Goal: Information Seeking & Learning: Learn about a topic

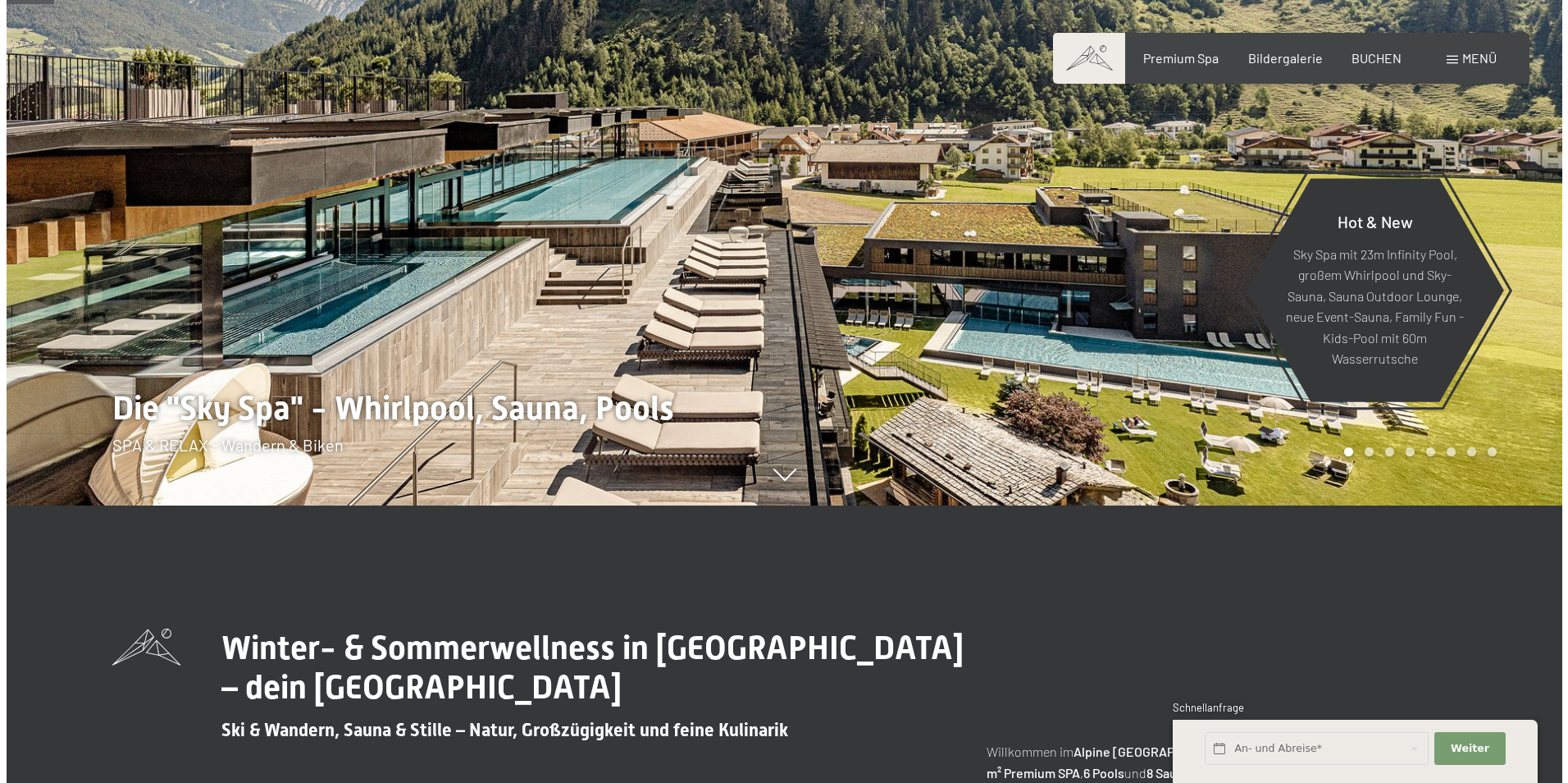
scroll to position [329, 0]
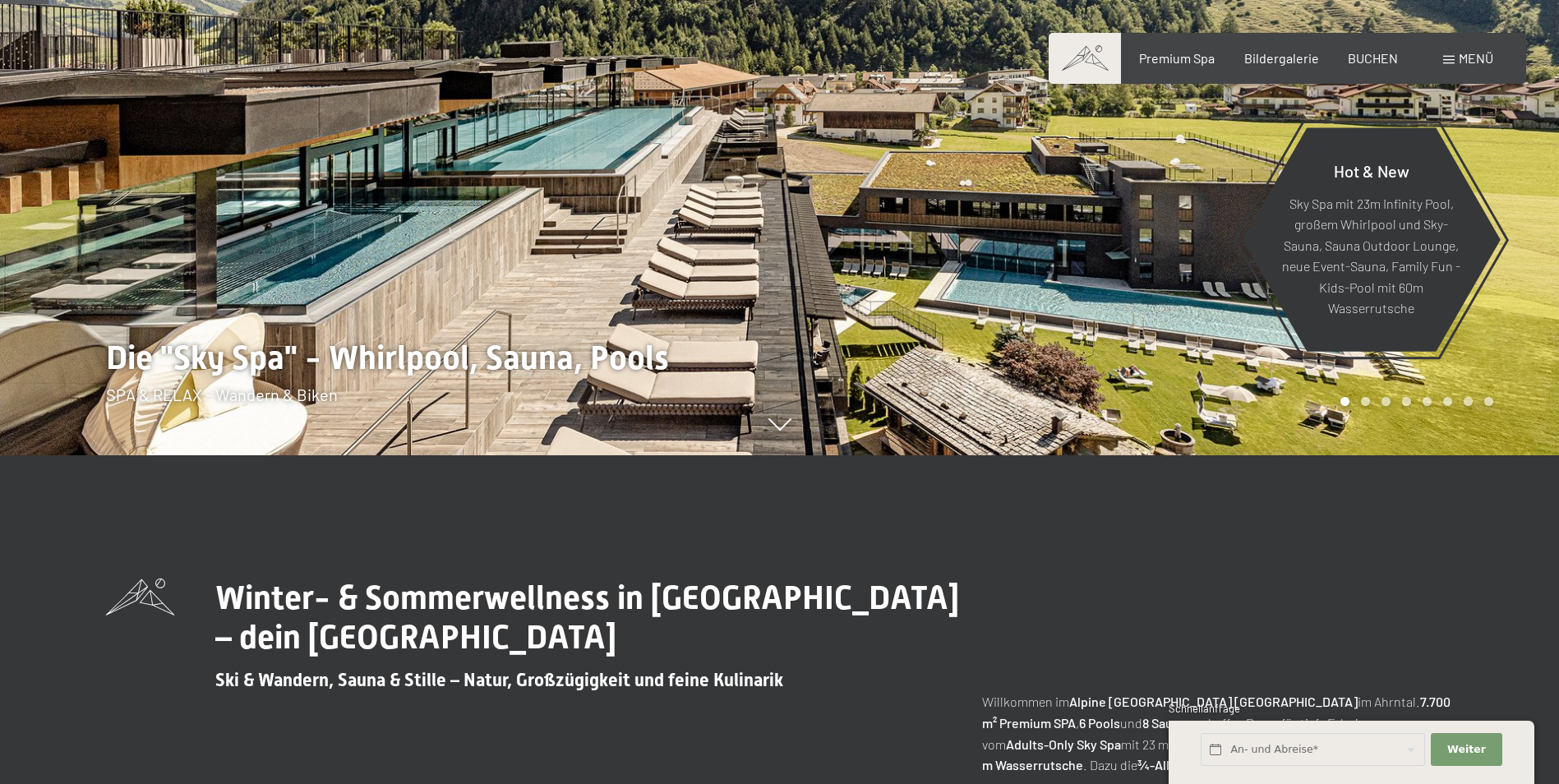
click at [1446, 60] on span at bounding box center [1449, 60] width 11 height 9
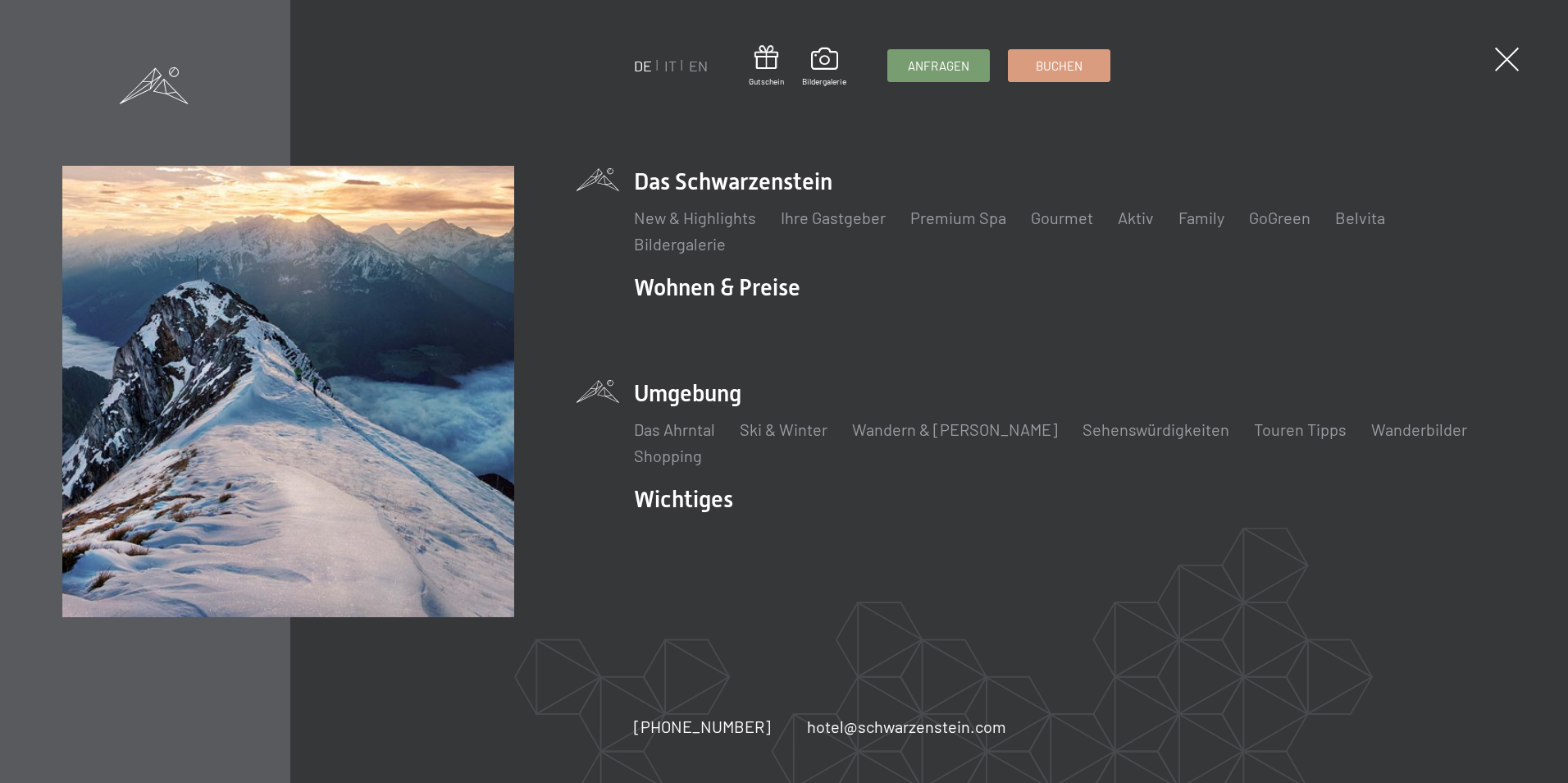
click at [701, 408] on li "Umgebung Das Ahrntal Ski & Winter Skifahren Skischule Wandern & Sommer Wandern …" at bounding box center [1070, 422] width 871 height 90
click at [1255, 427] on link "Touren Tipps" at bounding box center [1301, 429] width 93 height 20
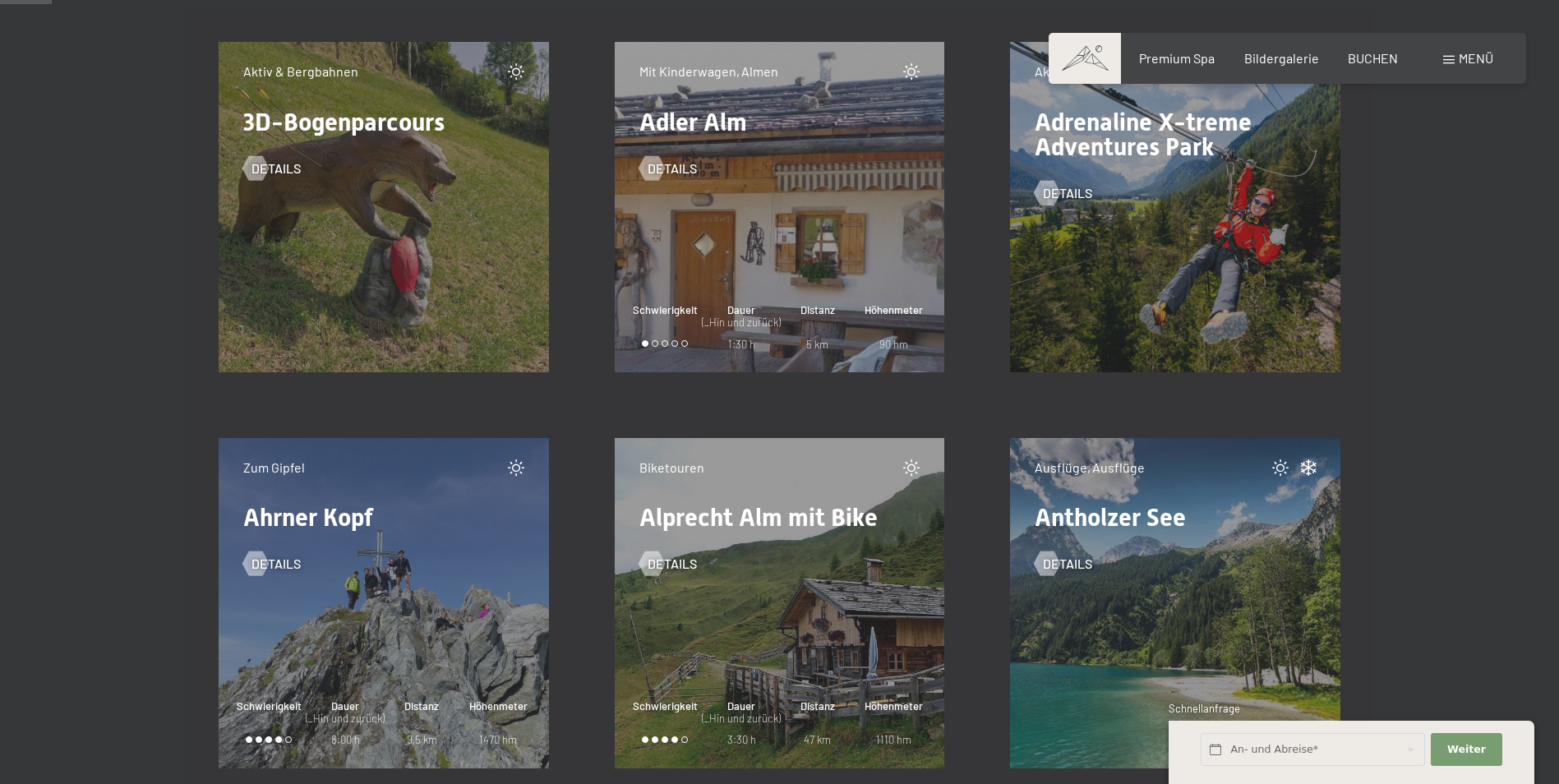
scroll to position [904, 0]
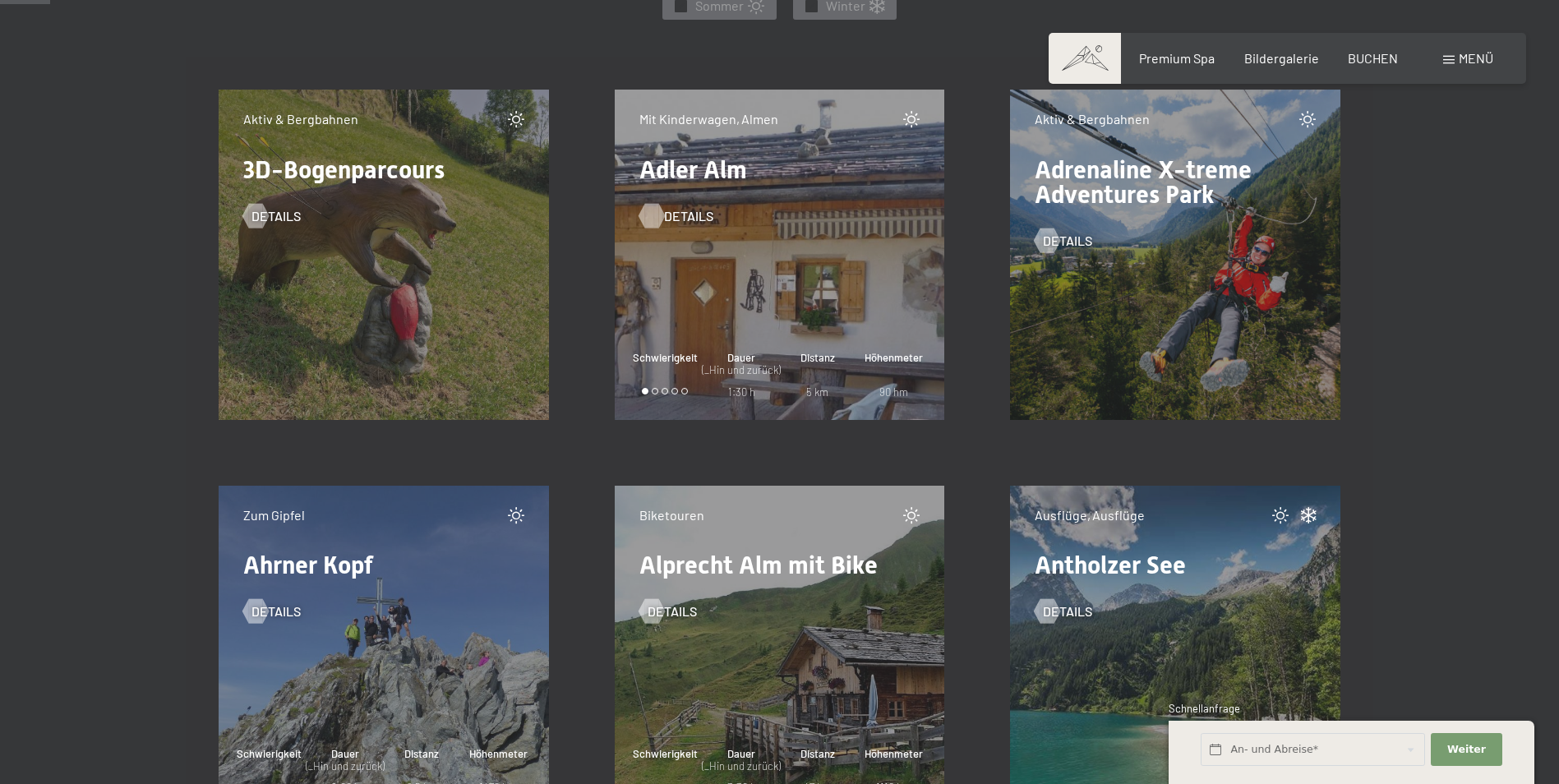
click at [689, 214] on span "Details" at bounding box center [689, 216] width 49 height 18
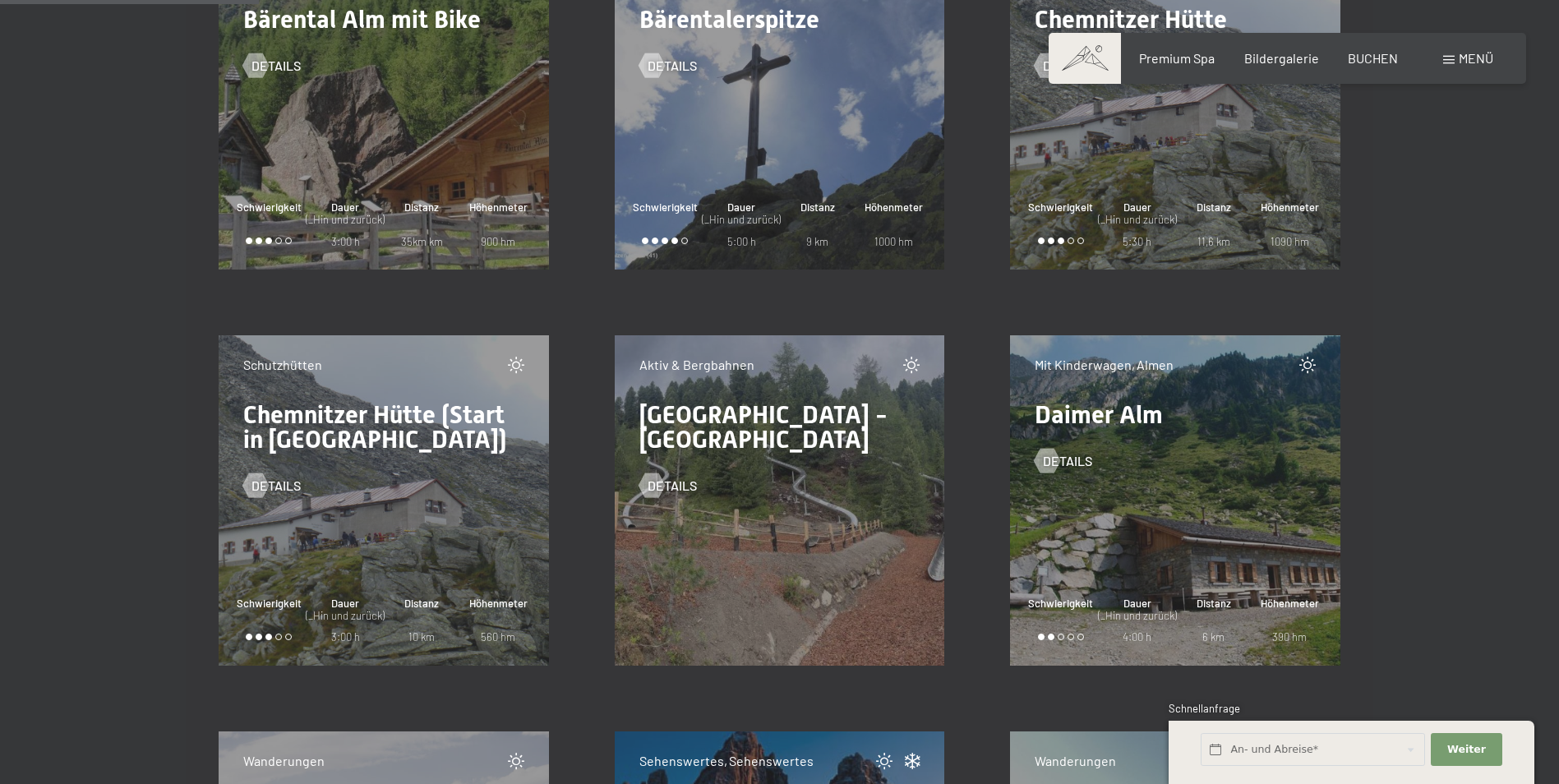
scroll to position [4766, 0]
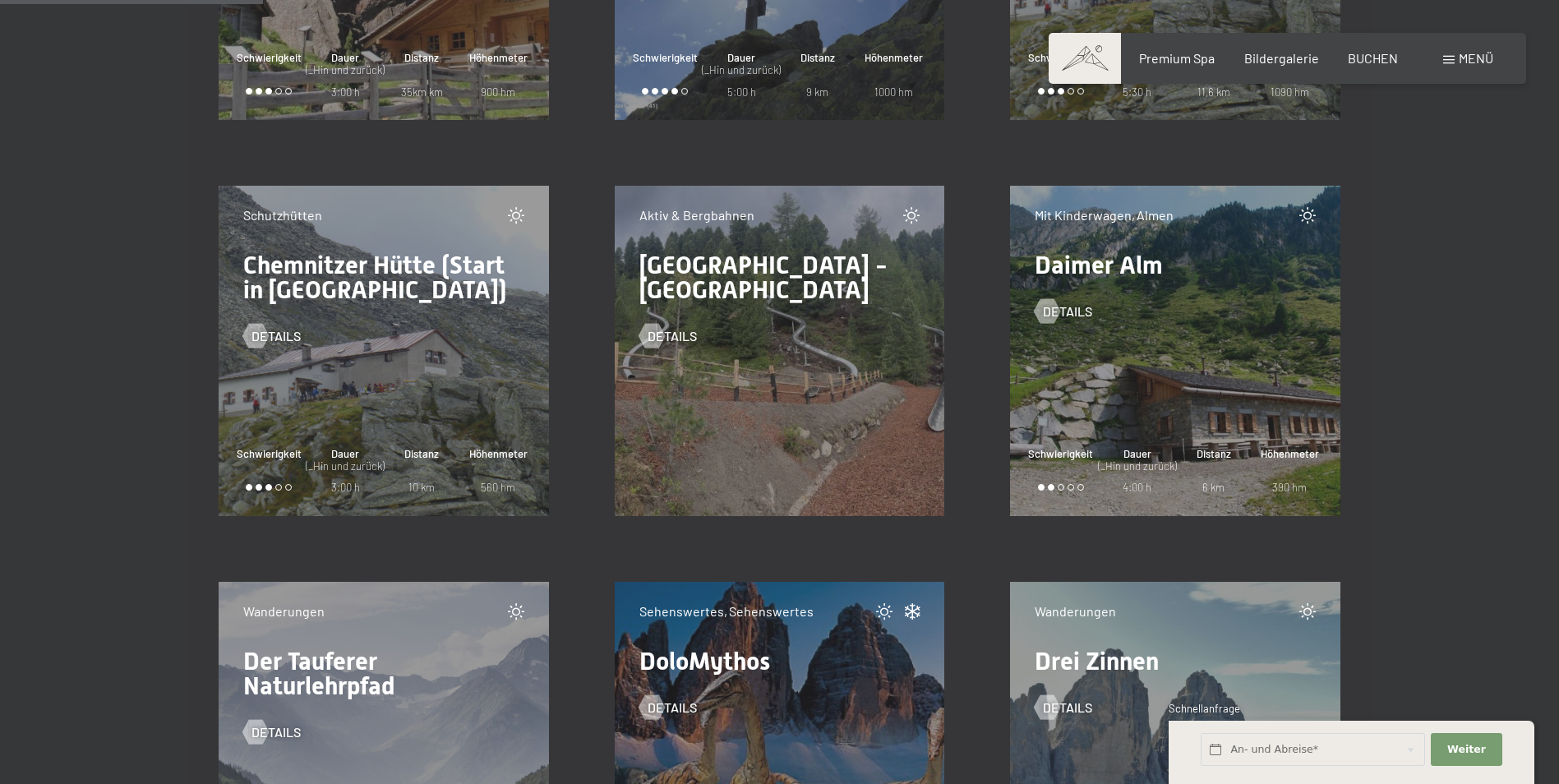
click at [688, 285] on span "Cross Woods - Waldrutschenpark" at bounding box center [763, 277] width 248 height 53
click at [674, 336] on span "Details" at bounding box center [689, 336] width 49 height 18
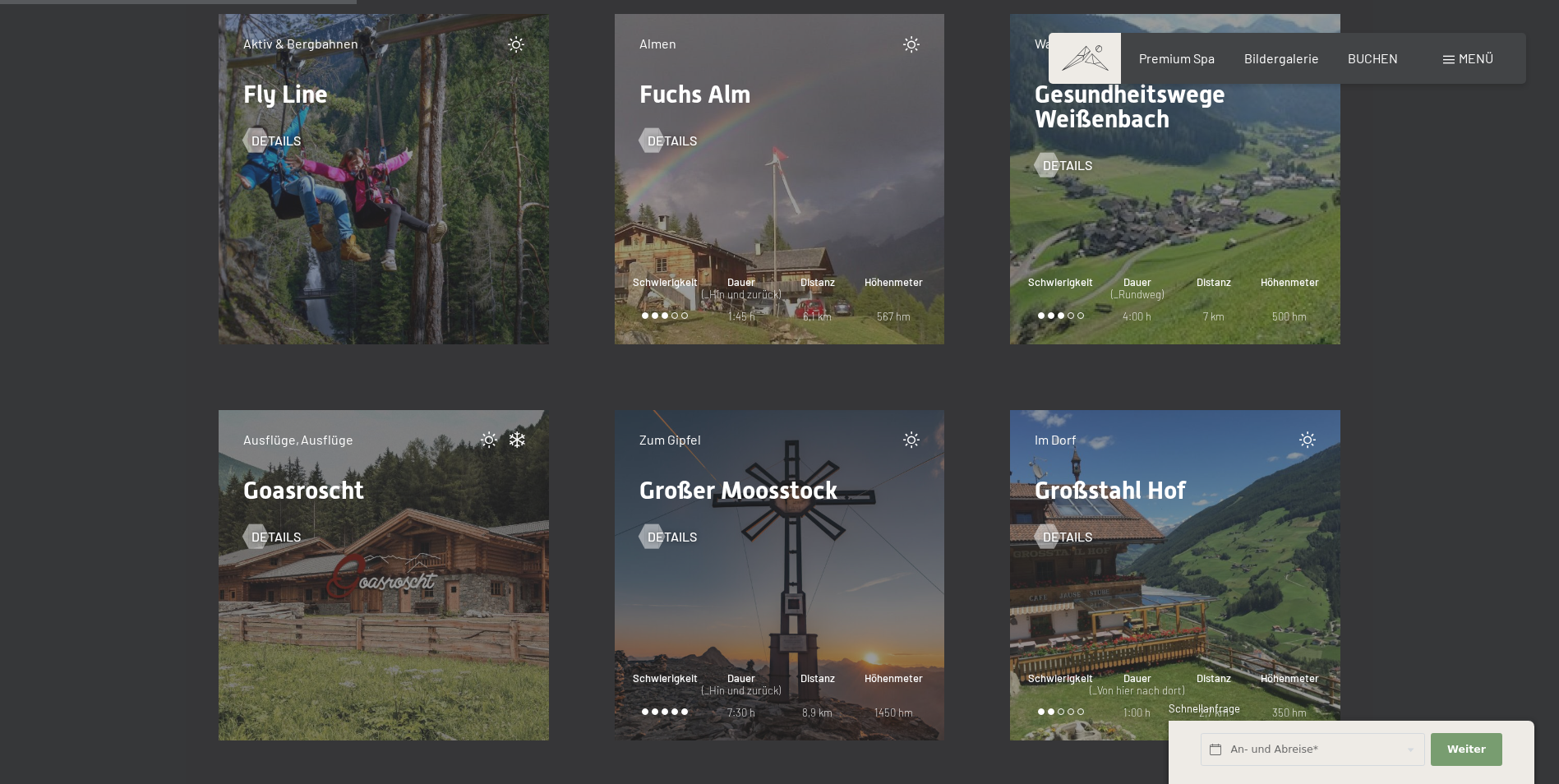
scroll to position [6410, 0]
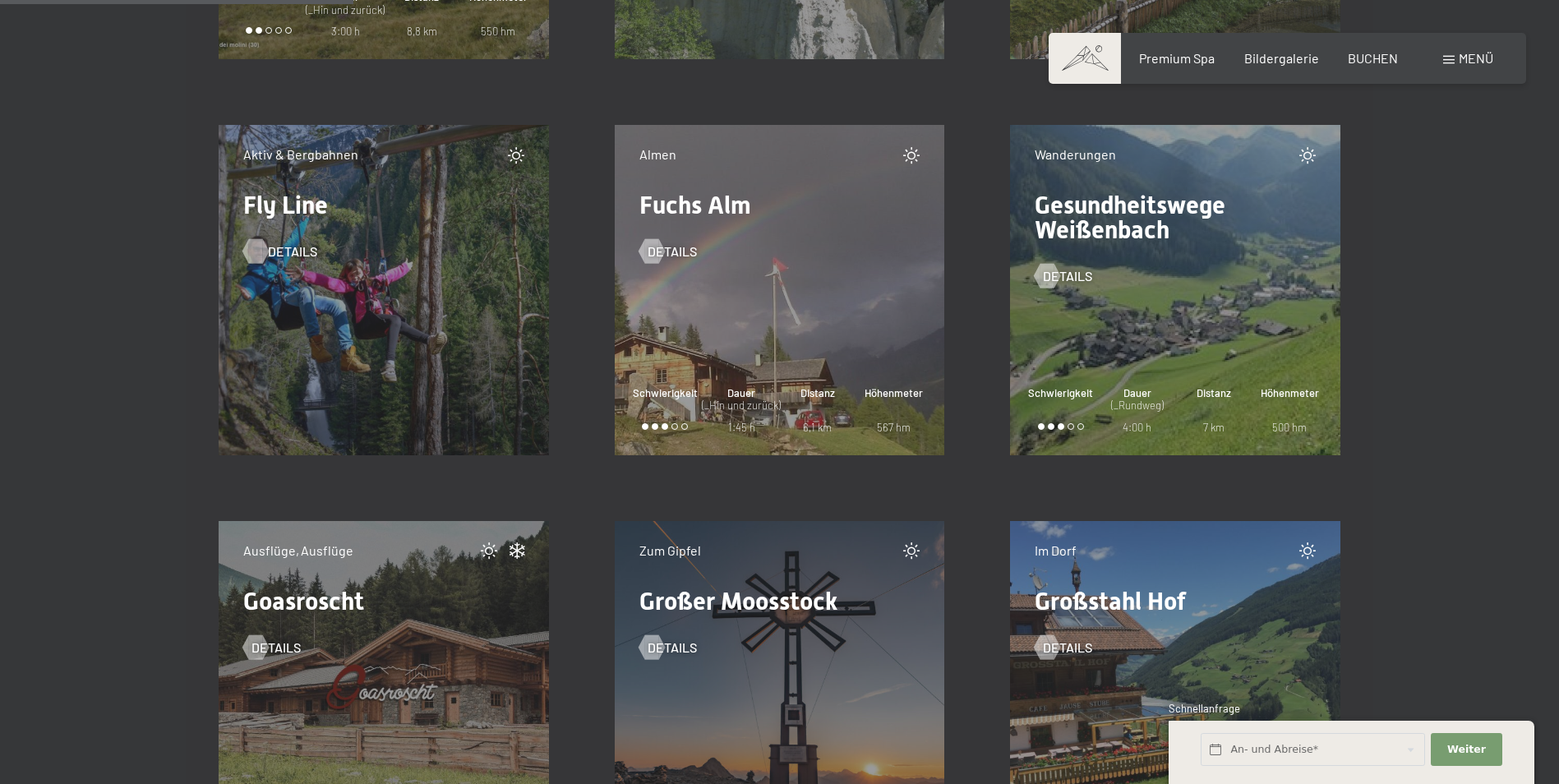
click at [281, 253] on span "Details" at bounding box center [292, 251] width 49 height 18
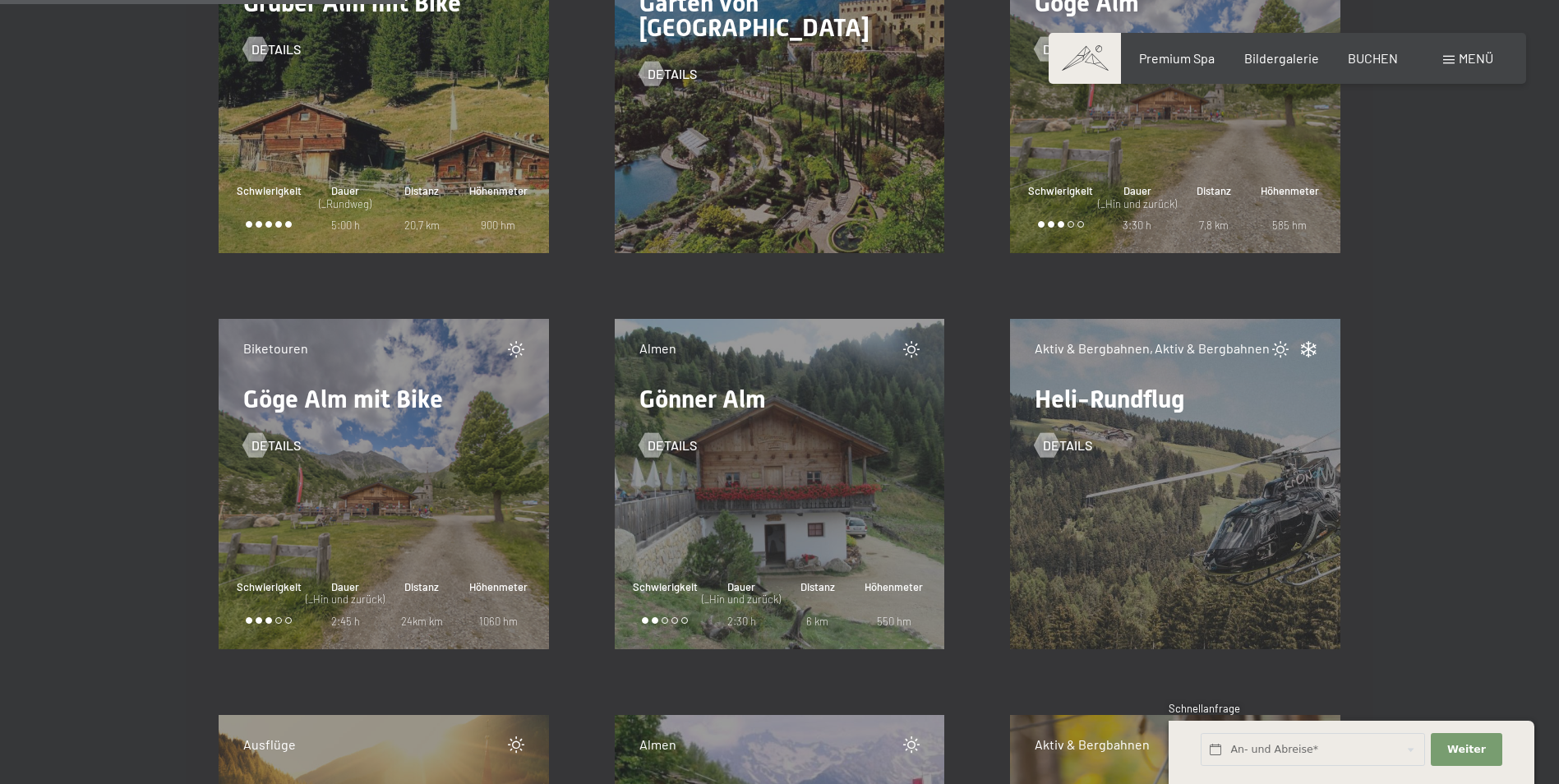
scroll to position [7478, 0]
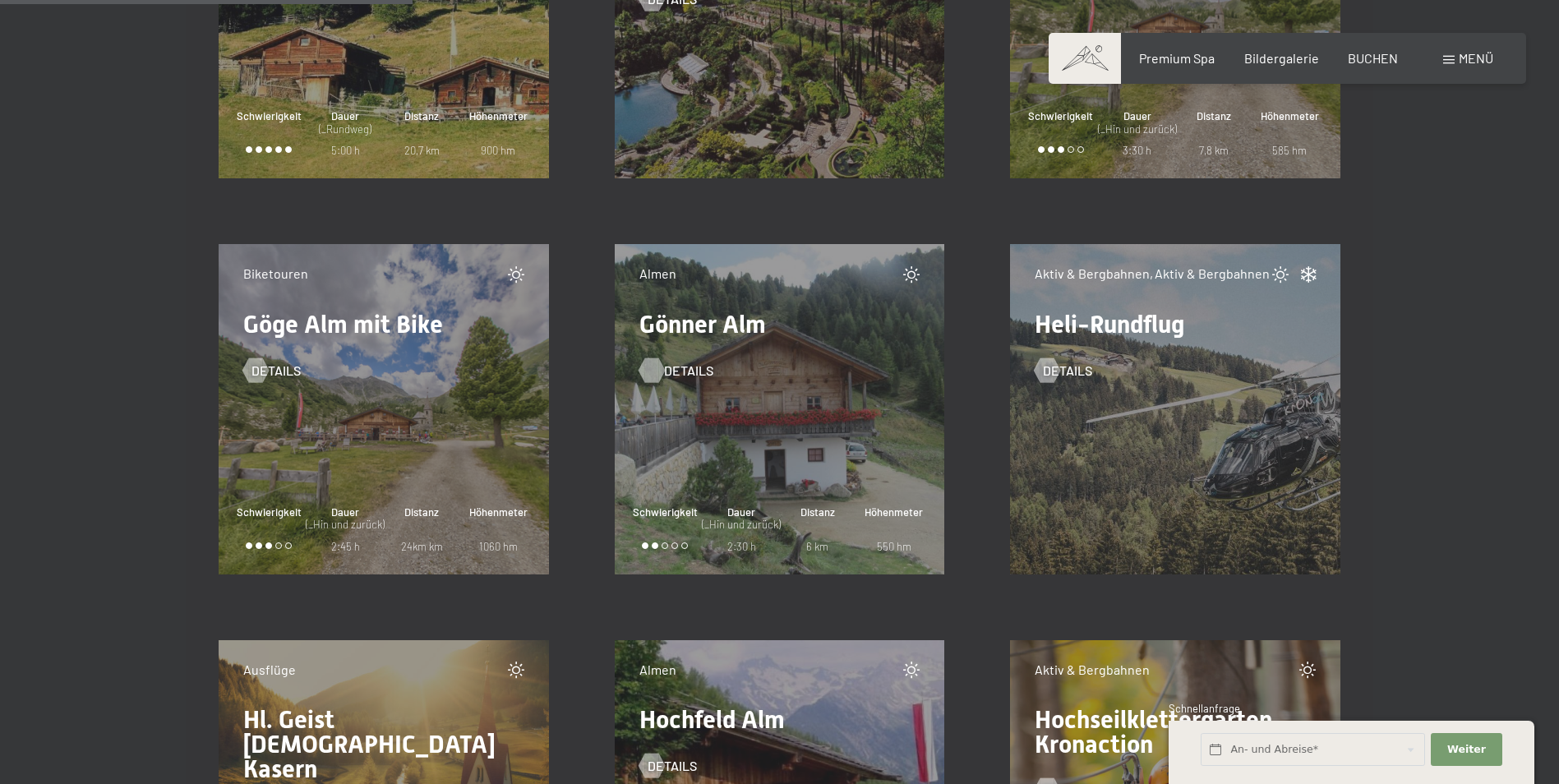
click at [674, 363] on span "Details" at bounding box center [689, 370] width 49 height 18
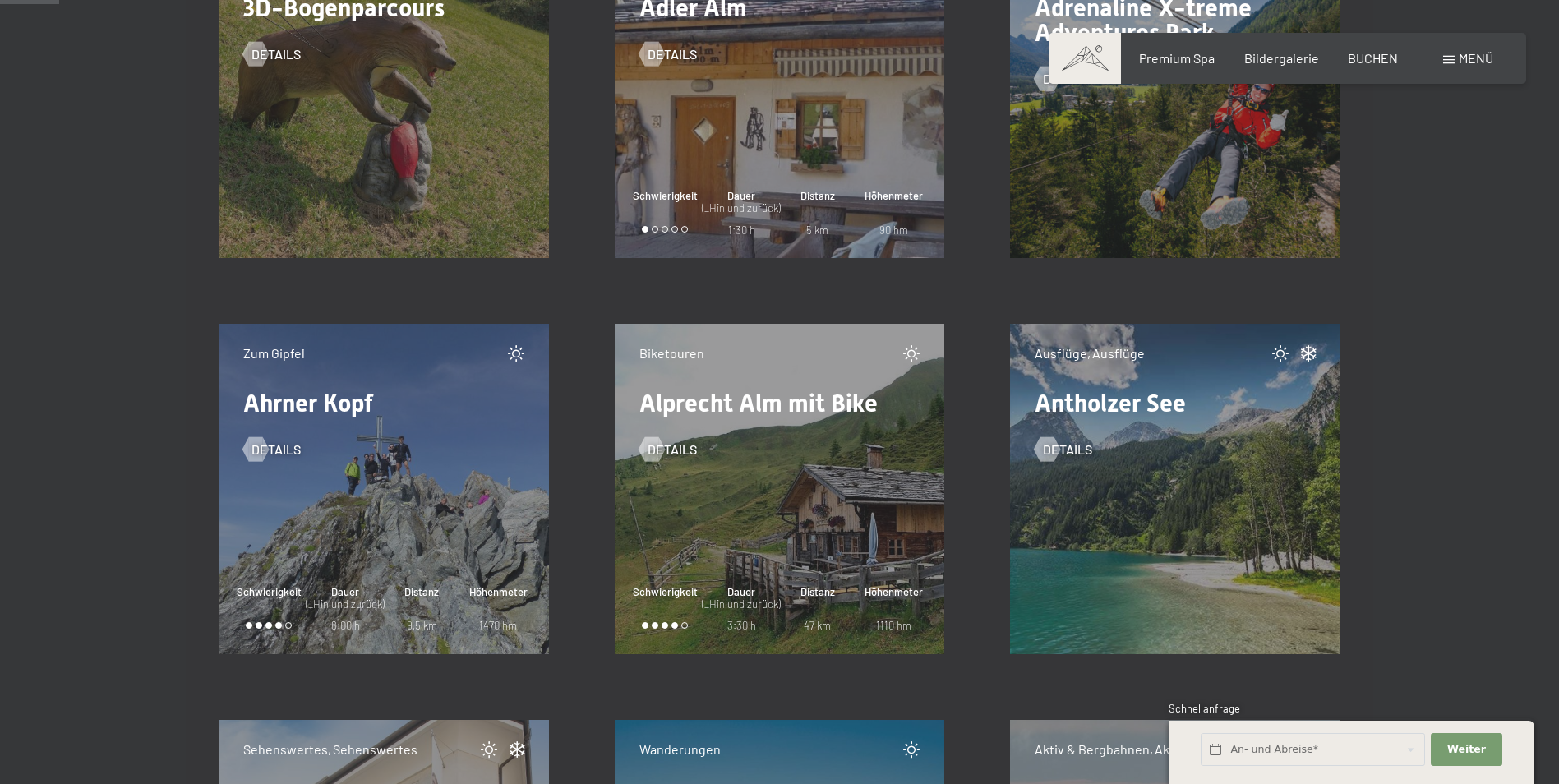
scroll to position [1069, 0]
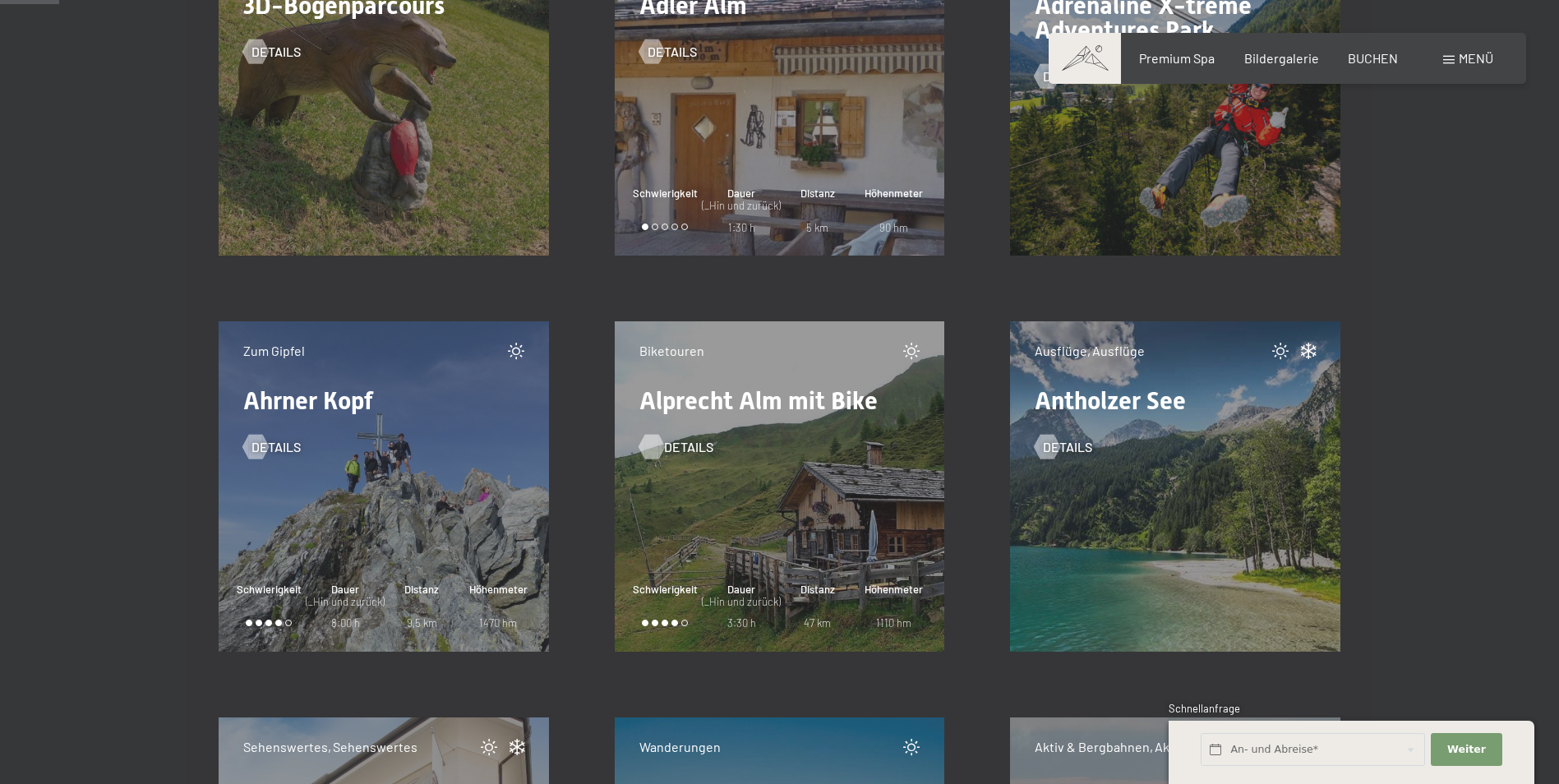
click at [689, 452] on span "Details" at bounding box center [689, 446] width 49 height 18
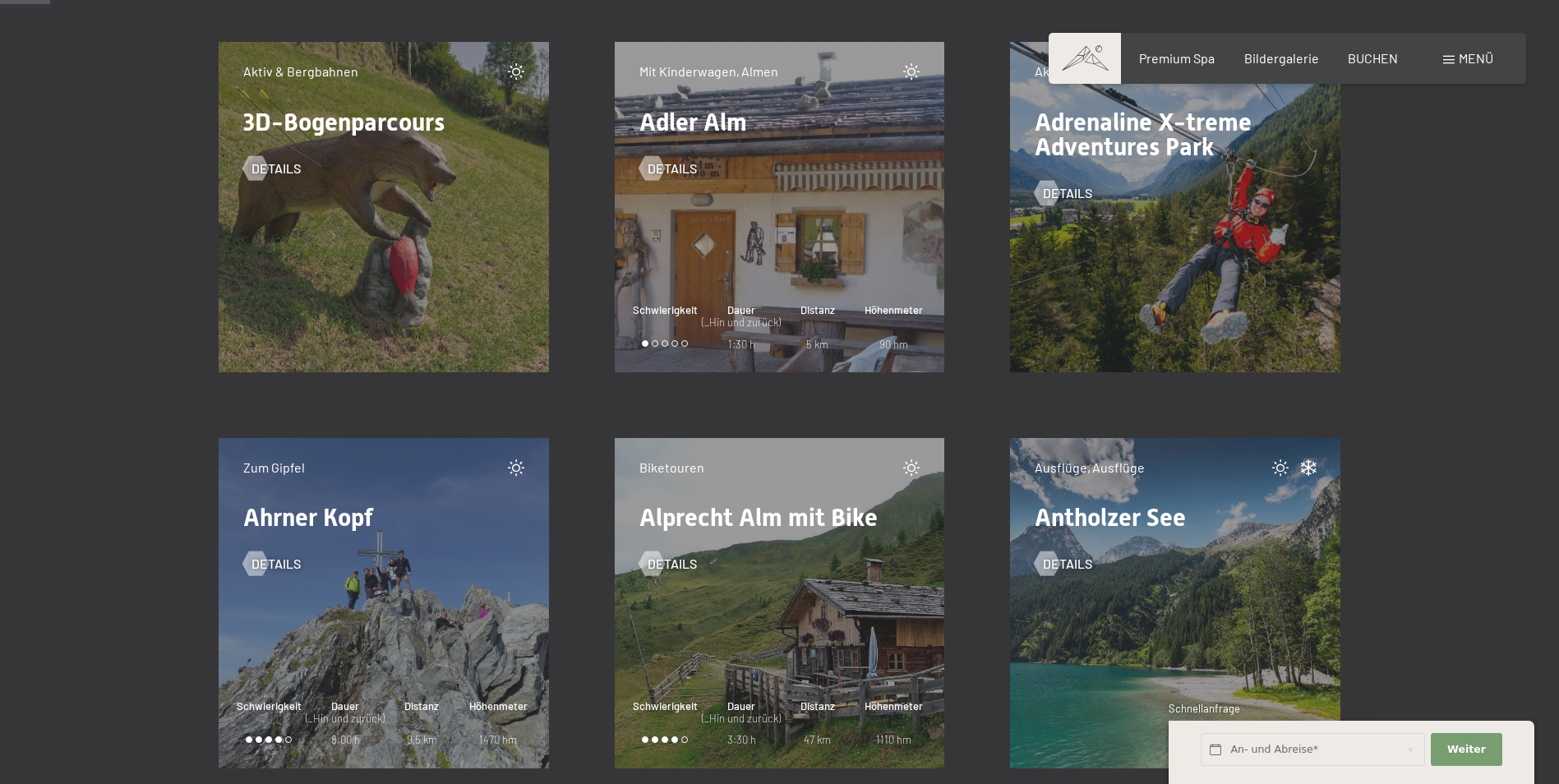
scroll to position [822, 0]
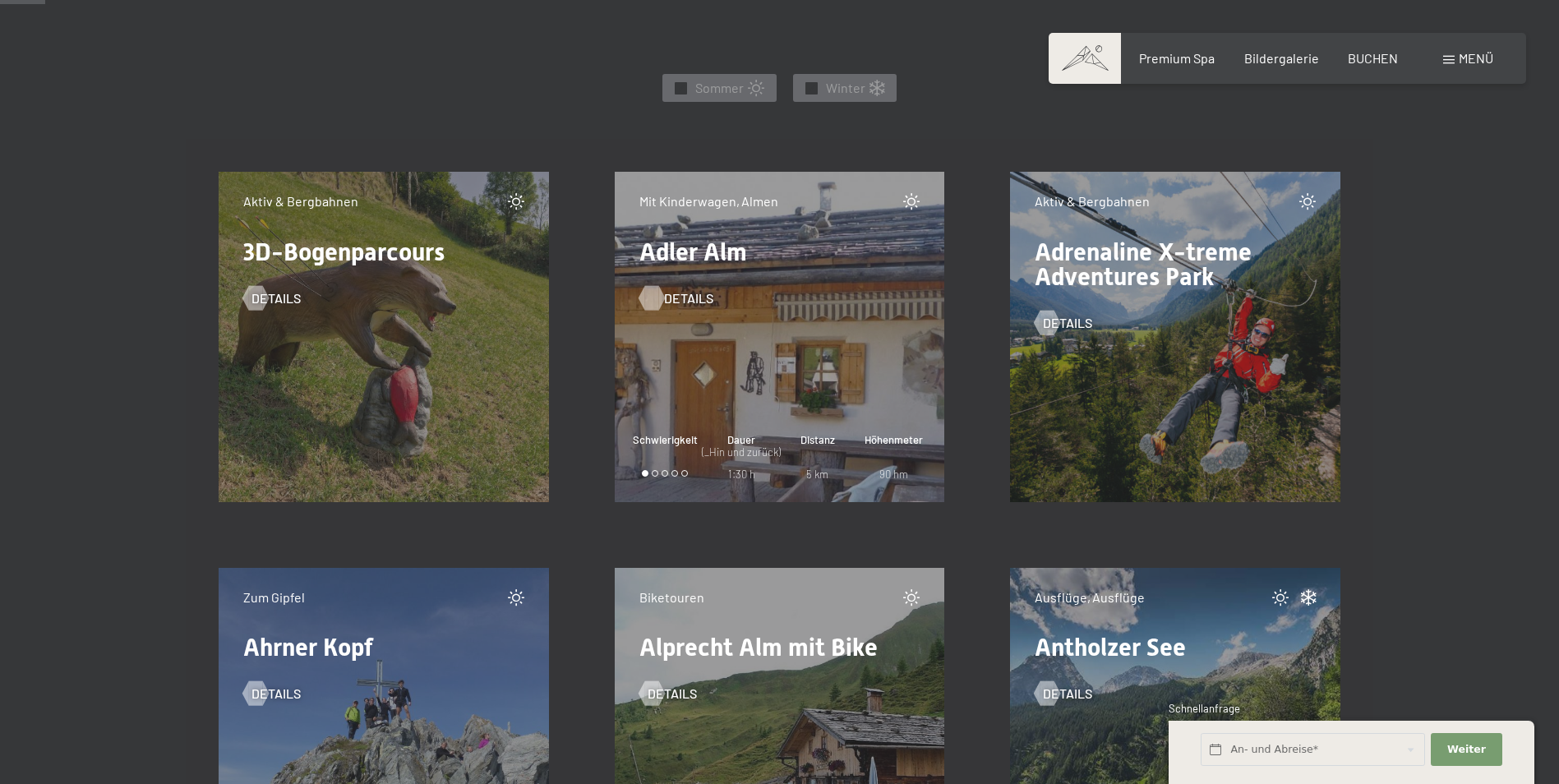
click at [674, 303] on span "Details" at bounding box center [689, 298] width 49 height 18
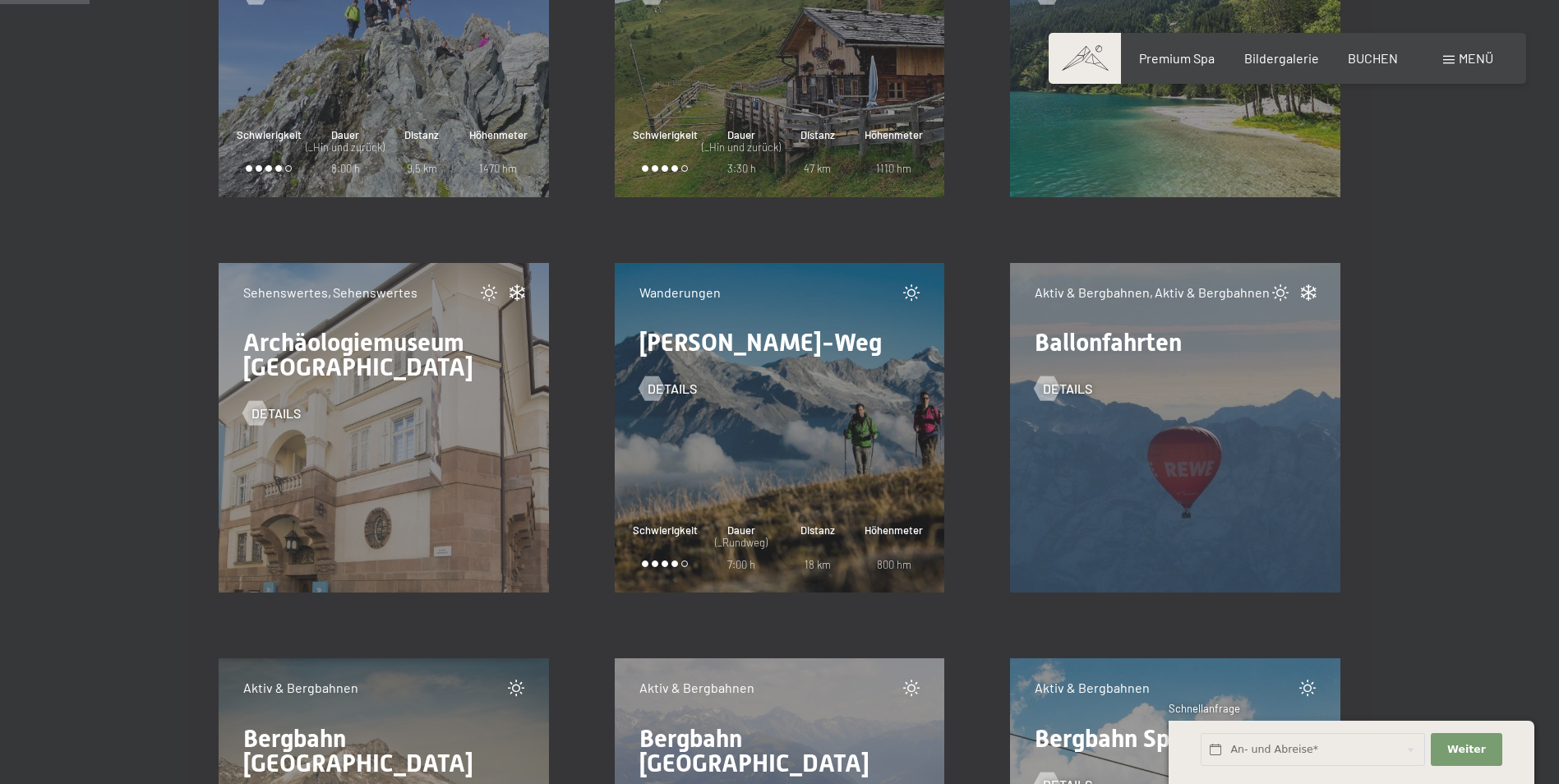
scroll to position [1644, 0]
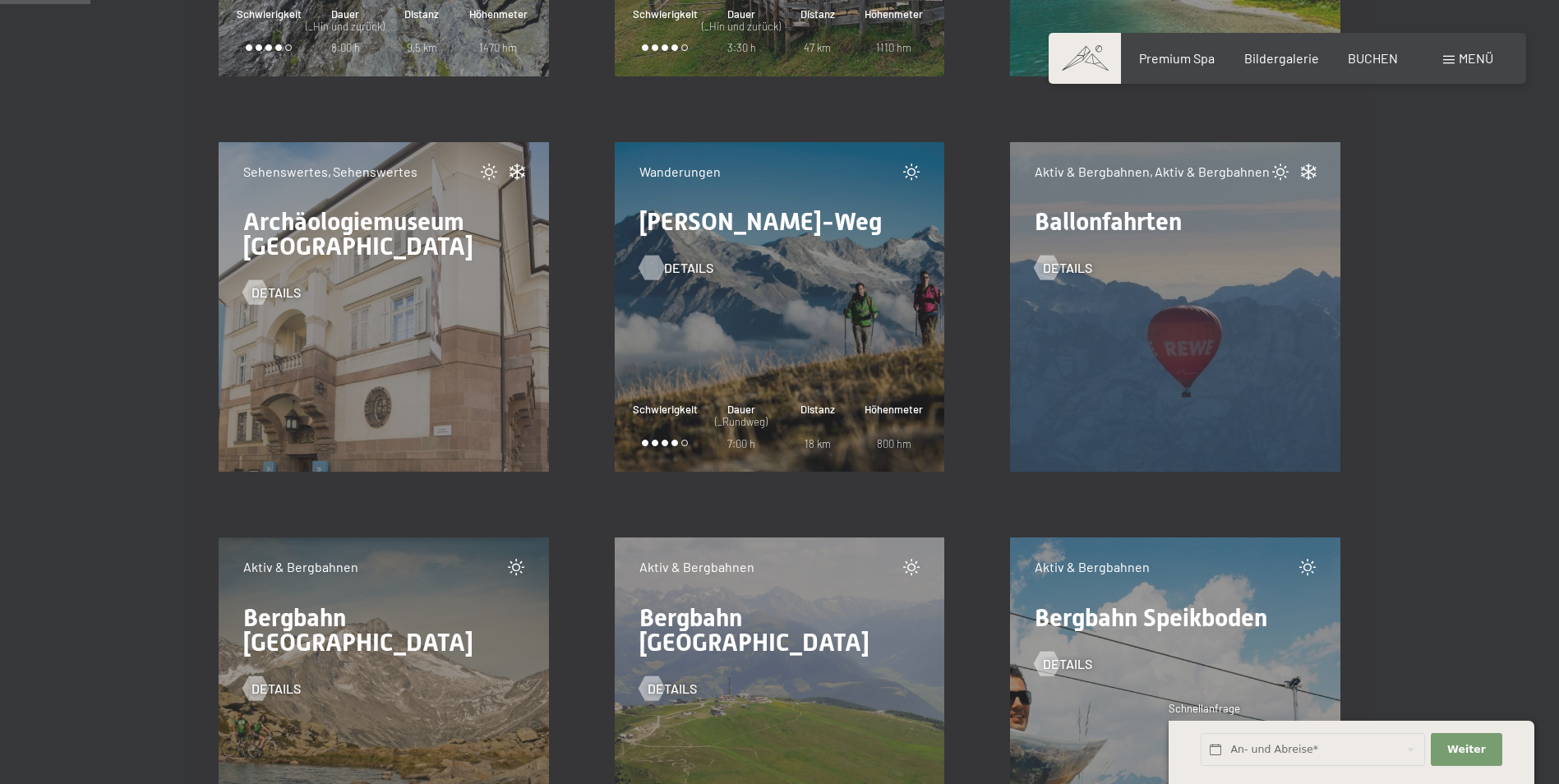
click at [685, 273] on span "Details" at bounding box center [689, 268] width 49 height 18
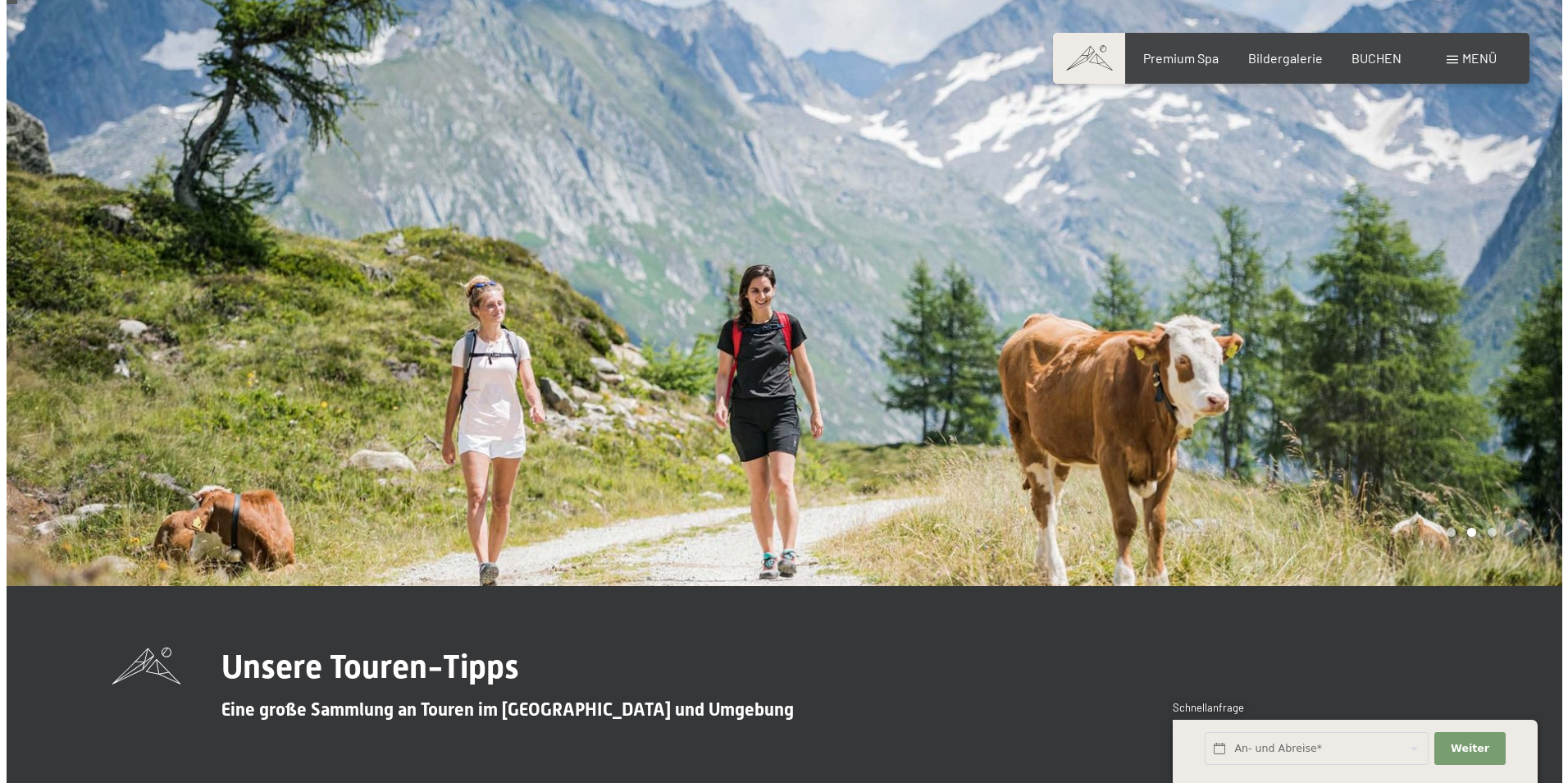
scroll to position [0, 0]
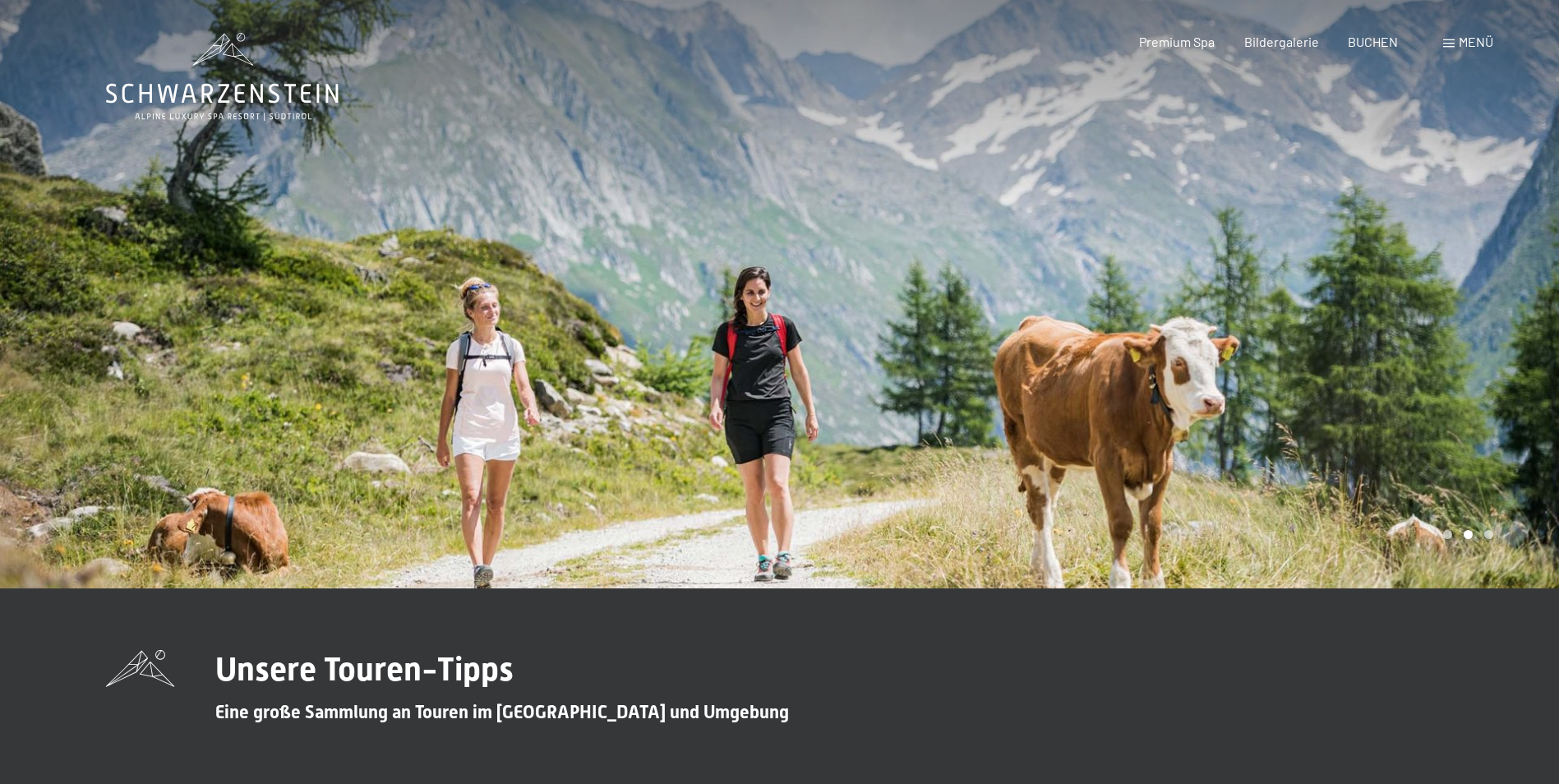
click at [1478, 46] on span "Menü" at bounding box center [1476, 42] width 34 height 16
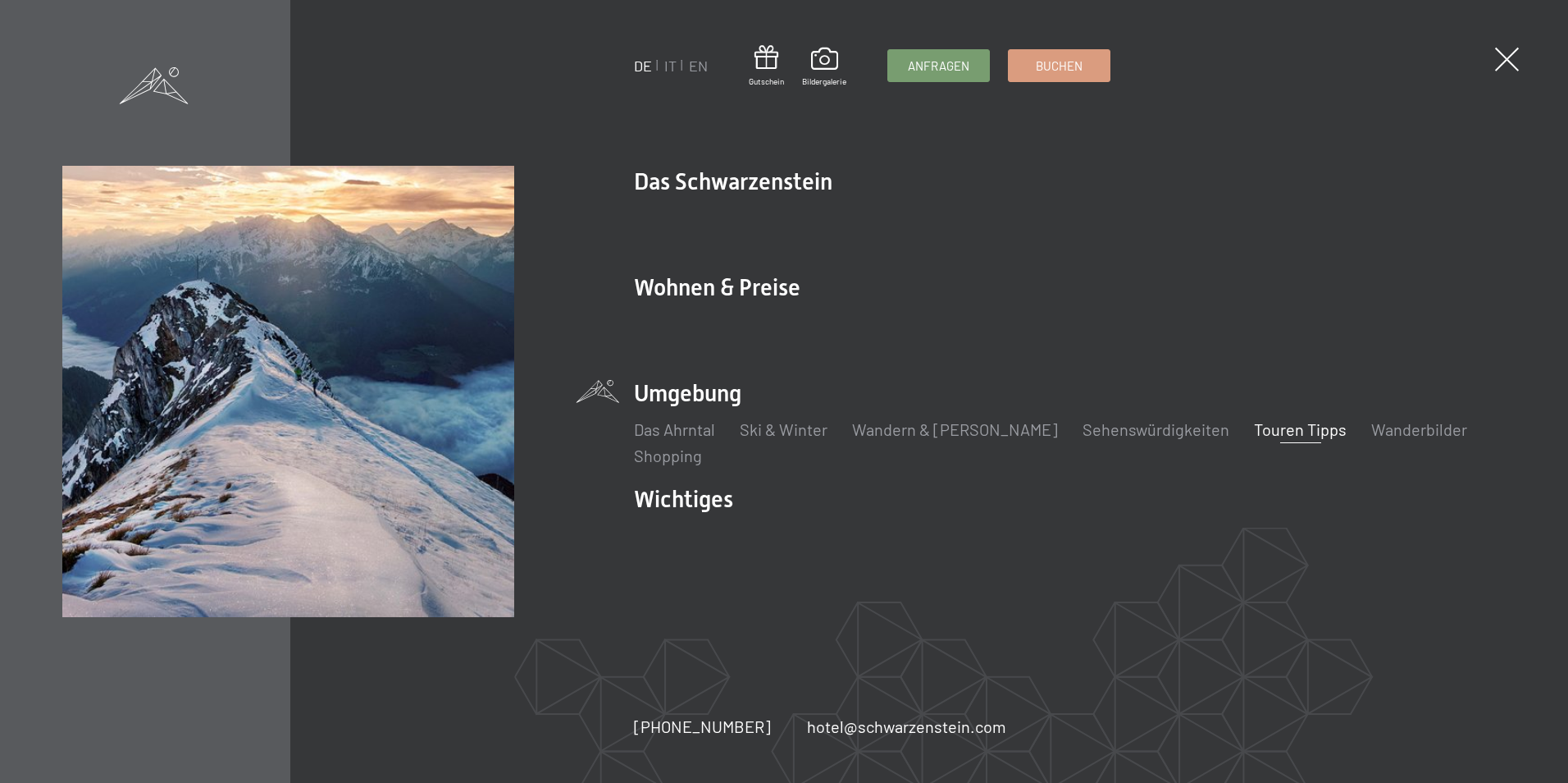
click at [1255, 433] on link "Touren Tipps" at bounding box center [1301, 429] width 93 height 20
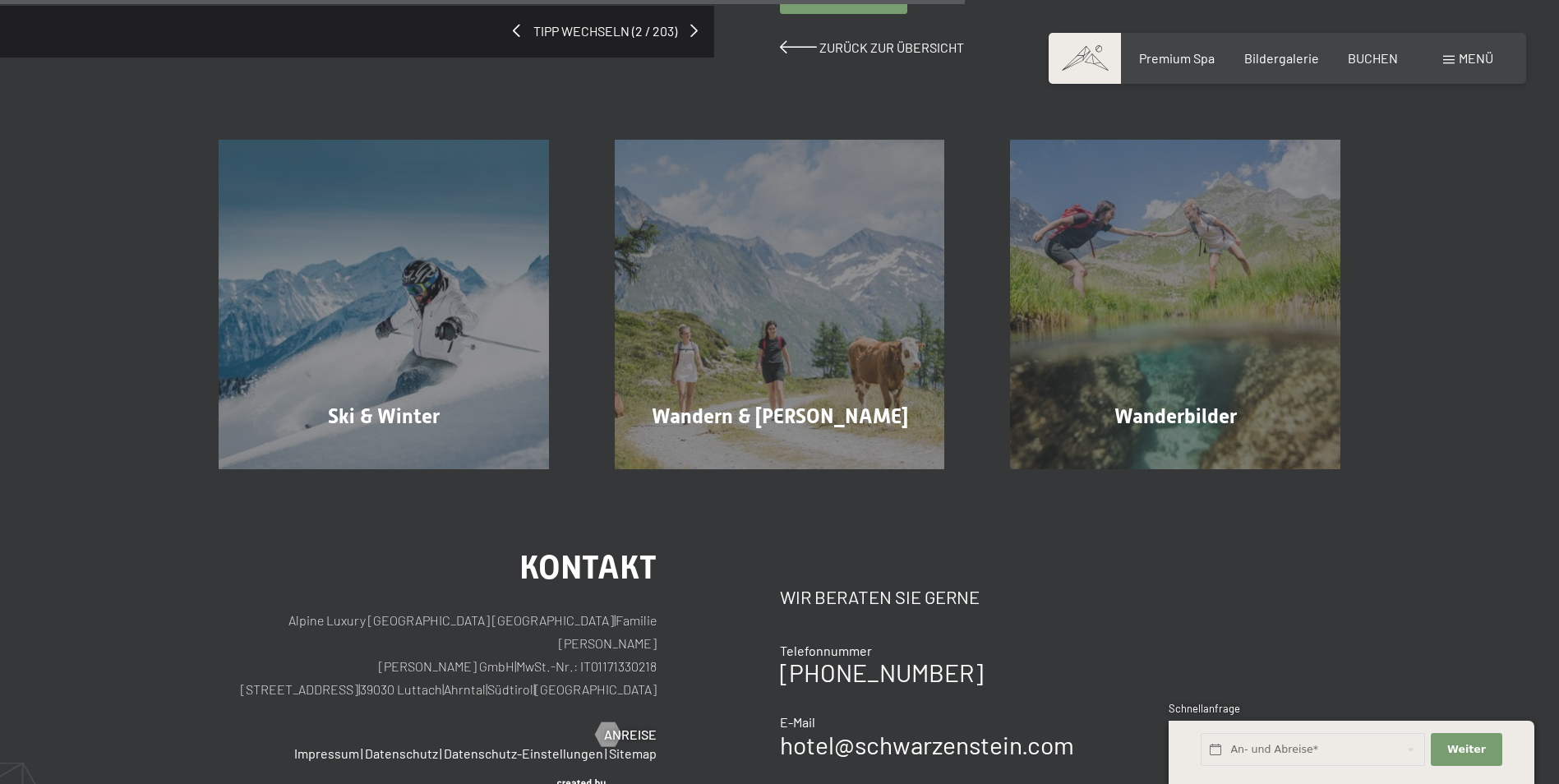
scroll to position [657, 0]
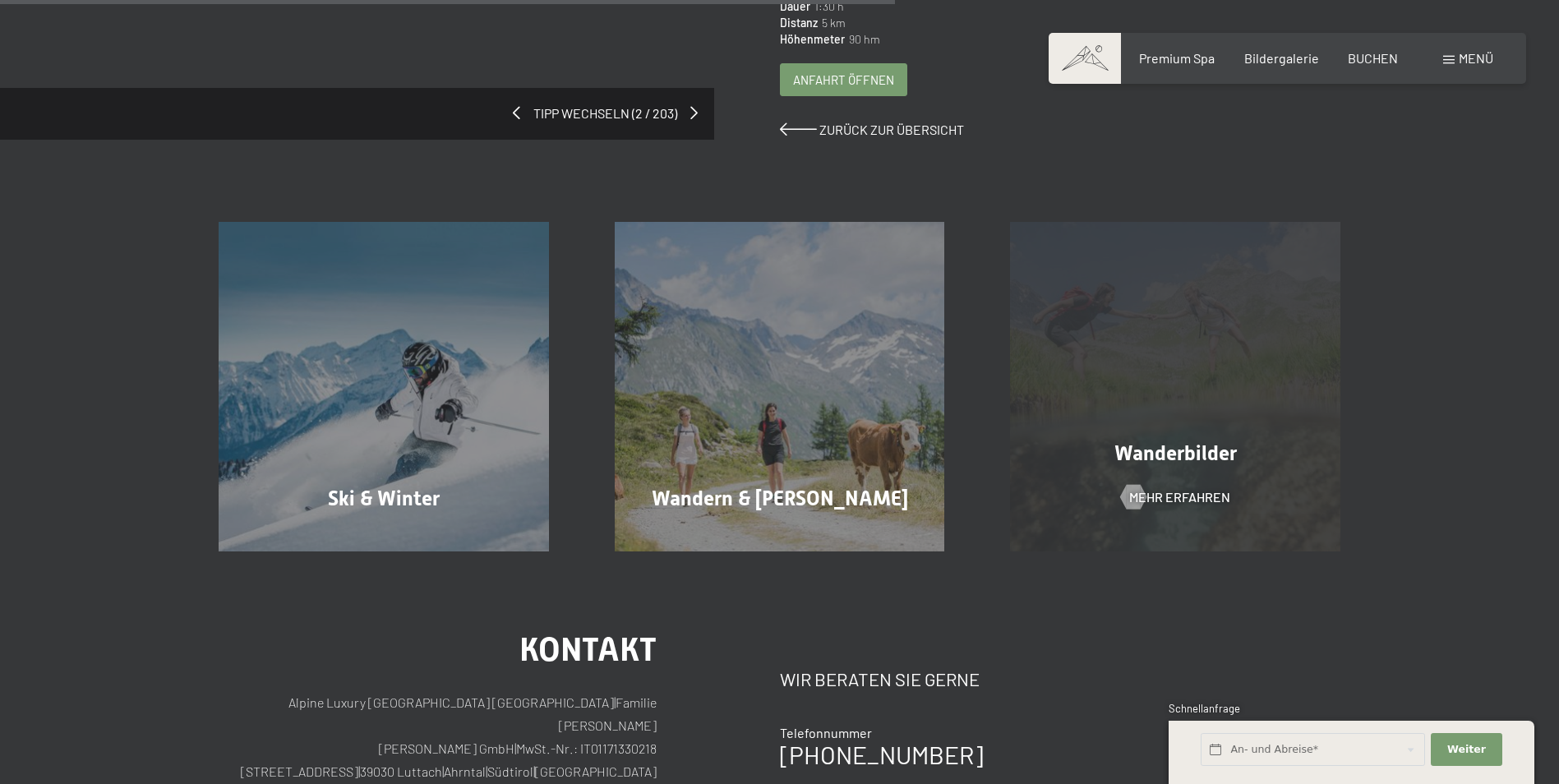
click at [1145, 438] on div "Wanderbilder Mehr erfahren" at bounding box center [1175, 387] width 396 height 330
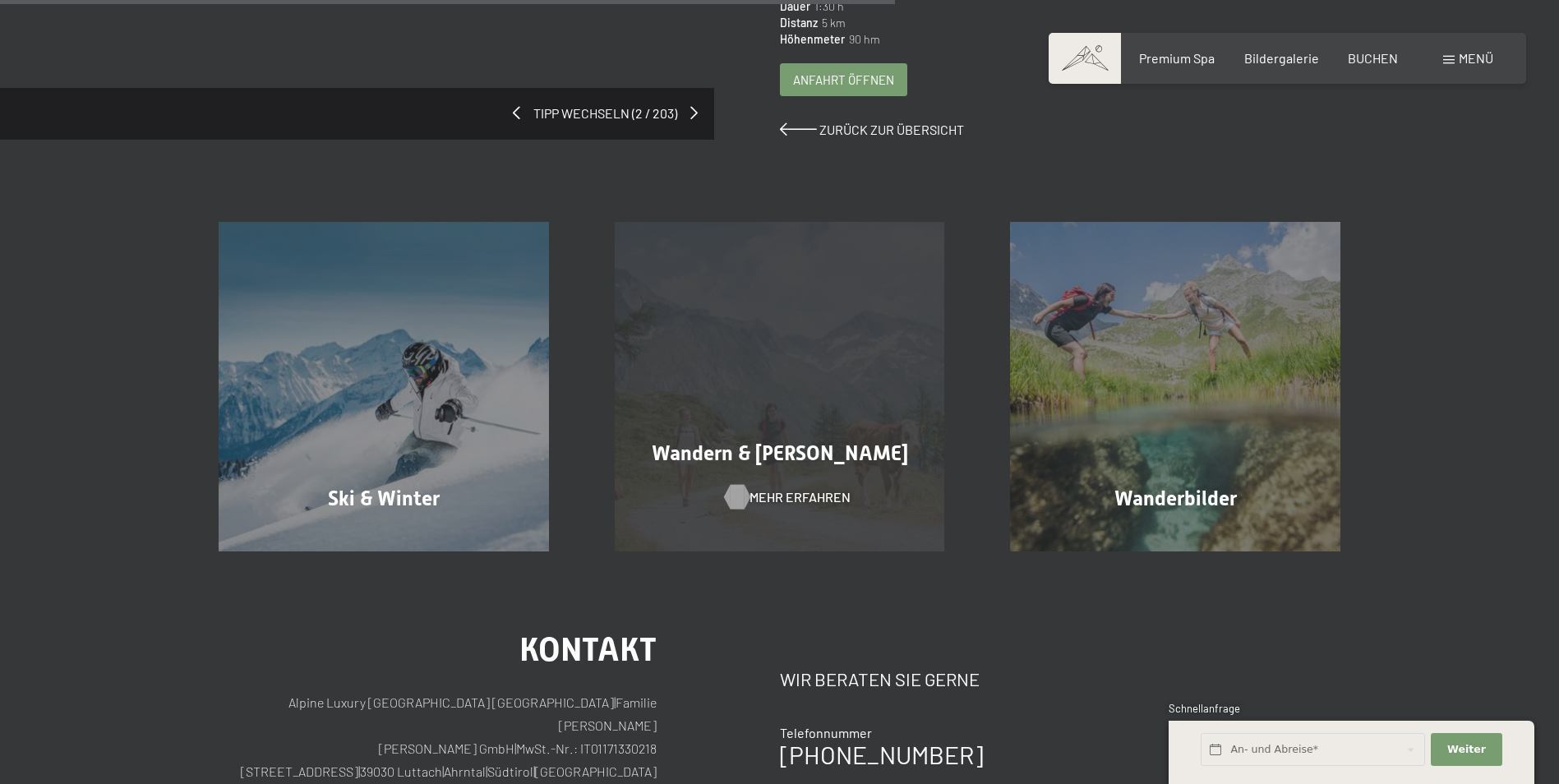
click at [779, 488] on span "Mehr erfahren" at bounding box center [799, 497] width 101 height 18
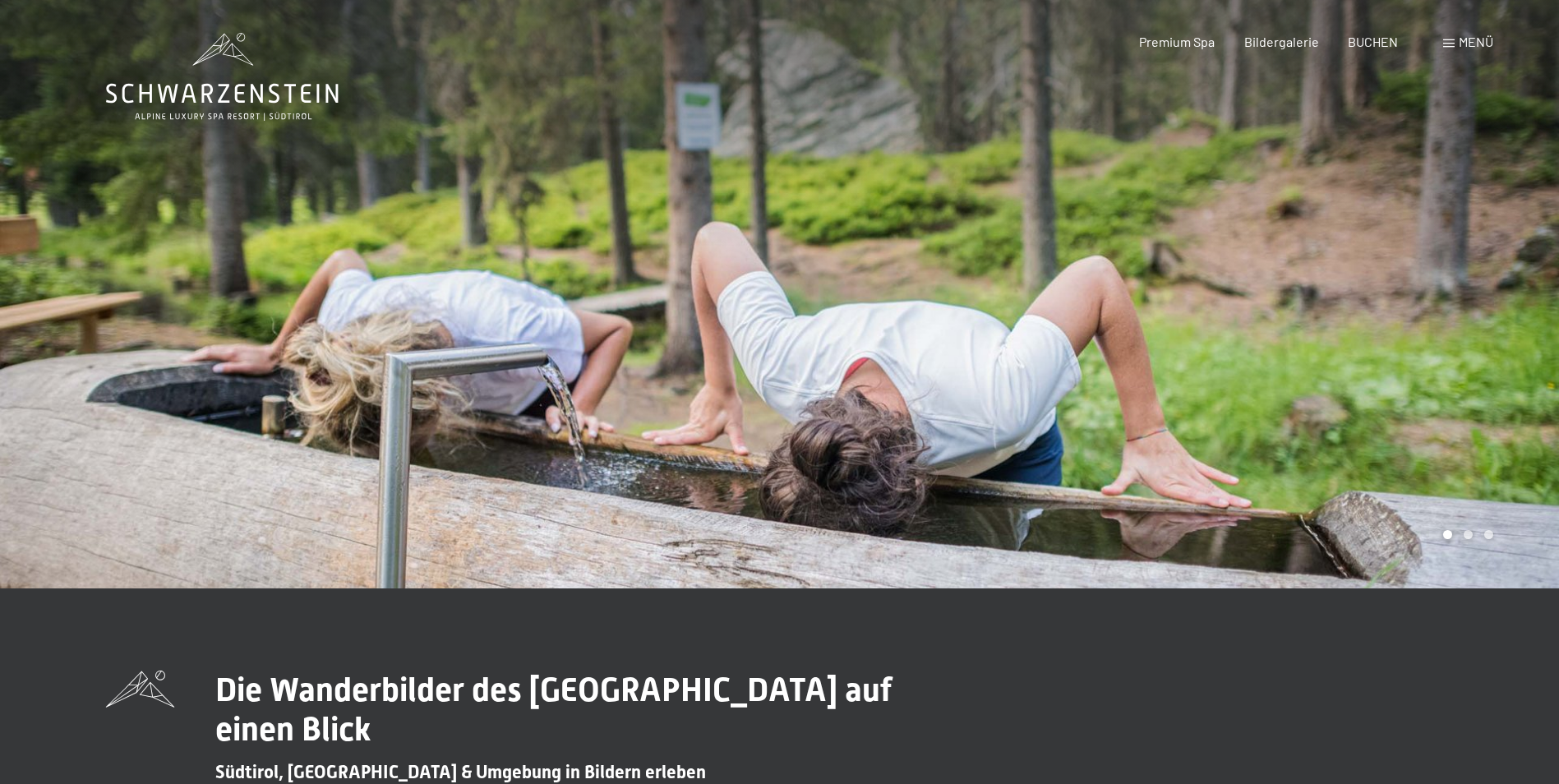
click at [1098, 335] on div at bounding box center [1170, 294] width 780 height 588
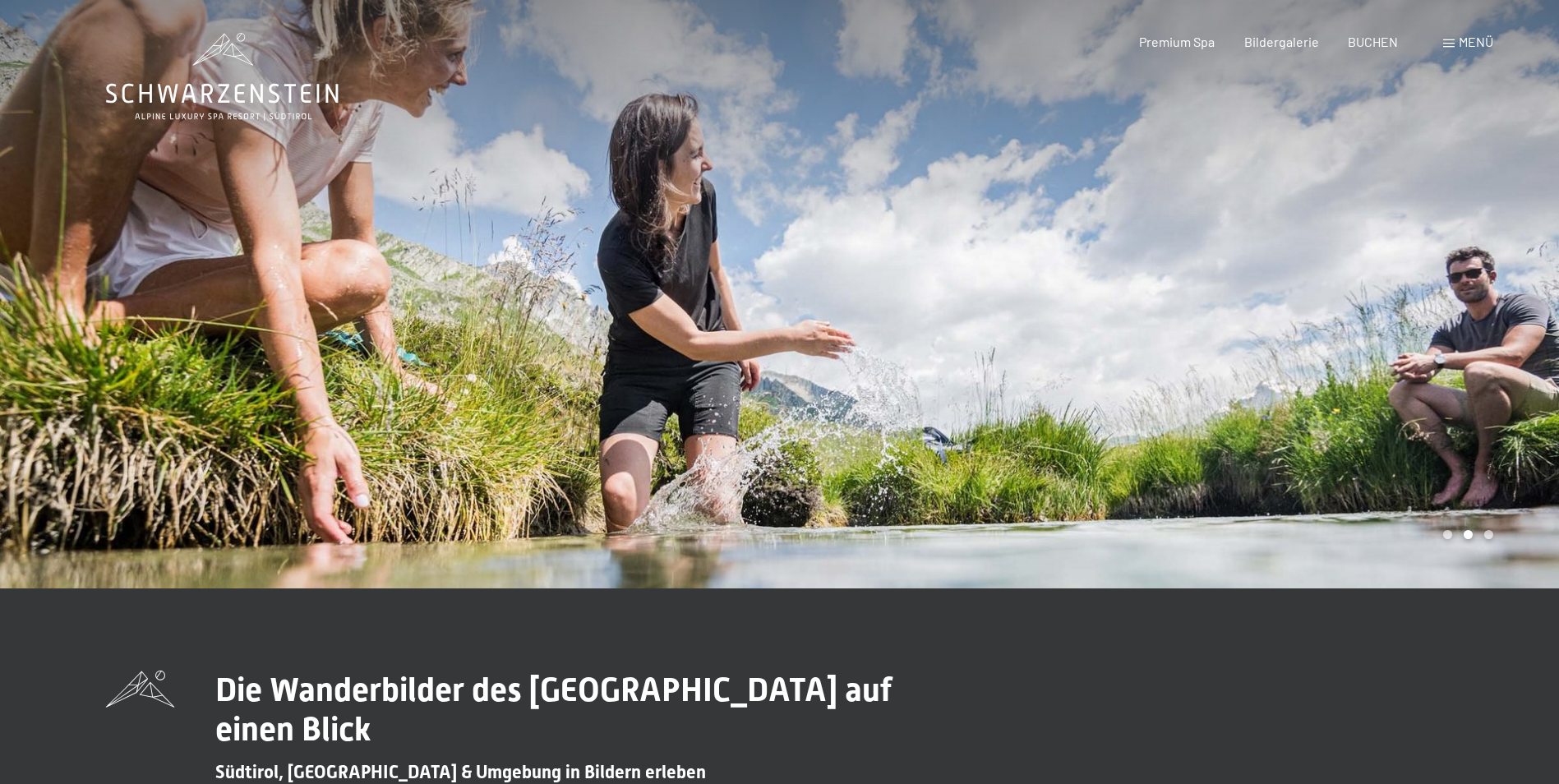
click at [1047, 335] on div at bounding box center [1170, 294] width 780 height 588
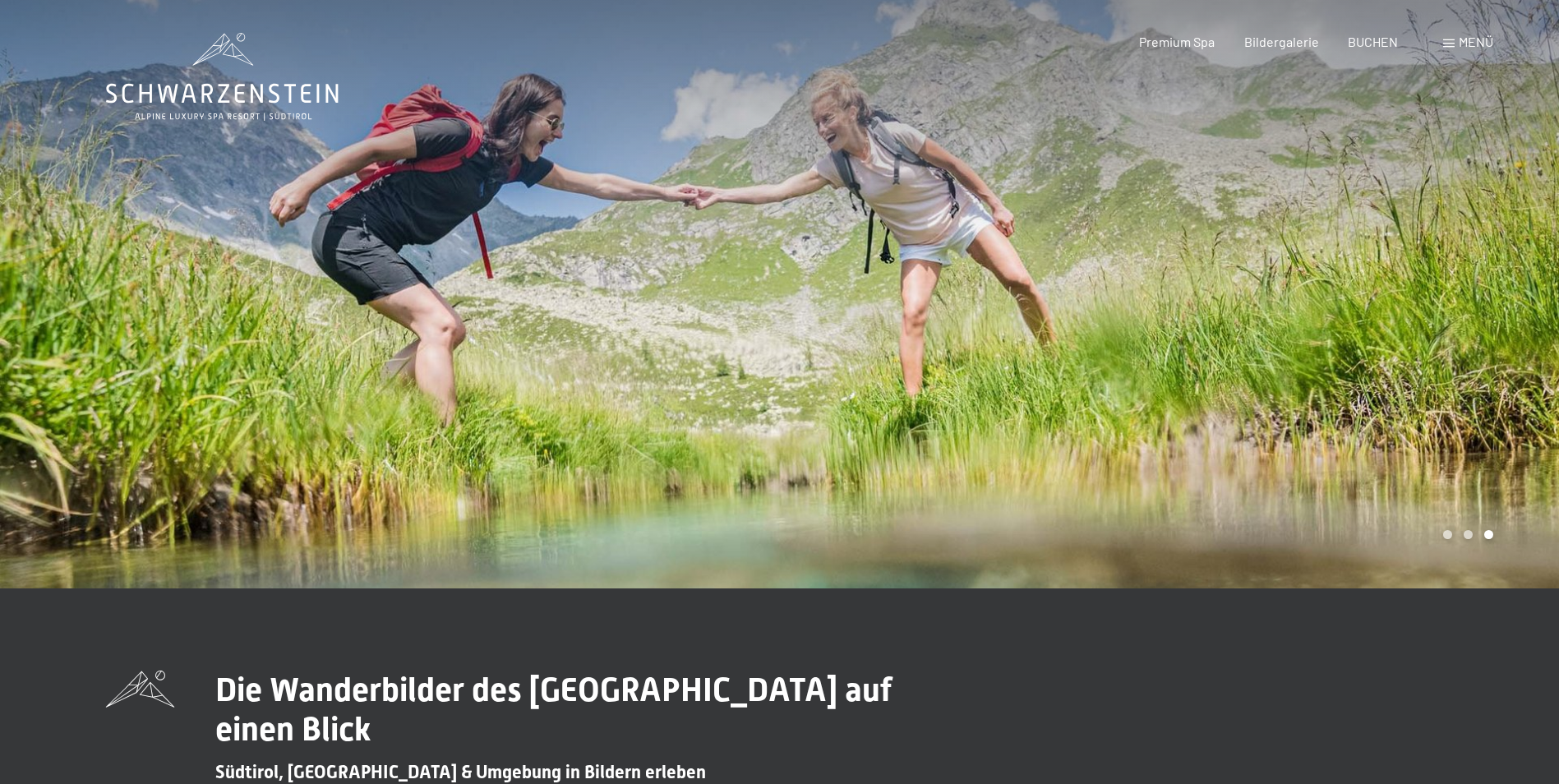
click at [1047, 335] on div at bounding box center [1170, 294] width 780 height 588
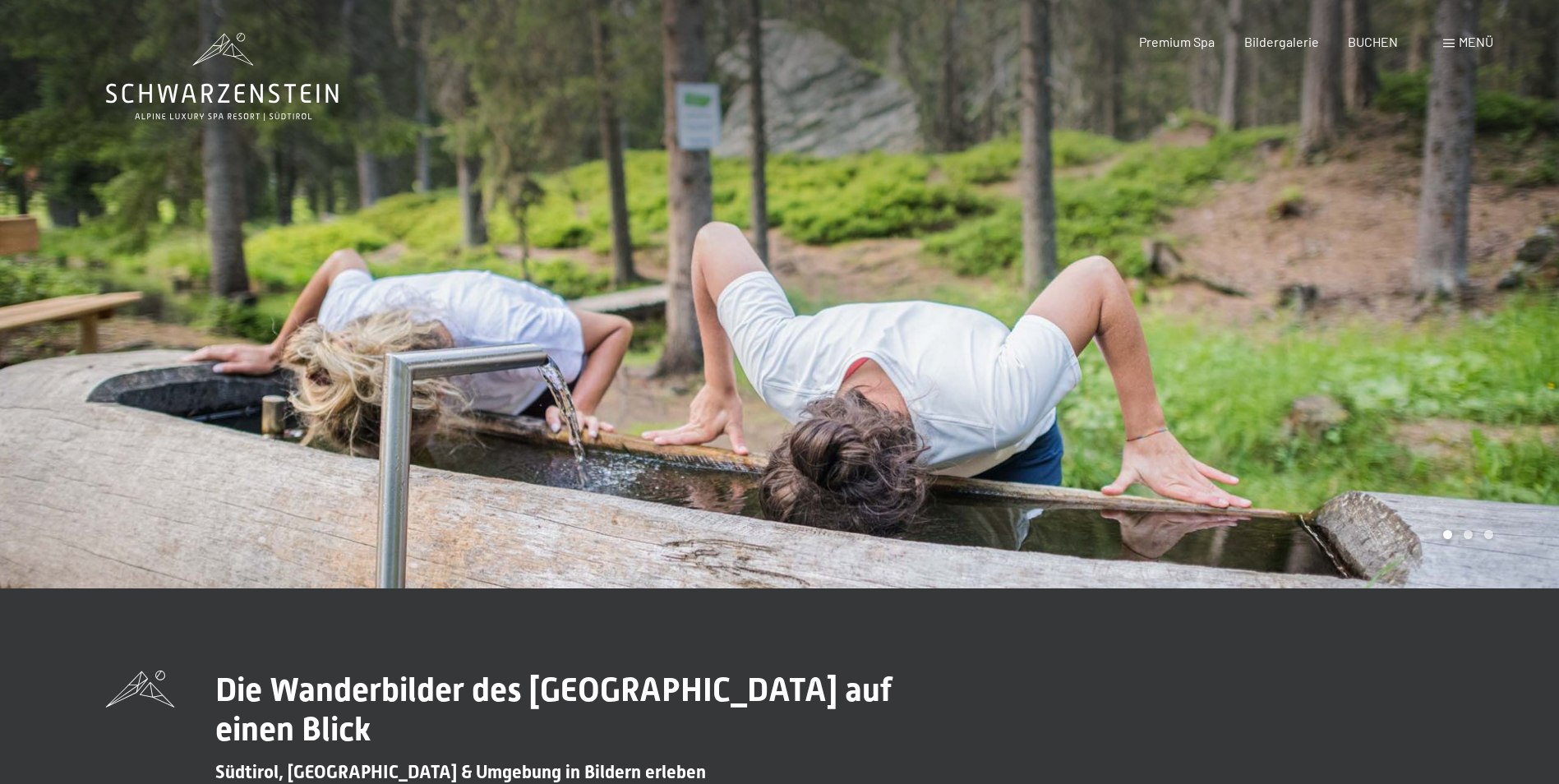
click at [1047, 335] on div at bounding box center [1170, 294] width 780 height 588
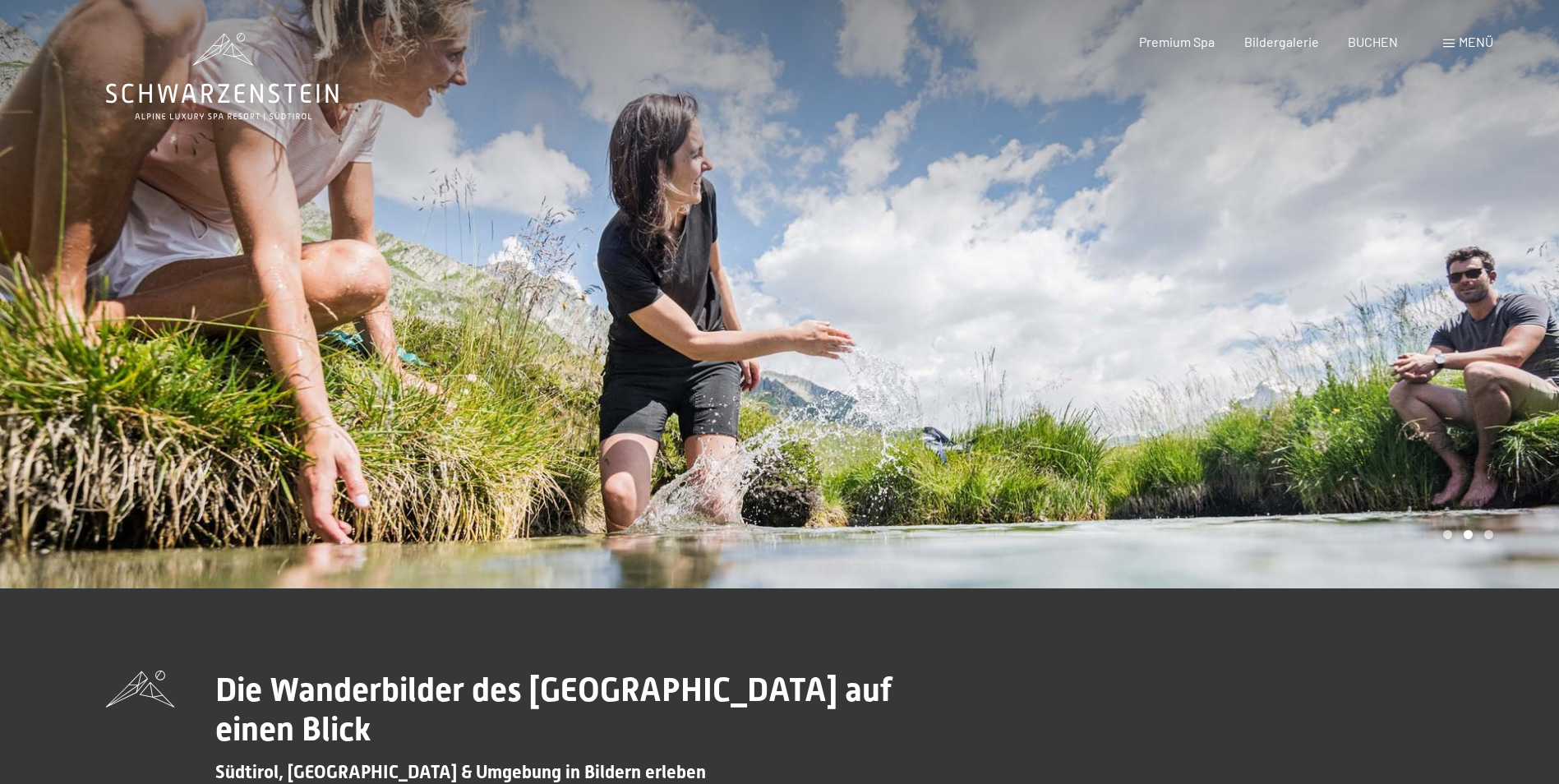
click at [1047, 335] on div at bounding box center [1170, 294] width 780 height 588
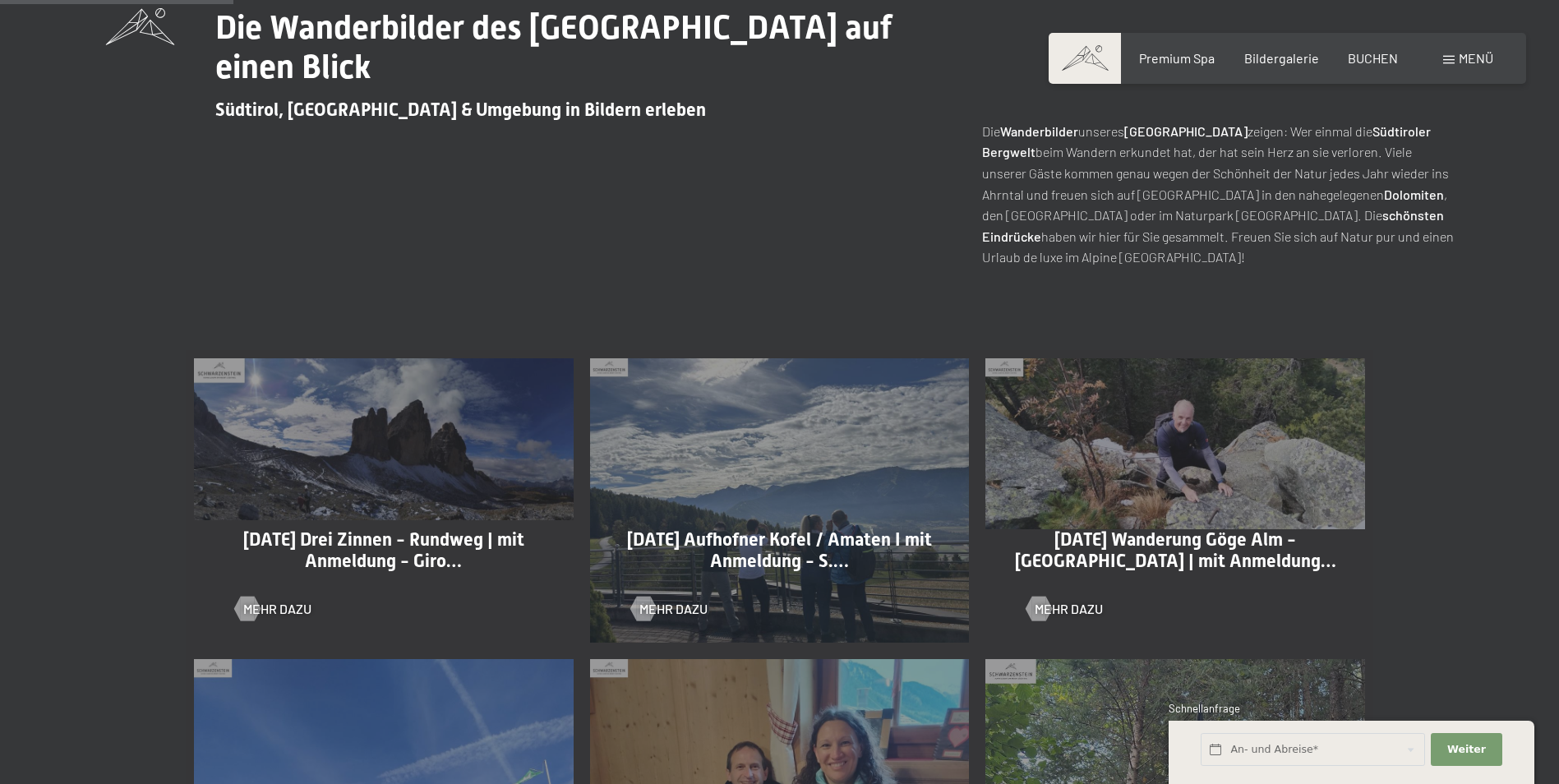
scroll to position [657, 0]
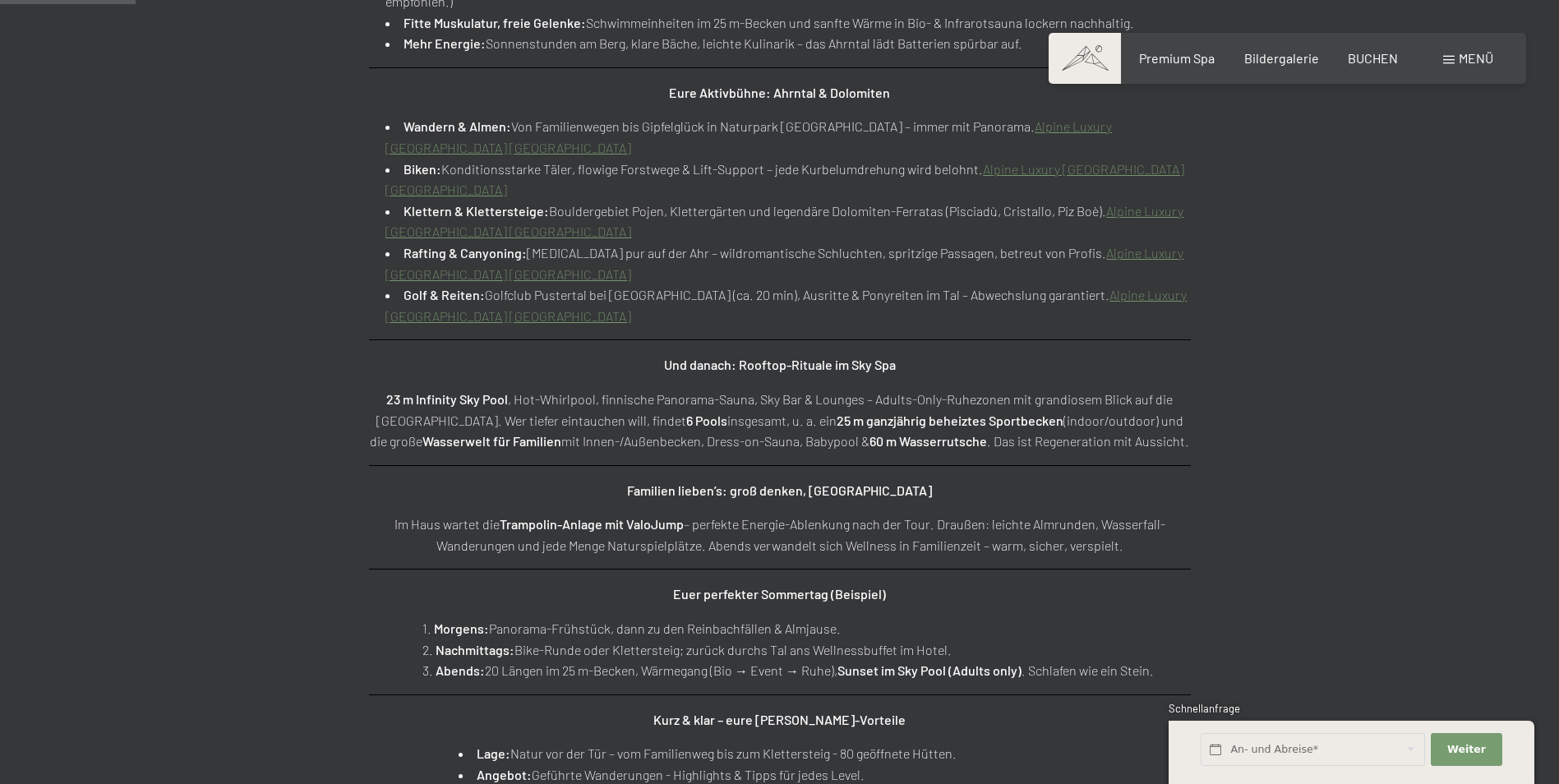
scroll to position [1232, 0]
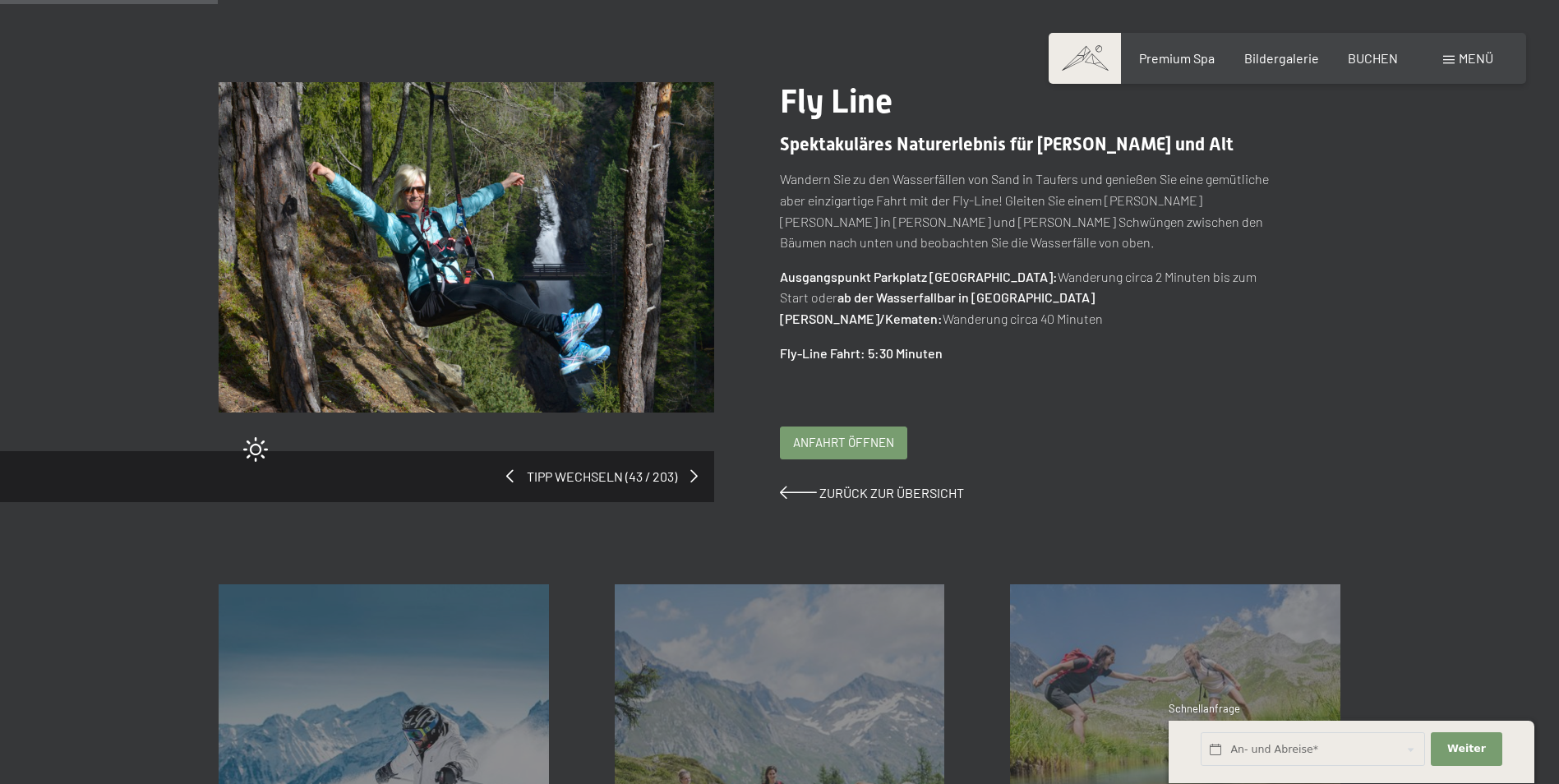
scroll to position [82, 0]
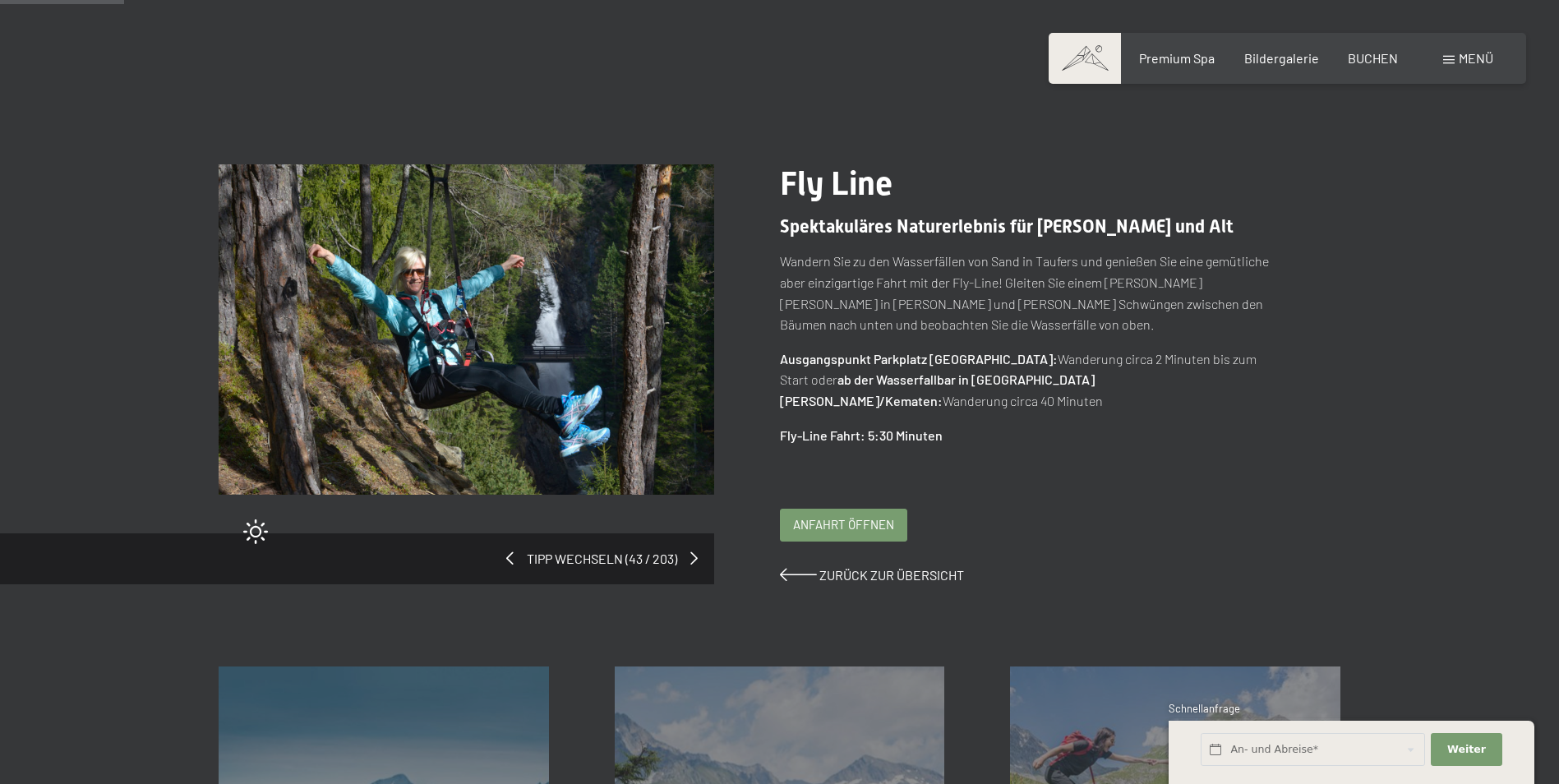
click at [291, 273] on img at bounding box center [466, 329] width 496 height 330
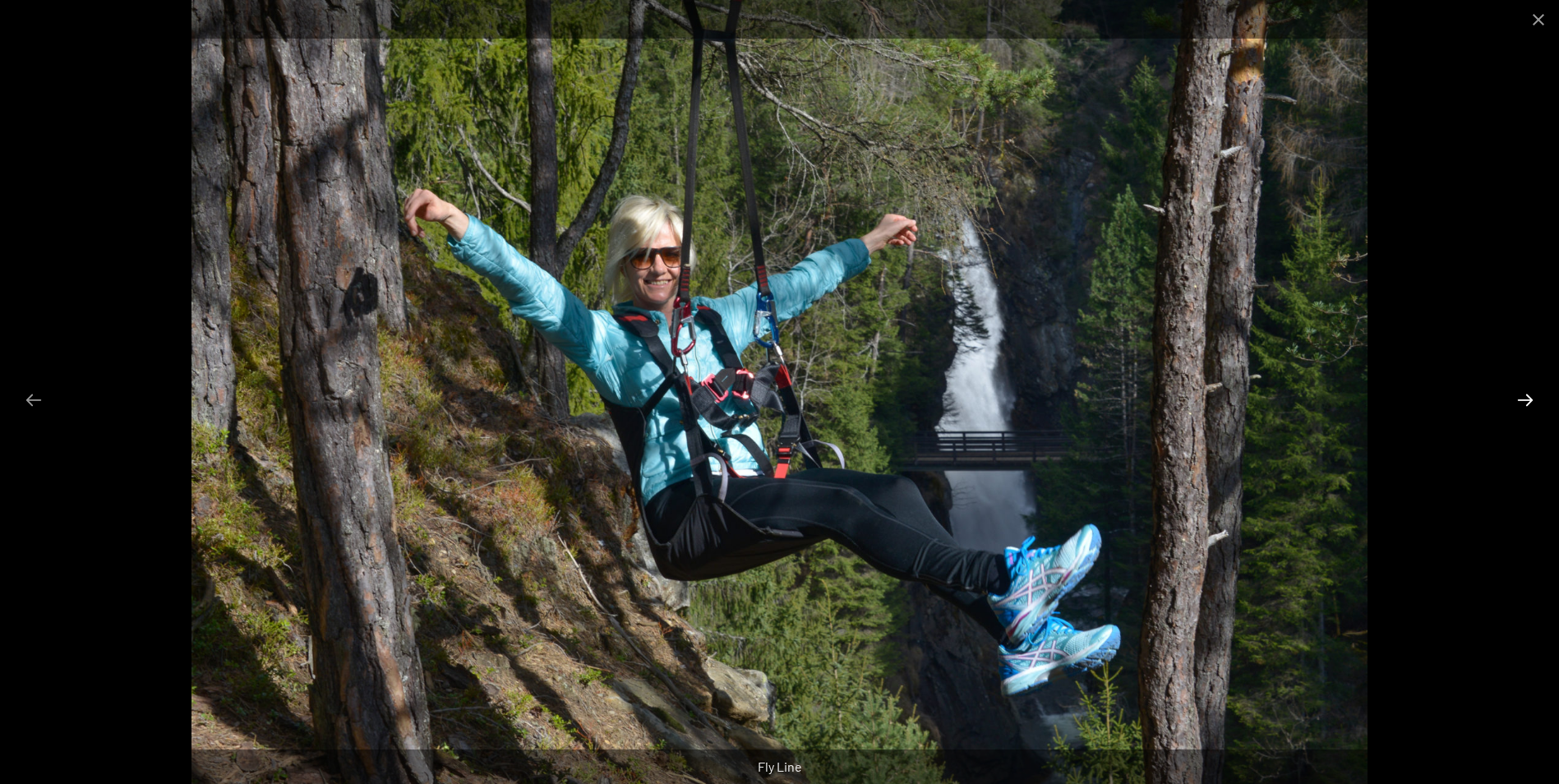
click at [1525, 401] on button "Next slide" at bounding box center [1526, 400] width 34 height 32
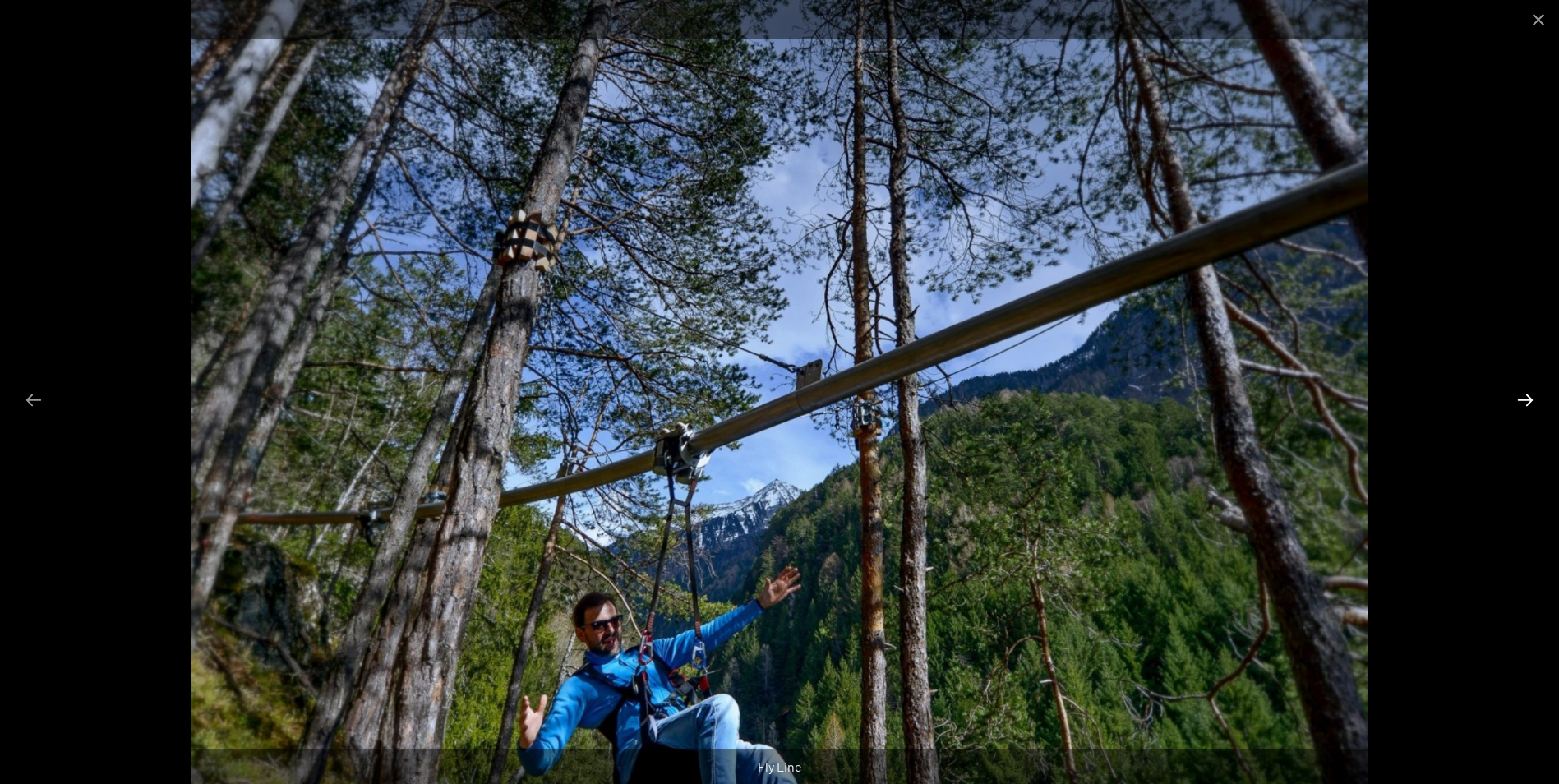
click at [1525, 401] on button "Next slide" at bounding box center [1526, 400] width 34 height 32
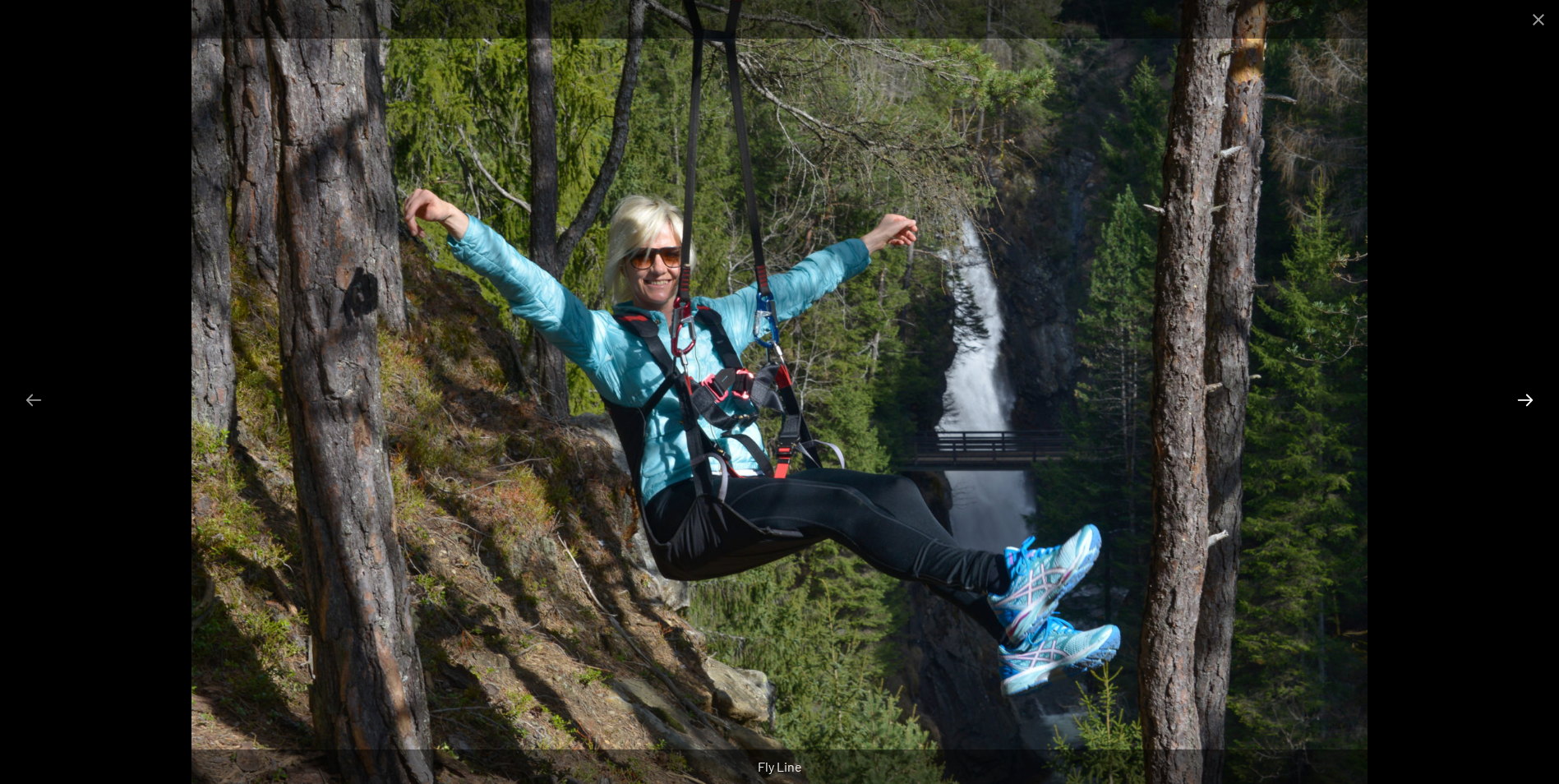
click at [1525, 401] on button "Next slide" at bounding box center [1526, 400] width 34 height 32
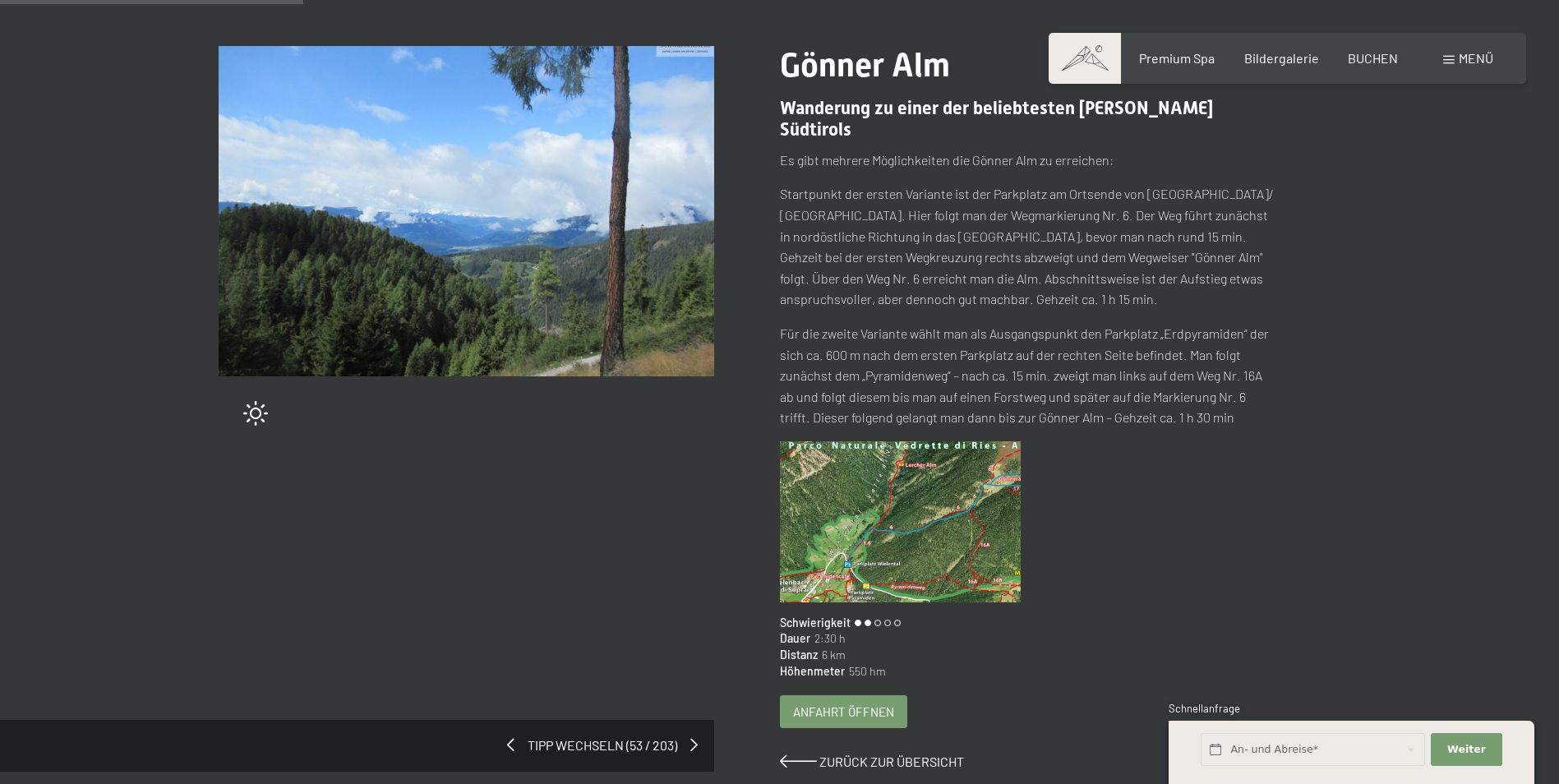
scroll to position [247, 0]
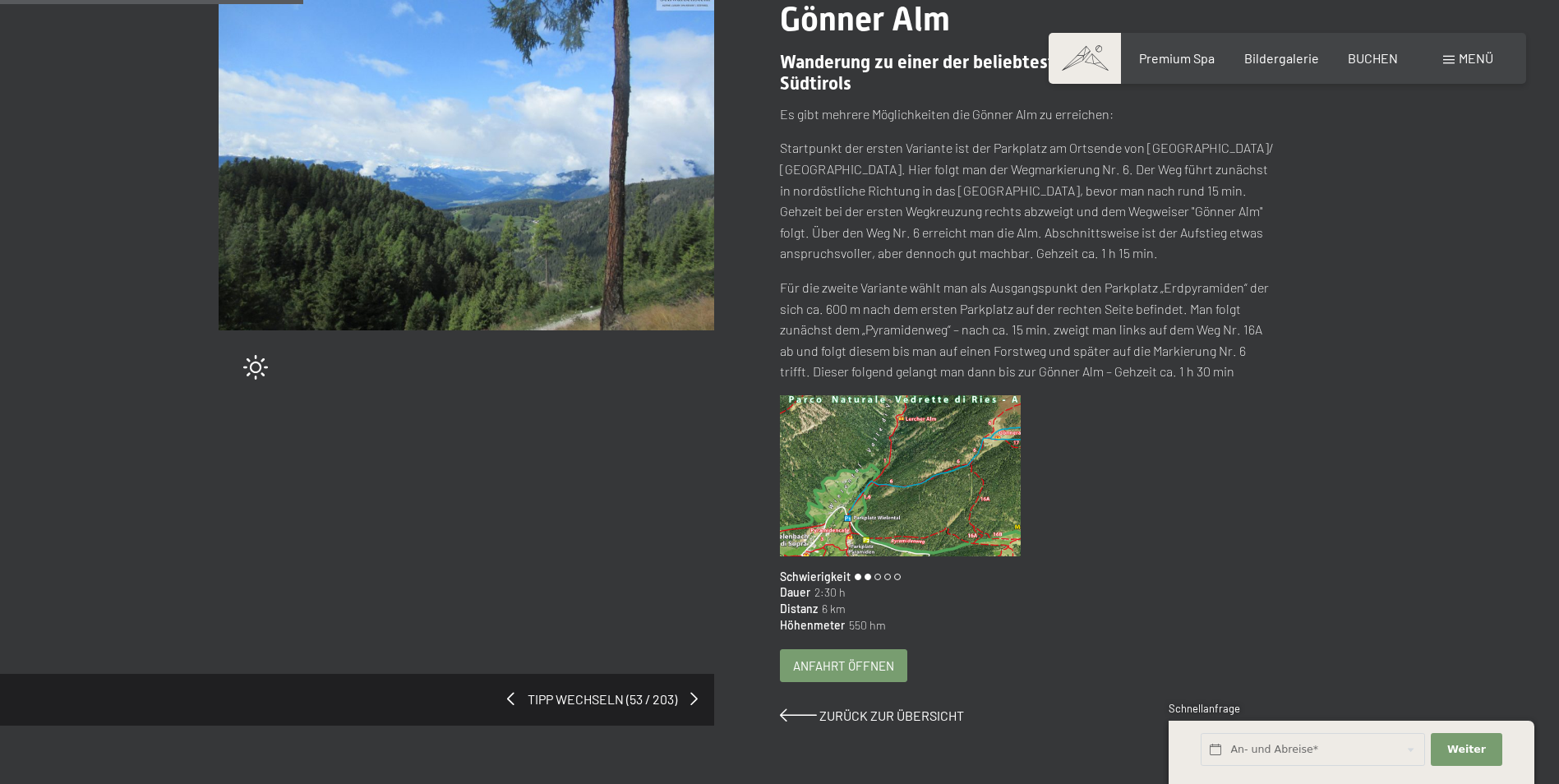
click at [877, 450] on img at bounding box center [901, 476] width 241 height 161
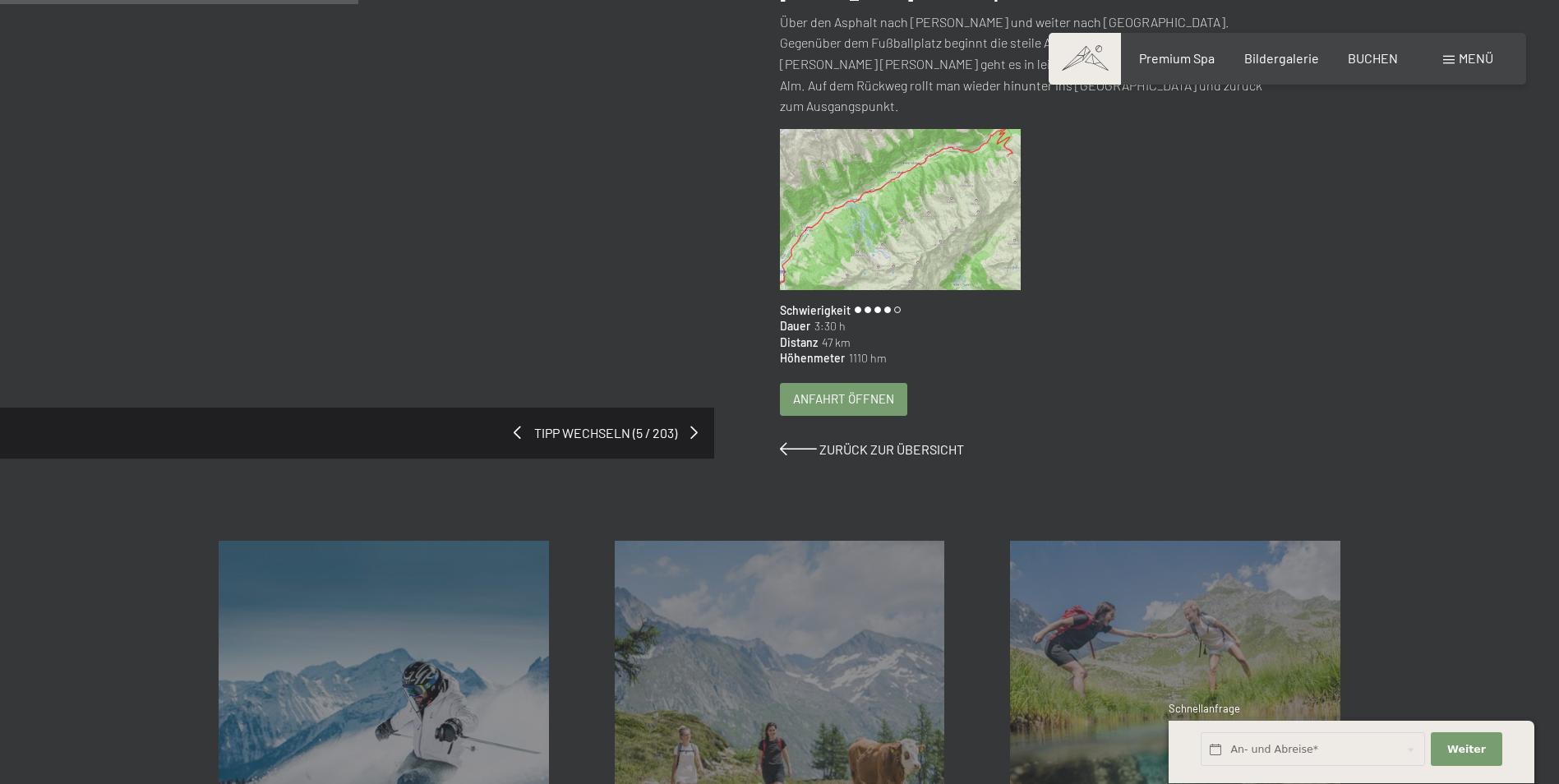
scroll to position [247, 0]
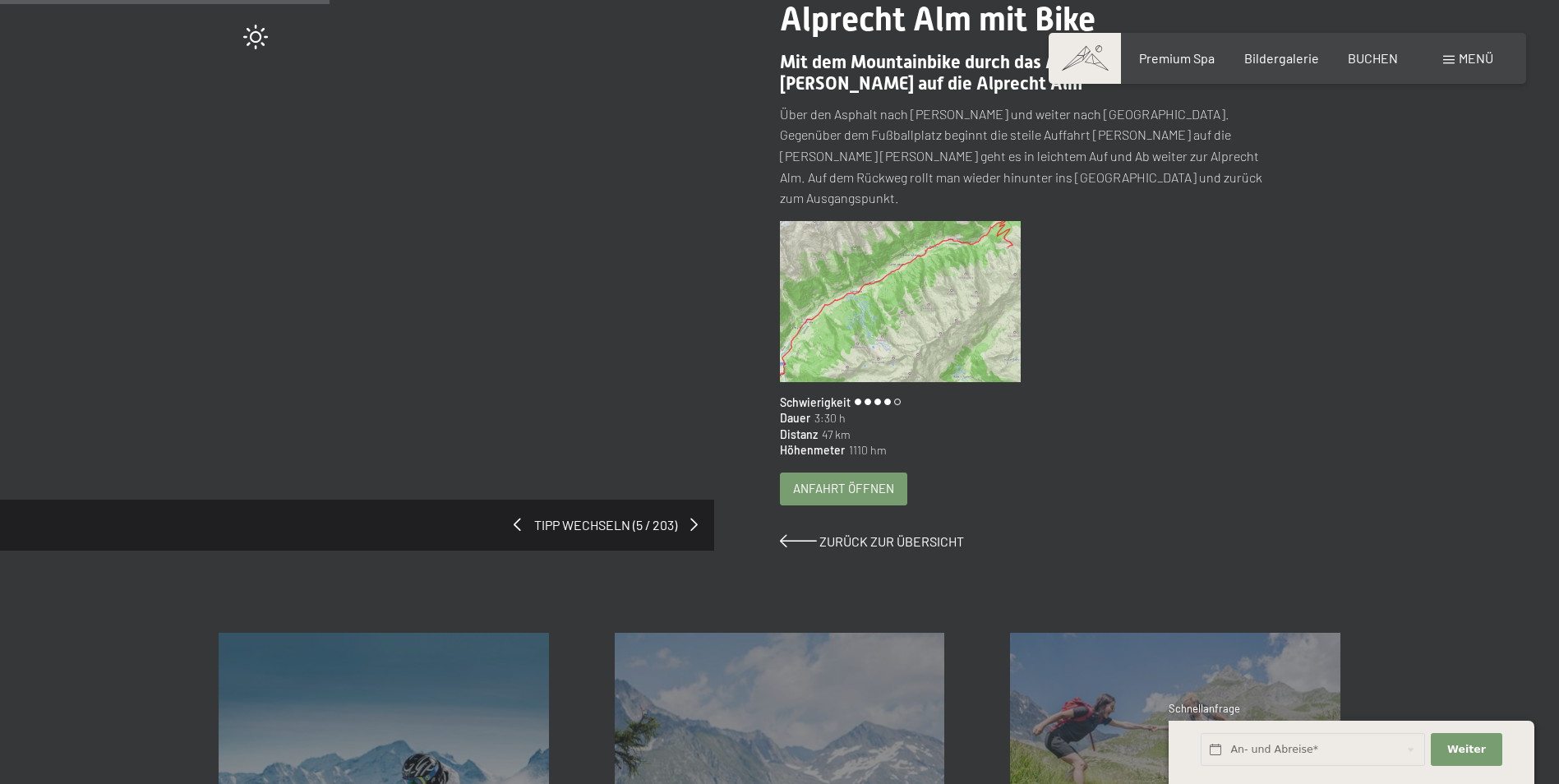
click at [862, 479] on span "Anfahrt öffnen" at bounding box center [844, 488] width 101 height 17
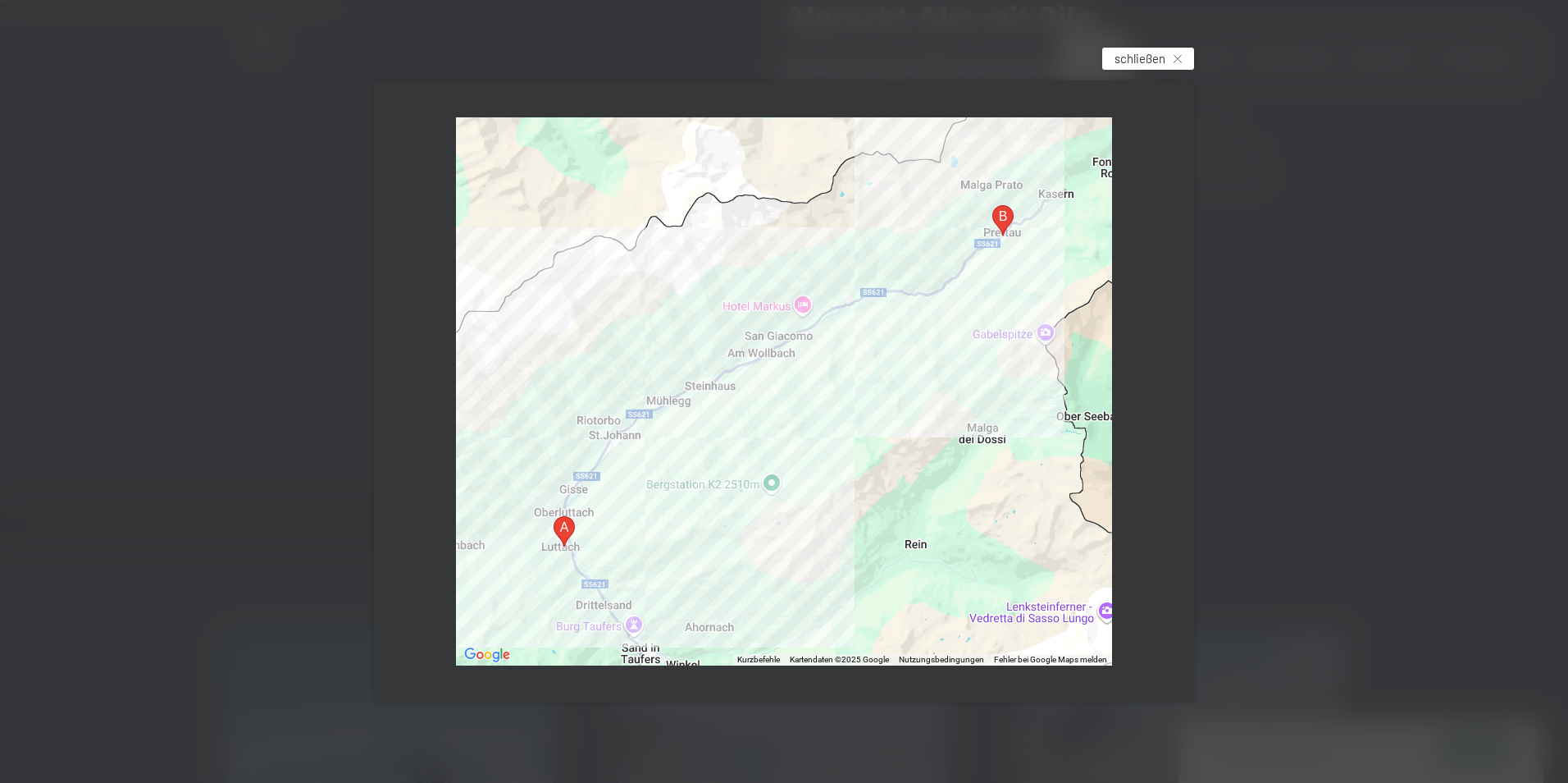
click at [1142, 65] on span "schließen" at bounding box center [1140, 59] width 51 height 17
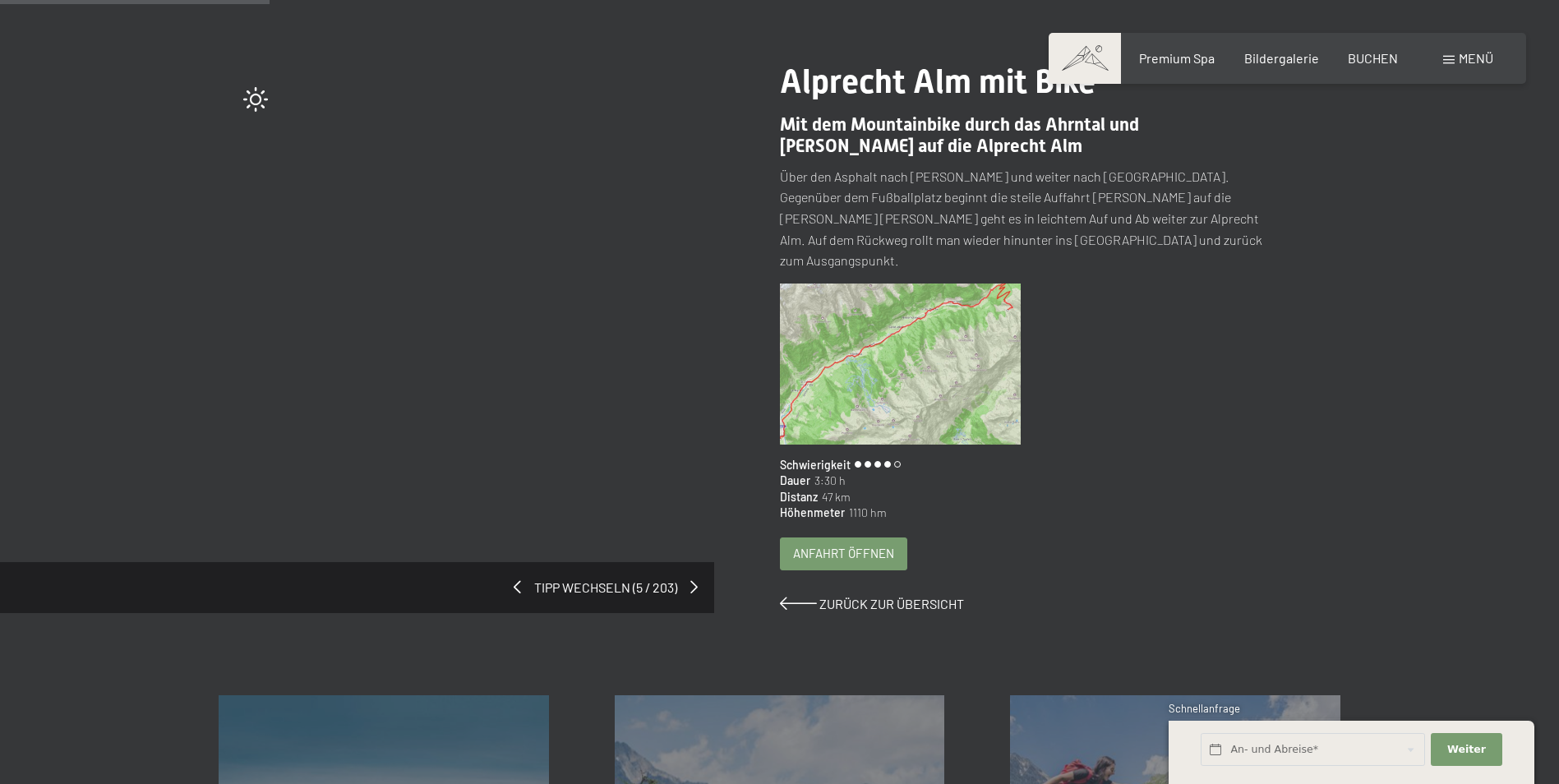
scroll to position [0, 0]
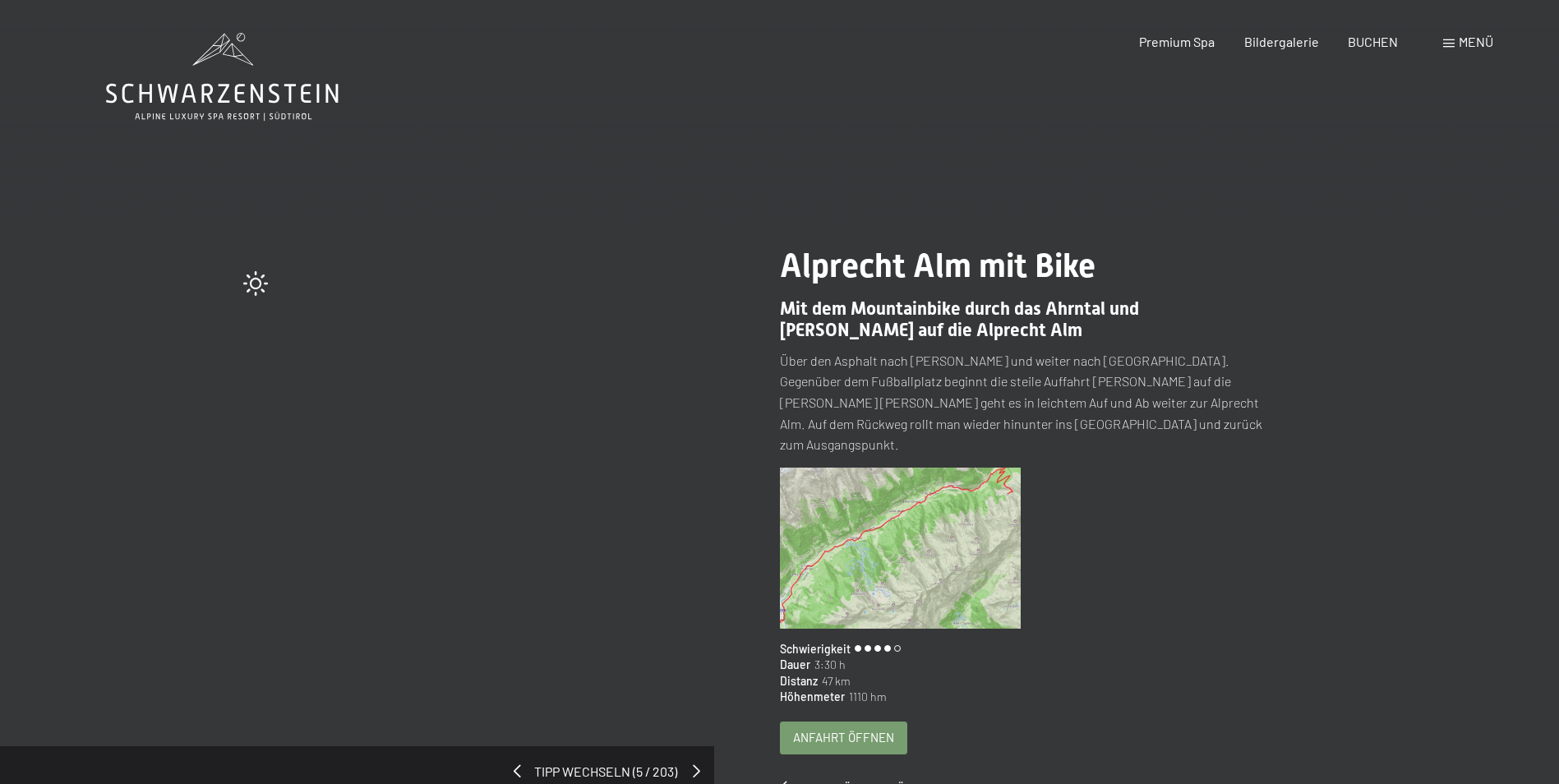
click at [697, 764] on span at bounding box center [697, 771] width 8 height 13
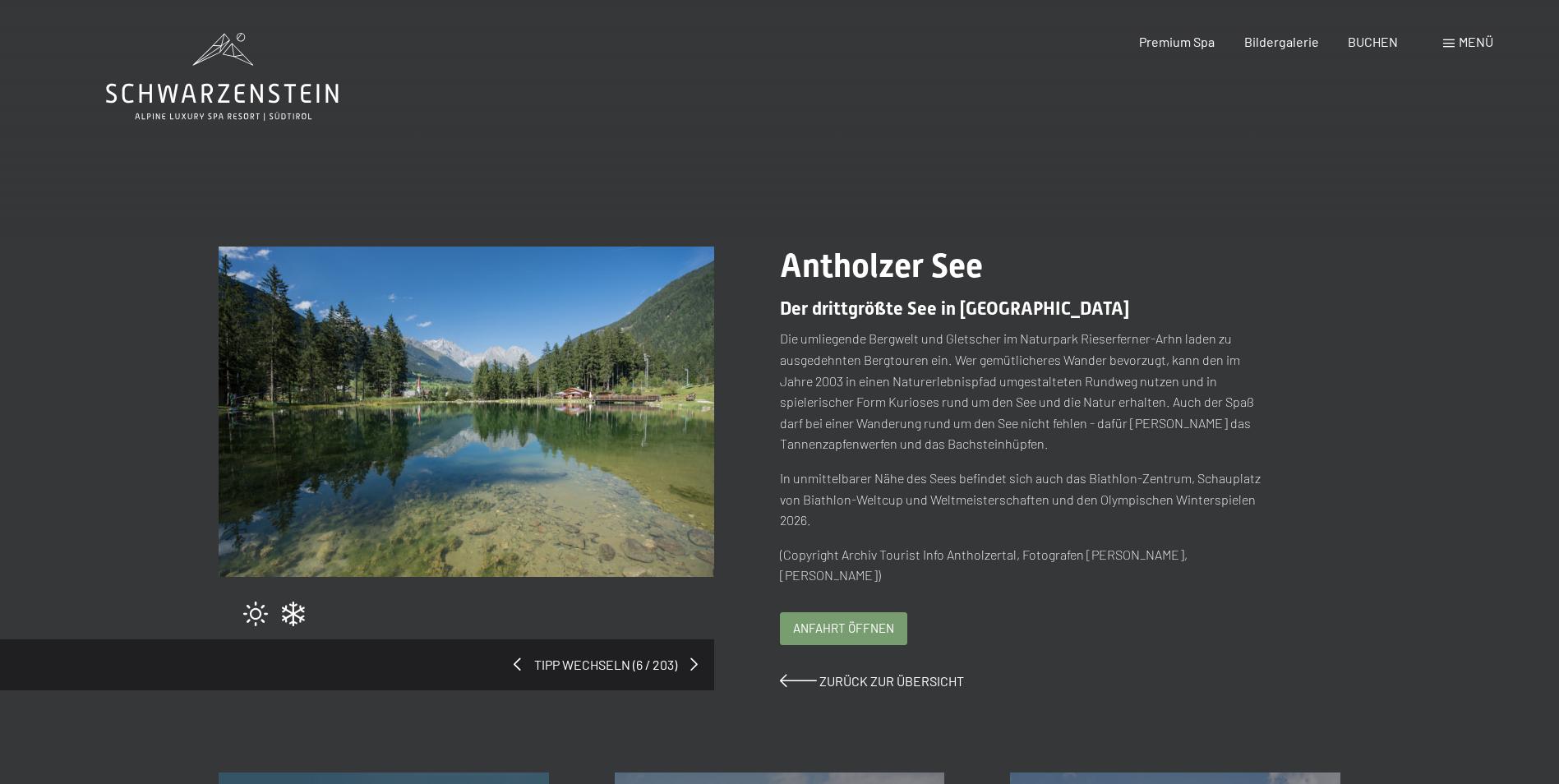
click at [819, 630] on span "Anfahrt öffnen" at bounding box center [844, 628] width 101 height 17
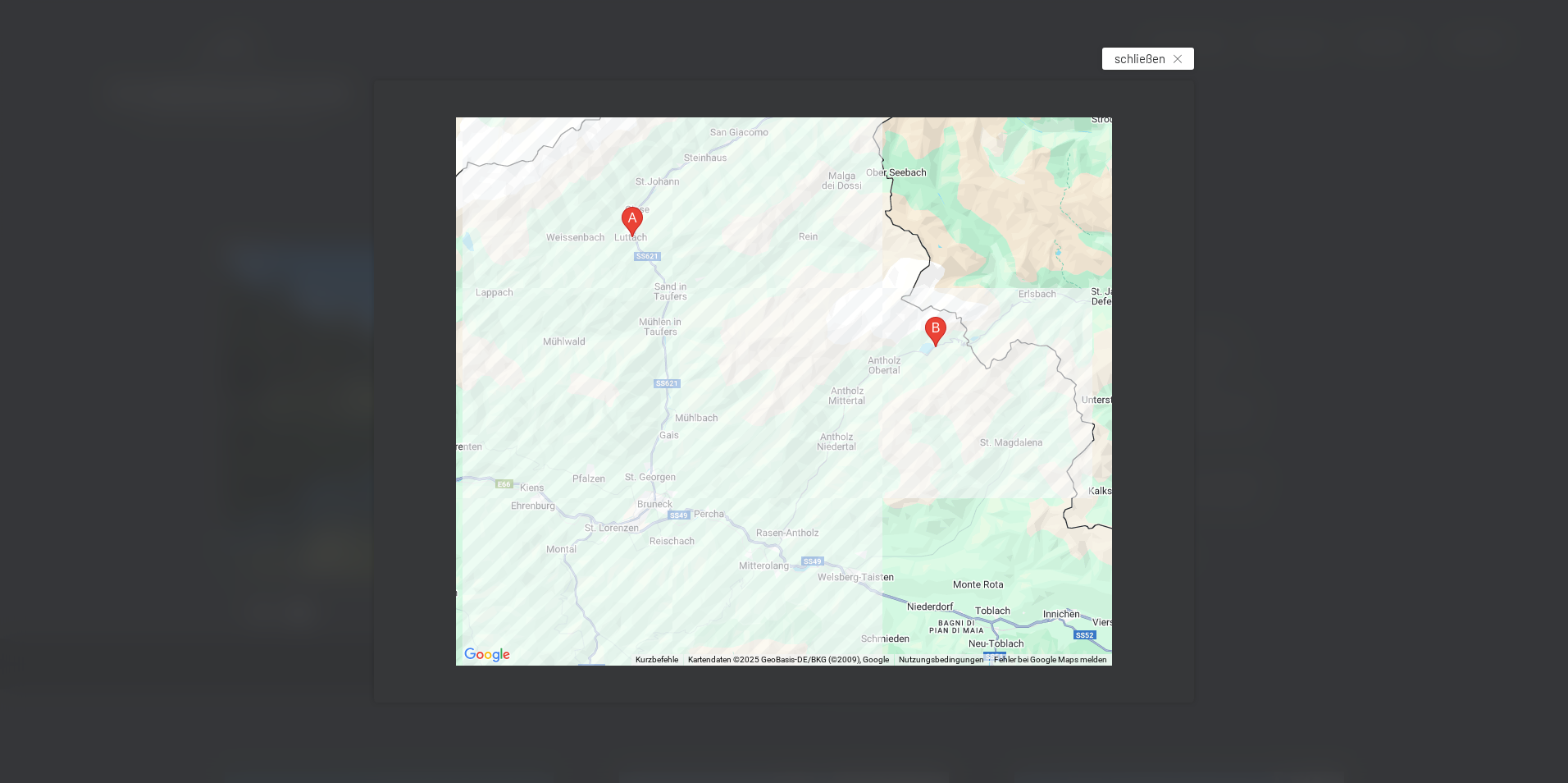
click at [1134, 60] on span "schließen" at bounding box center [1140, 59] width 51 height 17
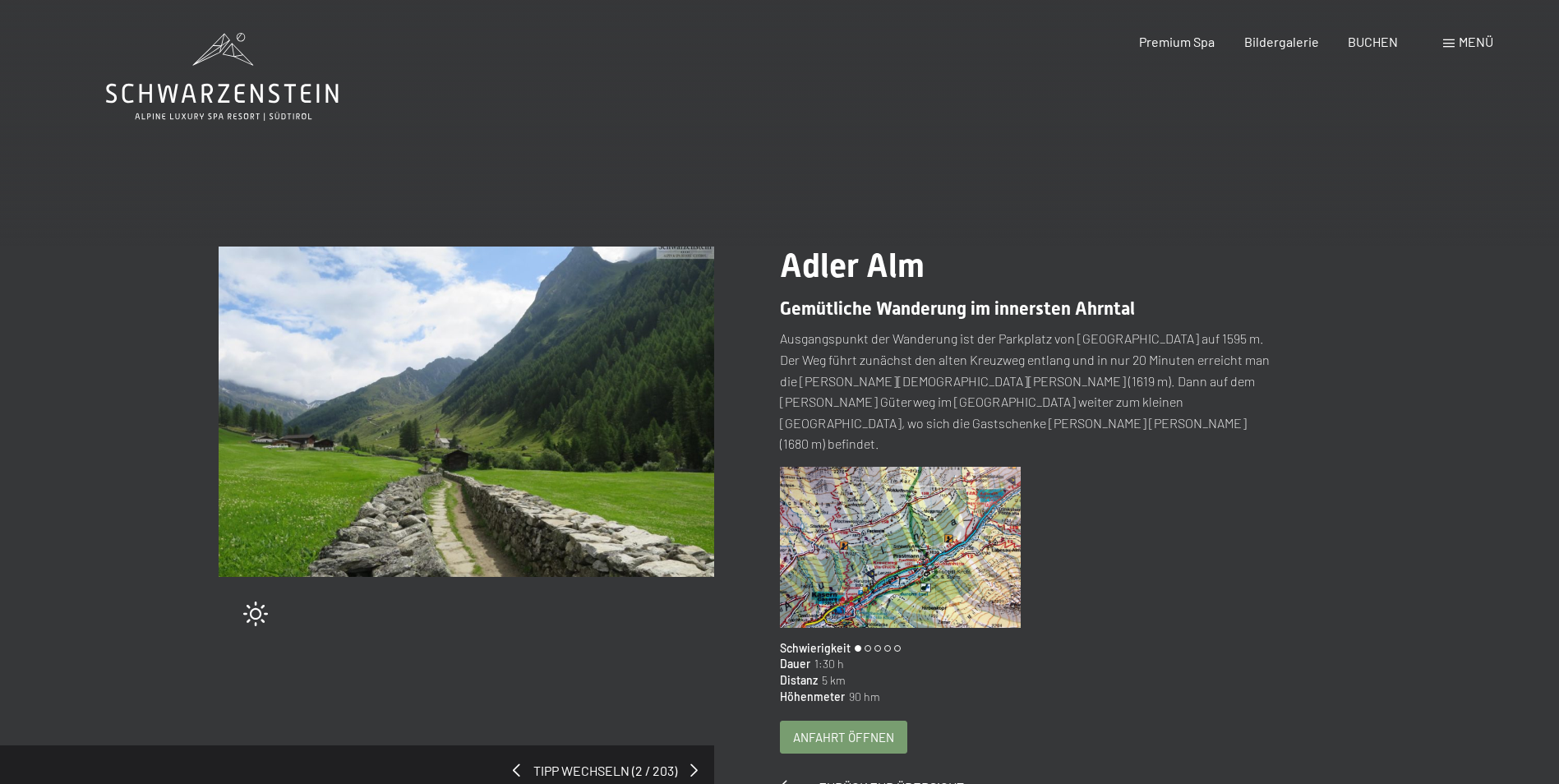
click at [885, 474] on img at bounding box center [901, 548] width 241 height 161
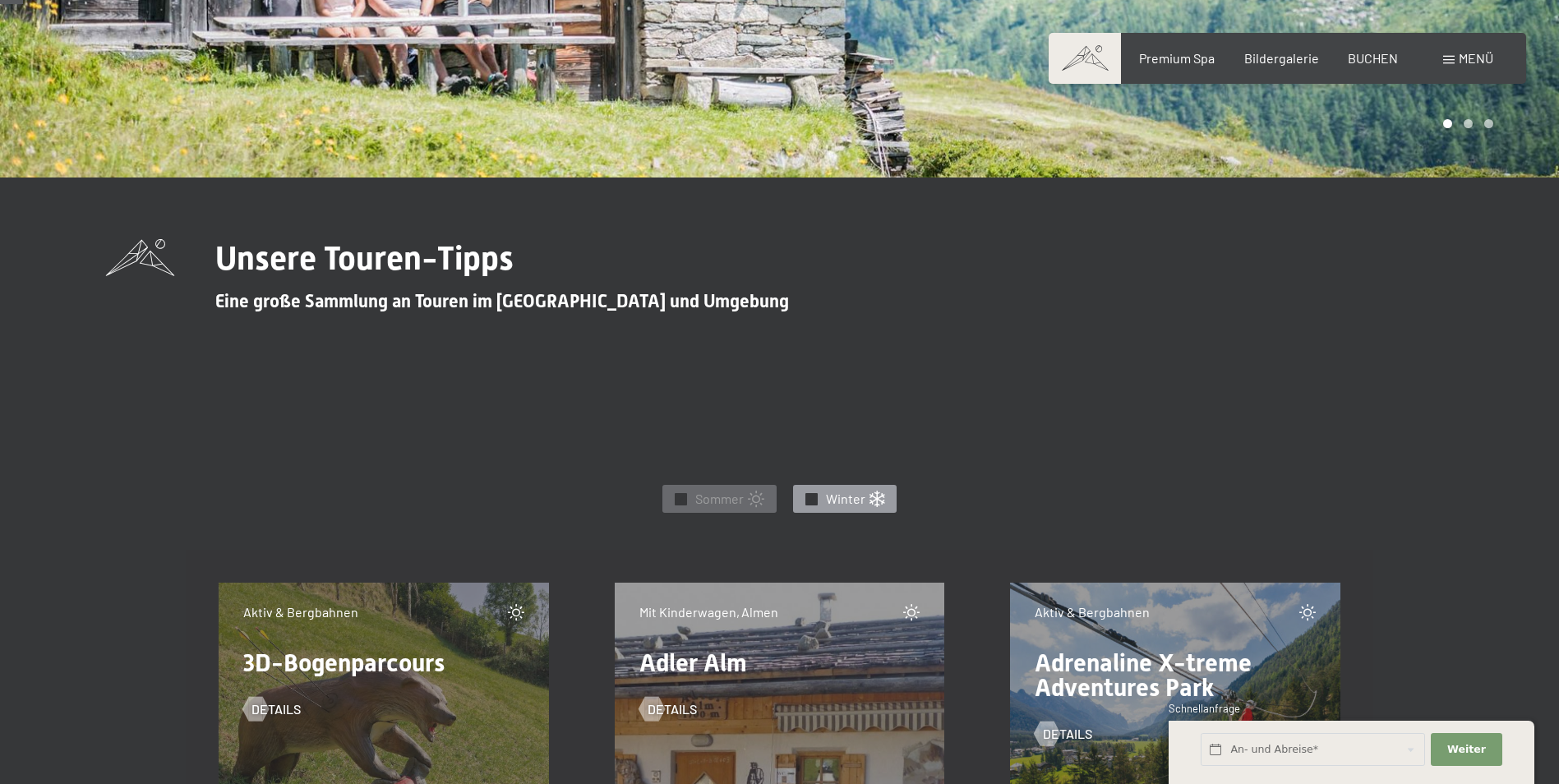
click at [817, 500] on div at bounding box center [812, 498] width 12 height 12
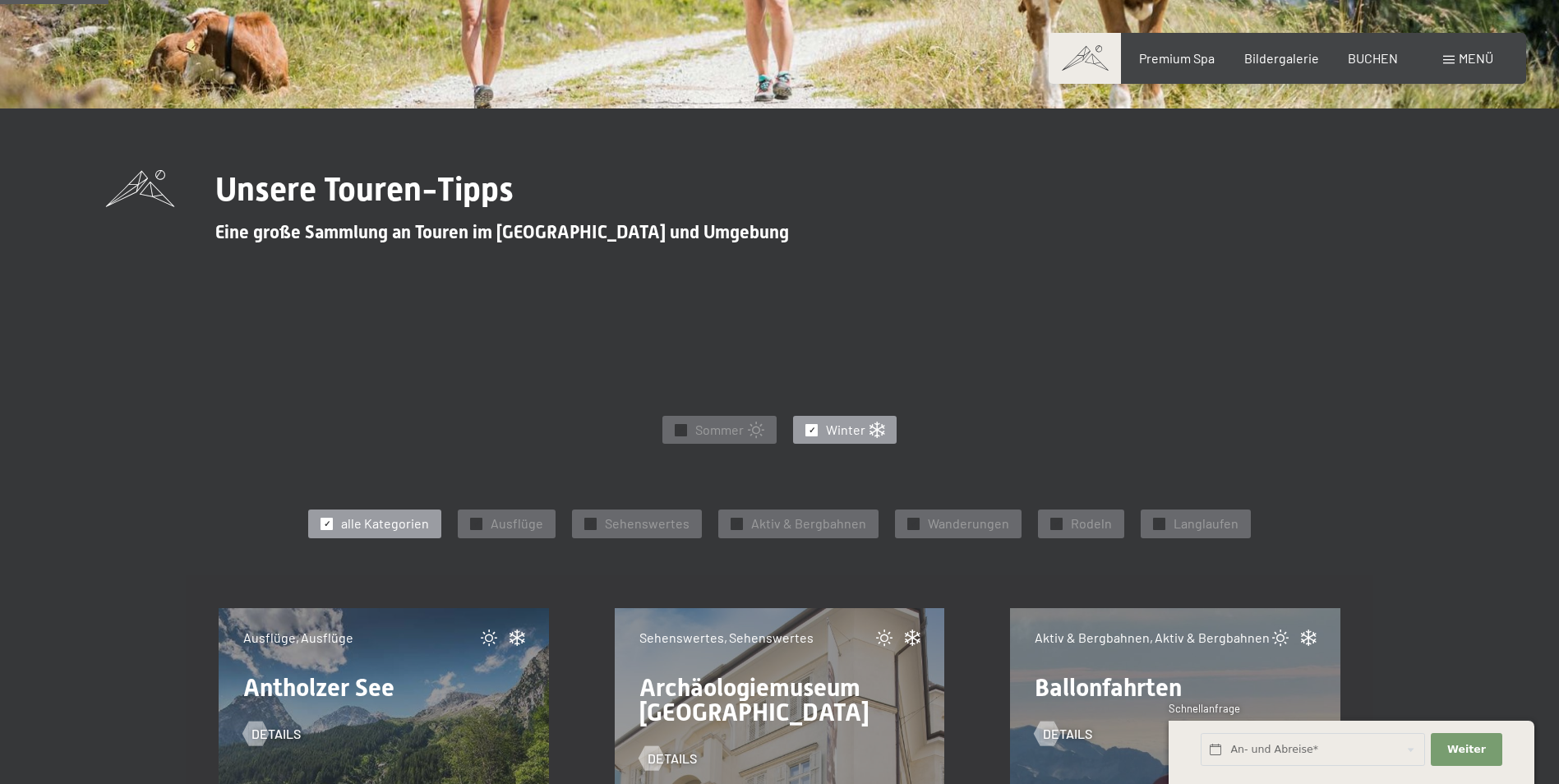
scroll to position [740, 0]
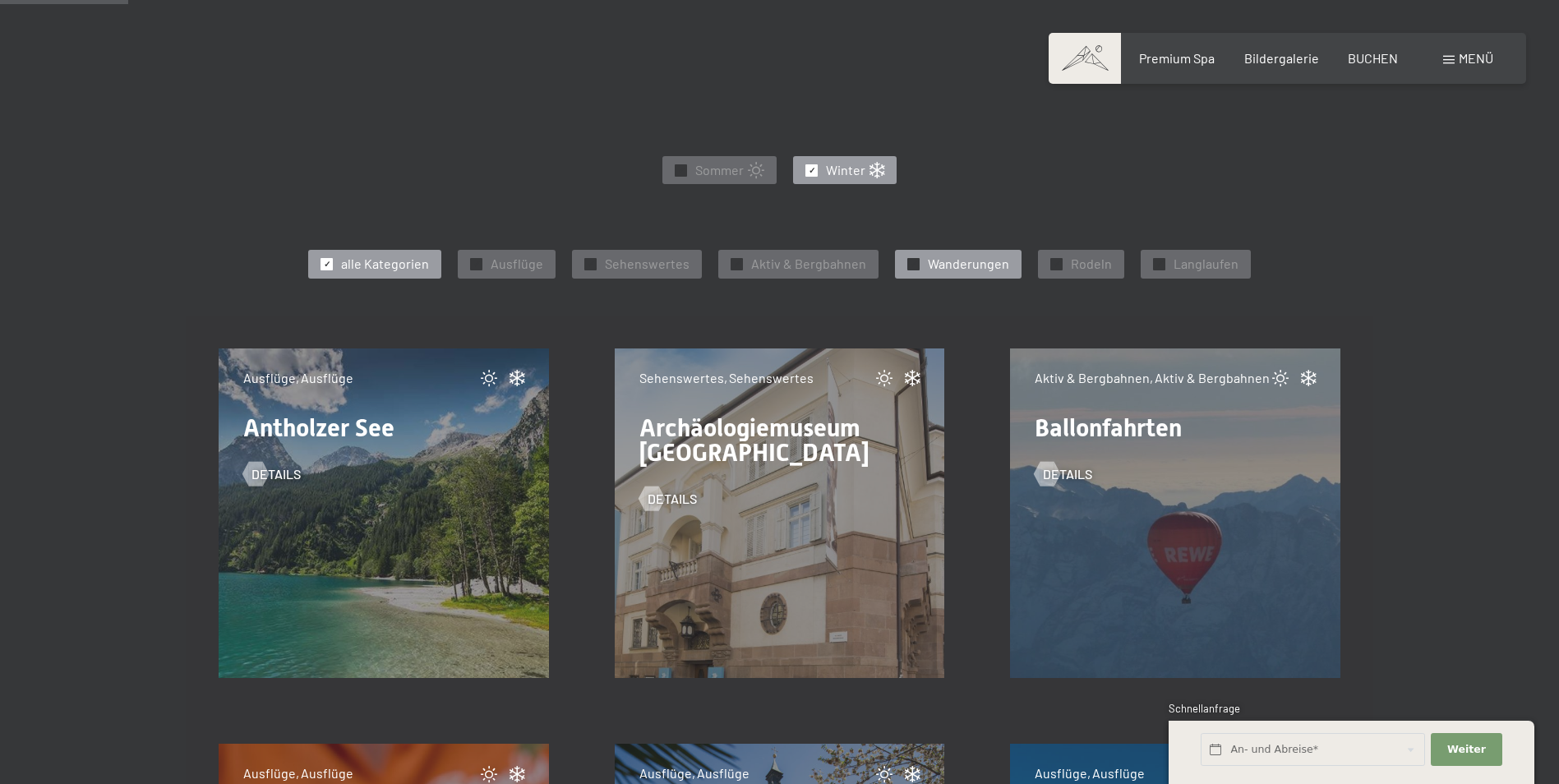
click at [911, 264] on span "✓" at bounding box center [914, 264] width 7 height 11
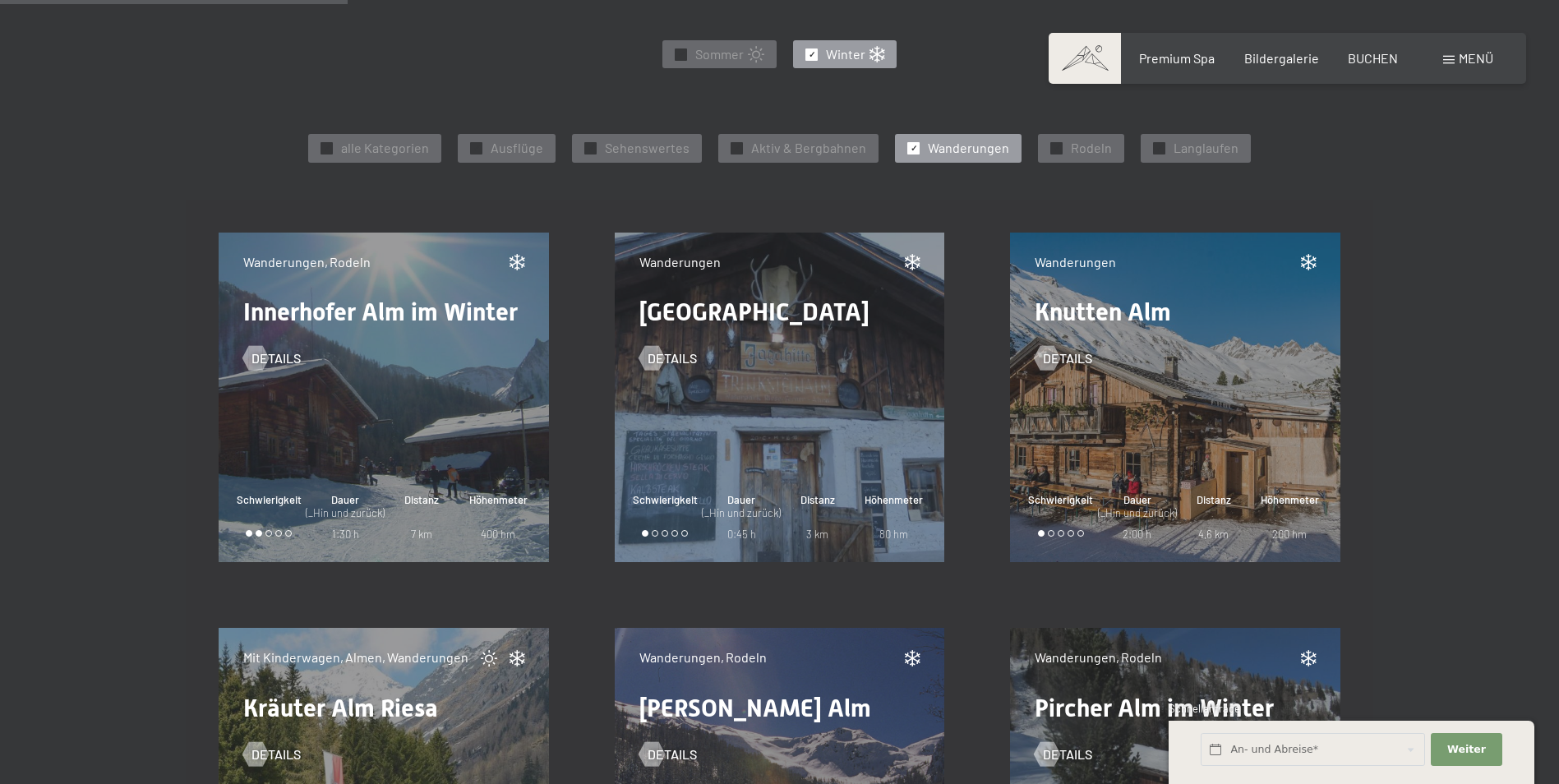
scroll to position [575, 0]
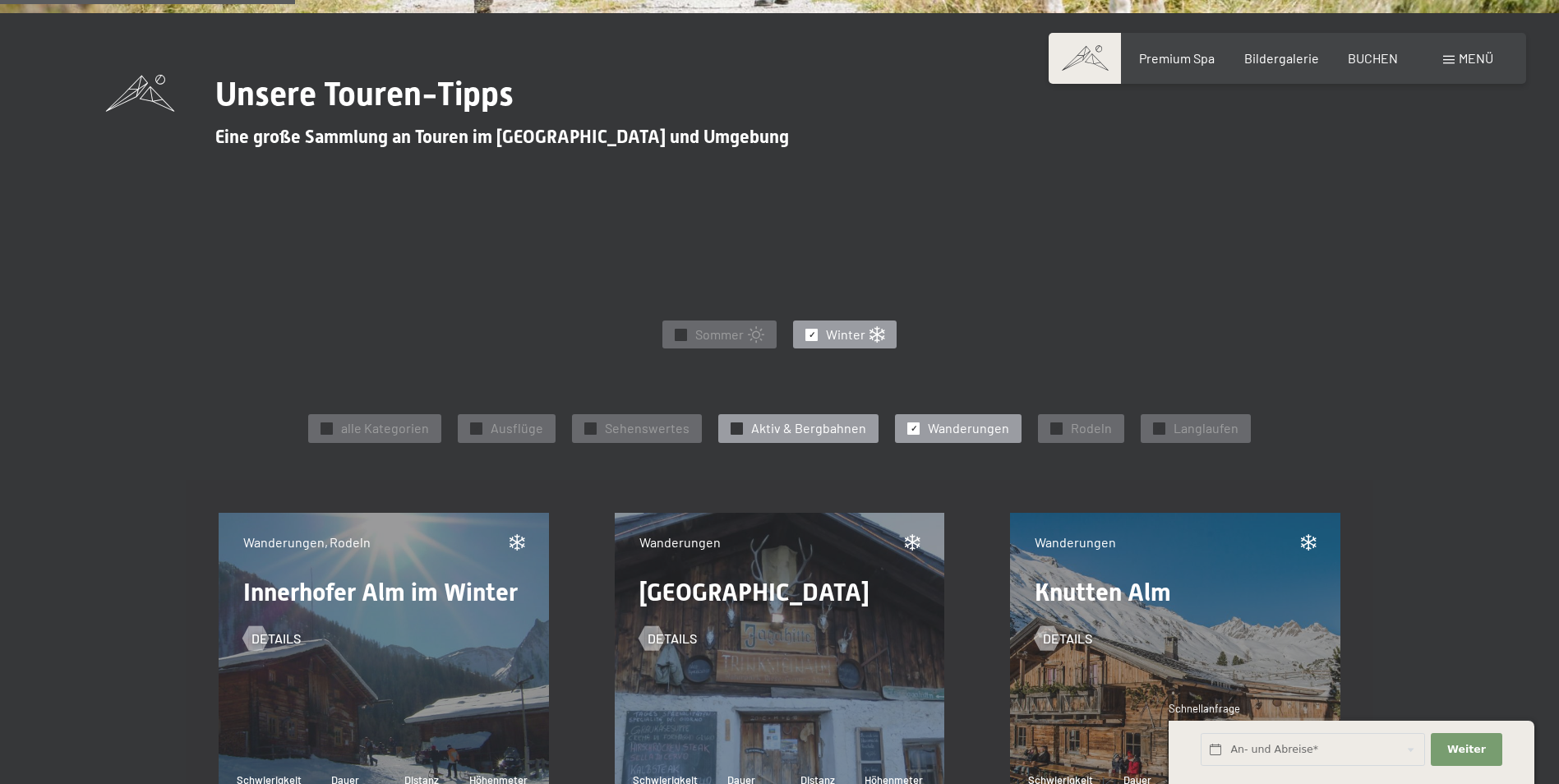
click at [851, 429] on span "Aktiv & Bergbahnen" at bounding box center [809, 427] width 115 height 18
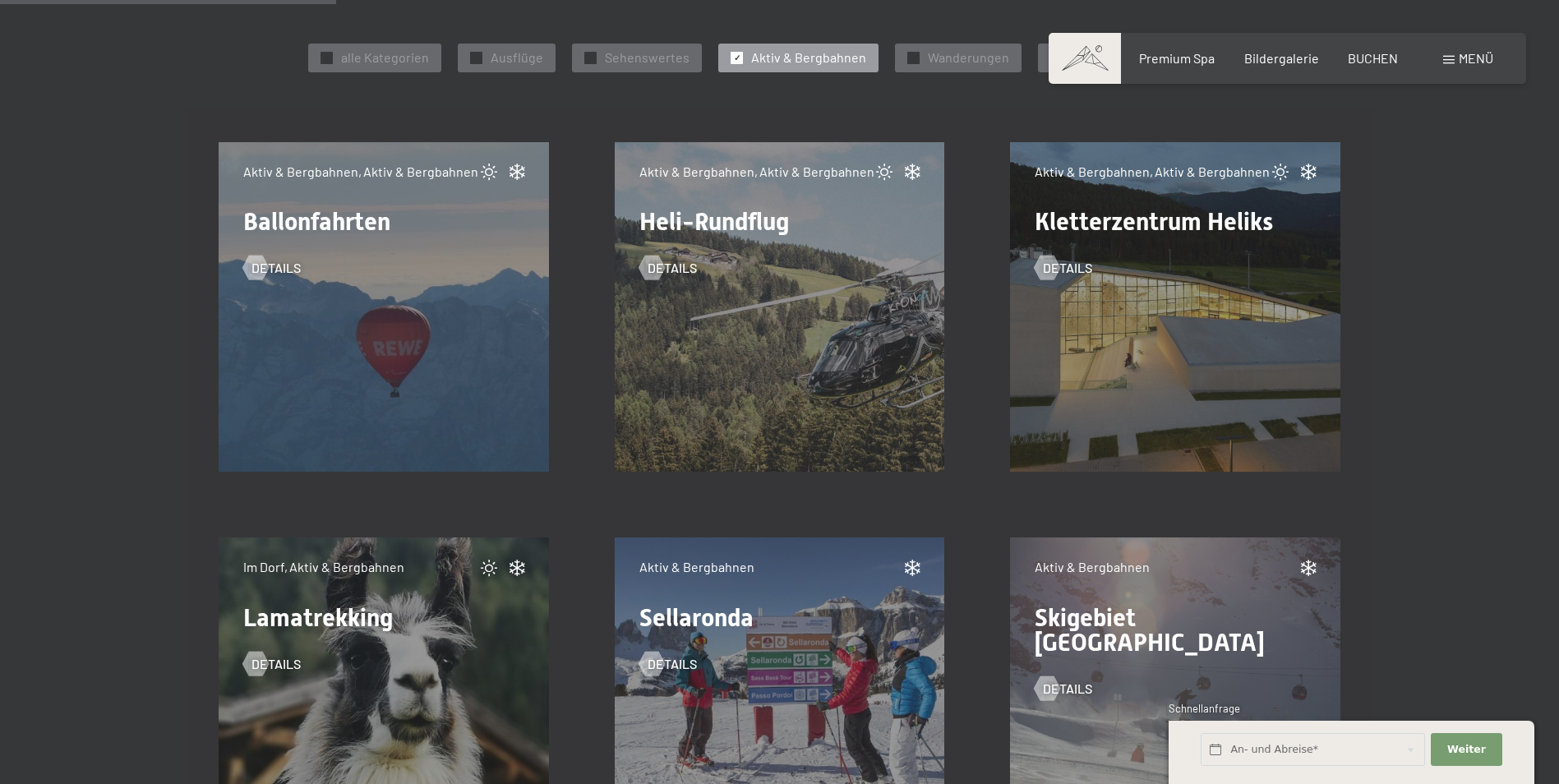
scroll to position [740, 0]
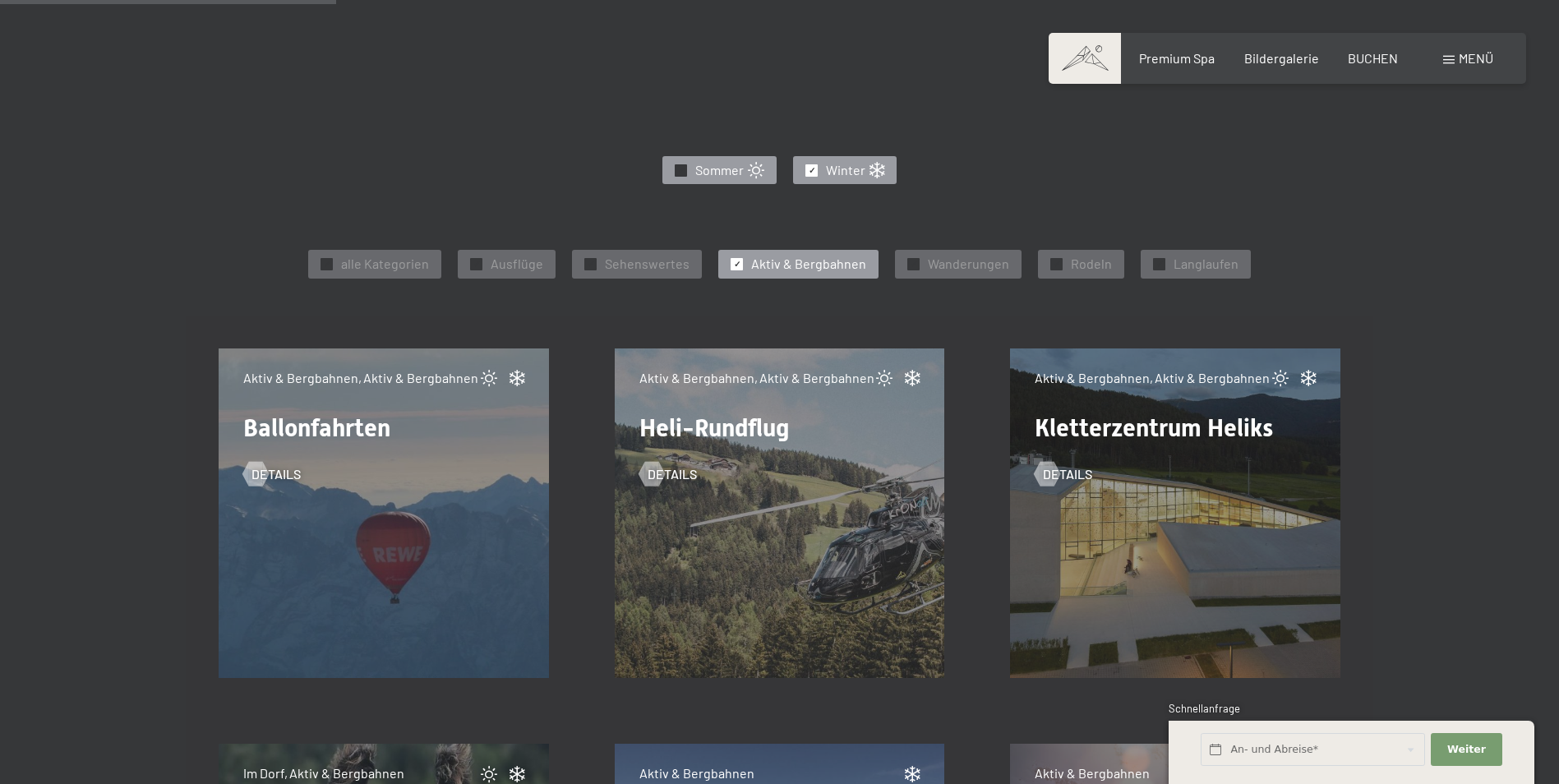
drag, startPoint x: 694, startPoint y: 171, endPoint x: 748, endPoint y: 180, distance: 54.7
click at [693, 172] on div "✓ Sommer" at bounding box center [719, 170] width 114 height 28
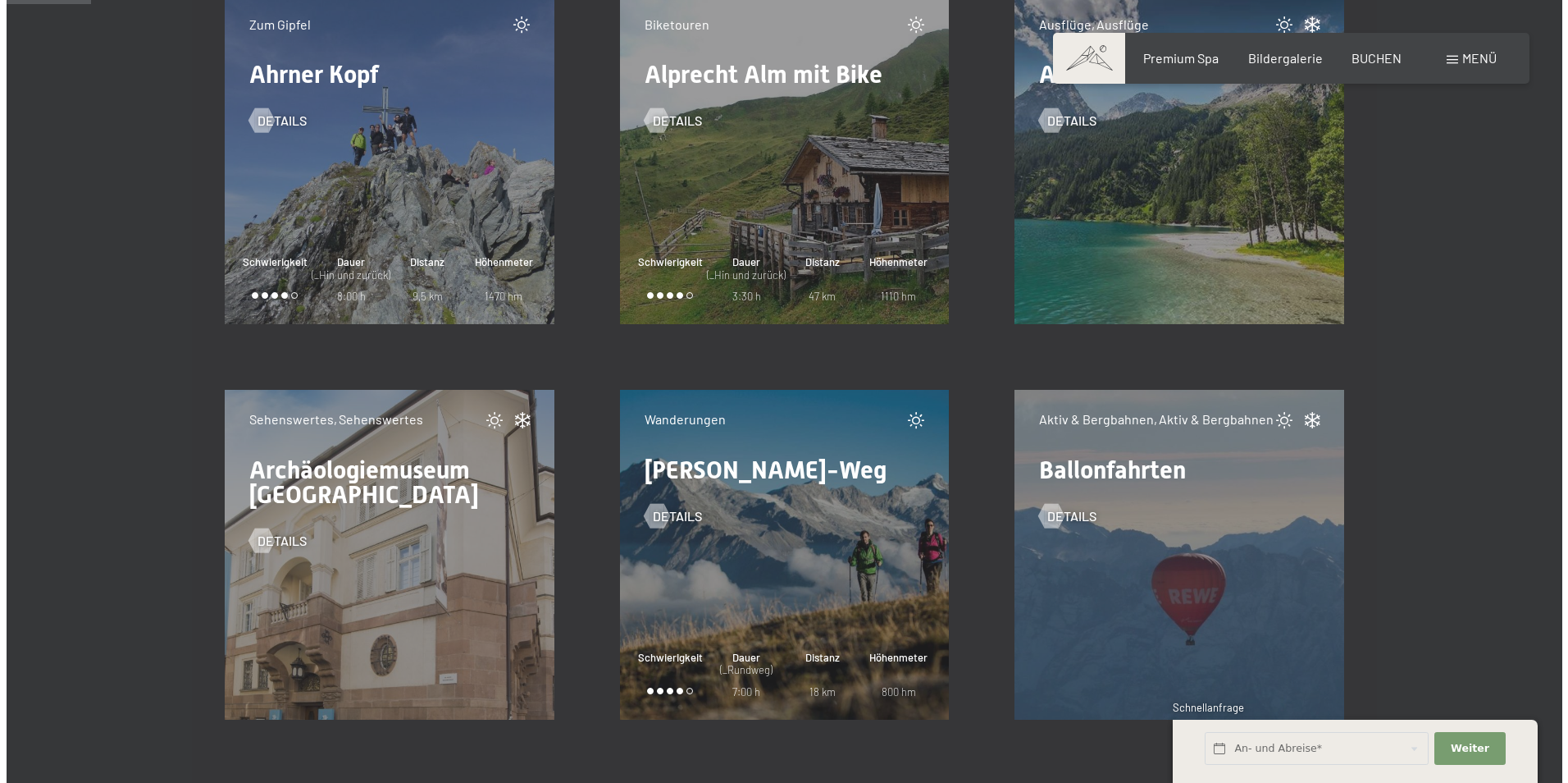
scroll to position [1149, 0]
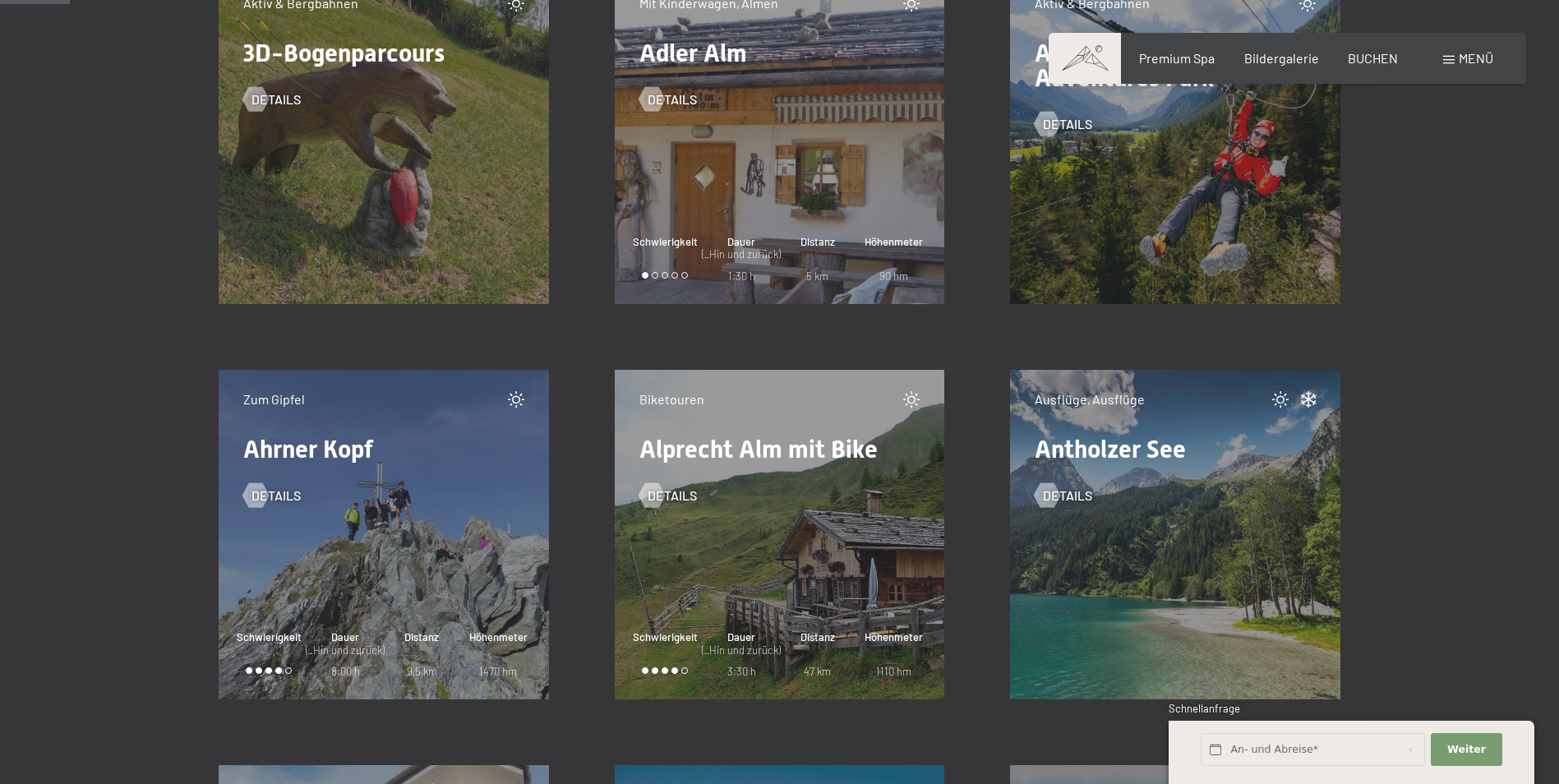
click at [1462, 64] on span "Menü" at bounding box center [1476, 58] width 34 height 16
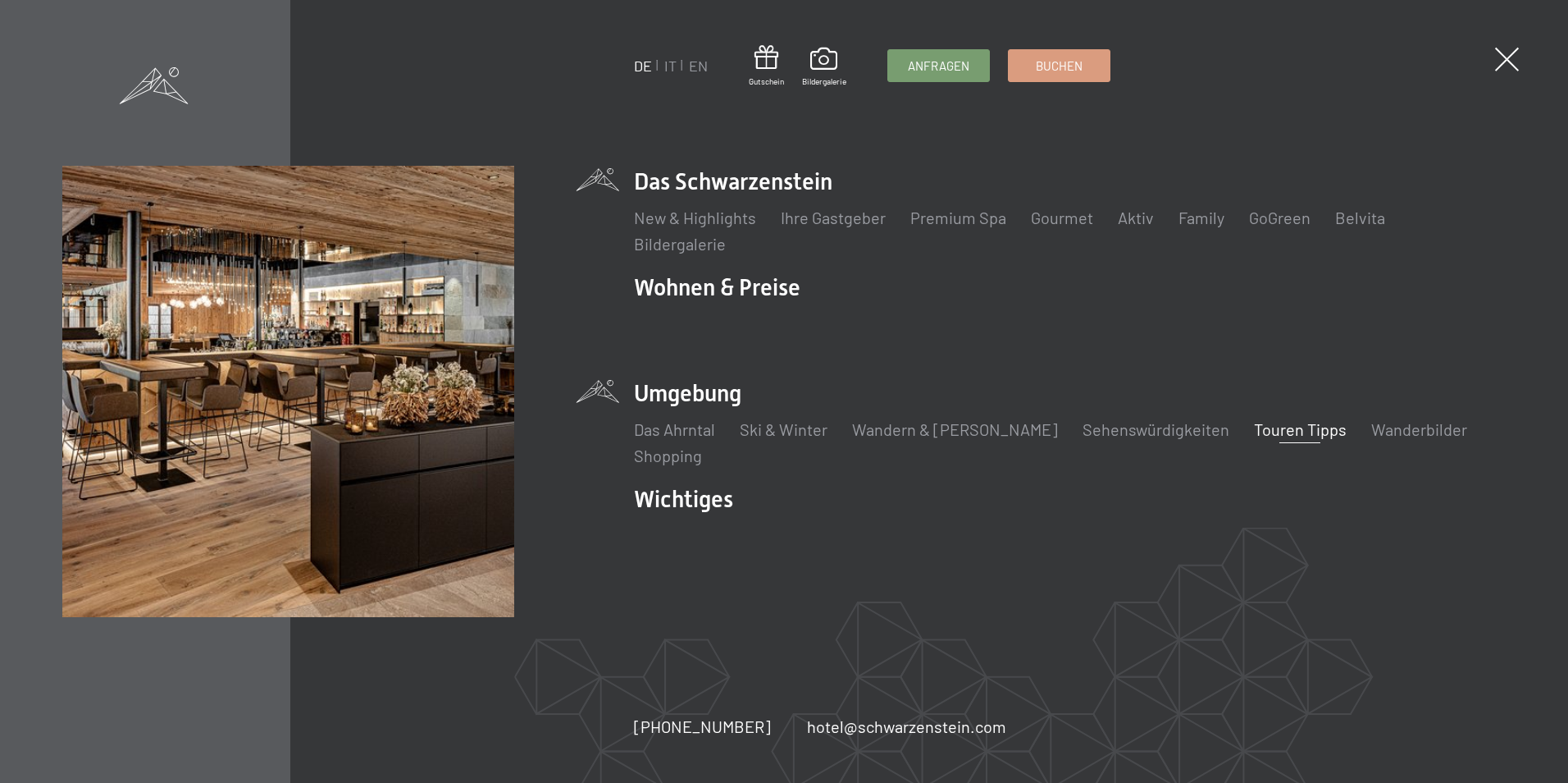
click at [692, 185] on li "Das Schwarzenstein New & Highlights Ihre Gastgeber Premium Spa Gourmet Aktiv Wo…" at bounding box center [1070, 211] width 871 height 90
click at [1118, 221] on link "Aktiv" at bounding box center [1136, 217] width 36 height 20
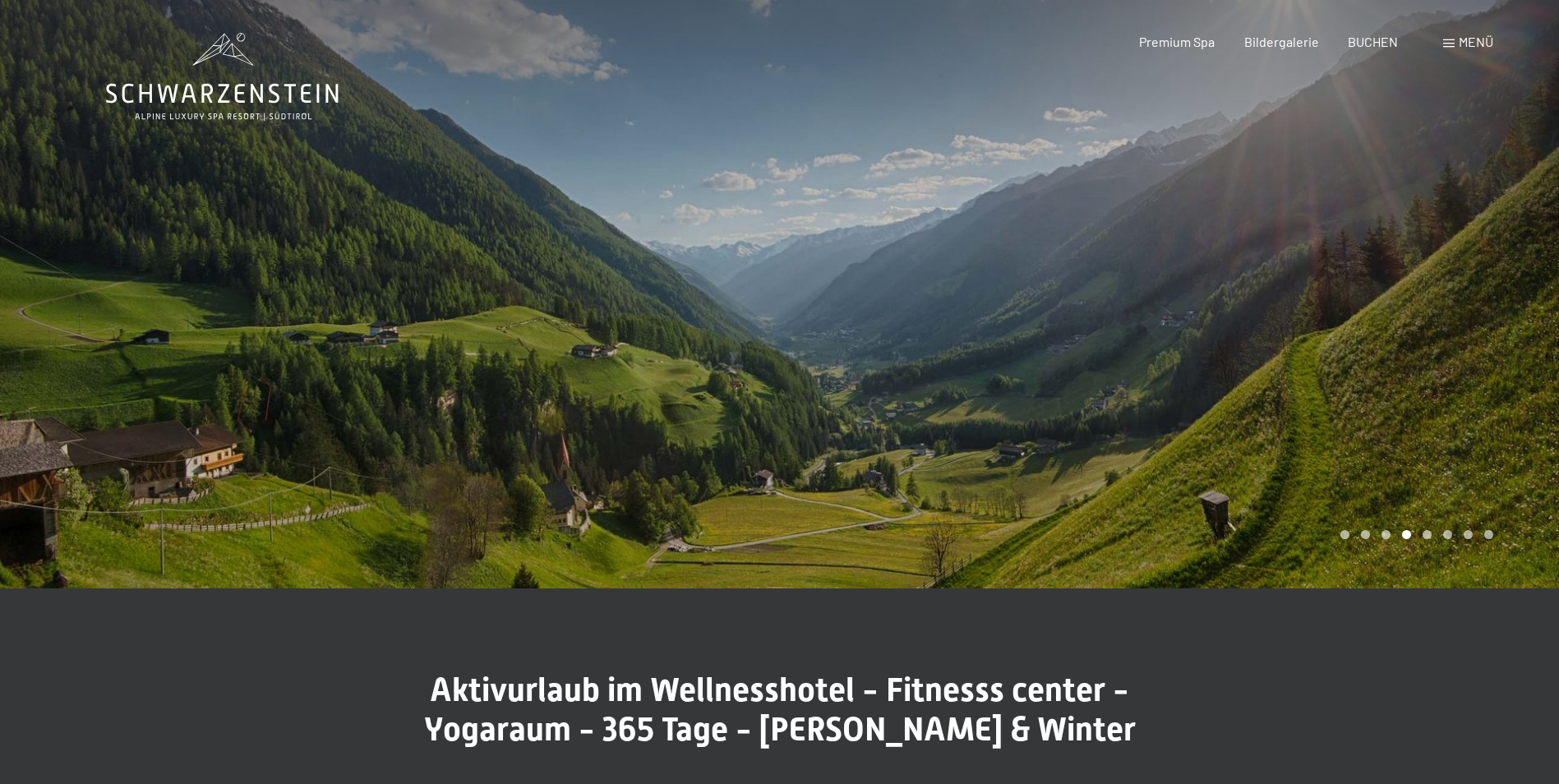
click at [226, 96] on icon at bounding box center [222, 77] width 233 height 88
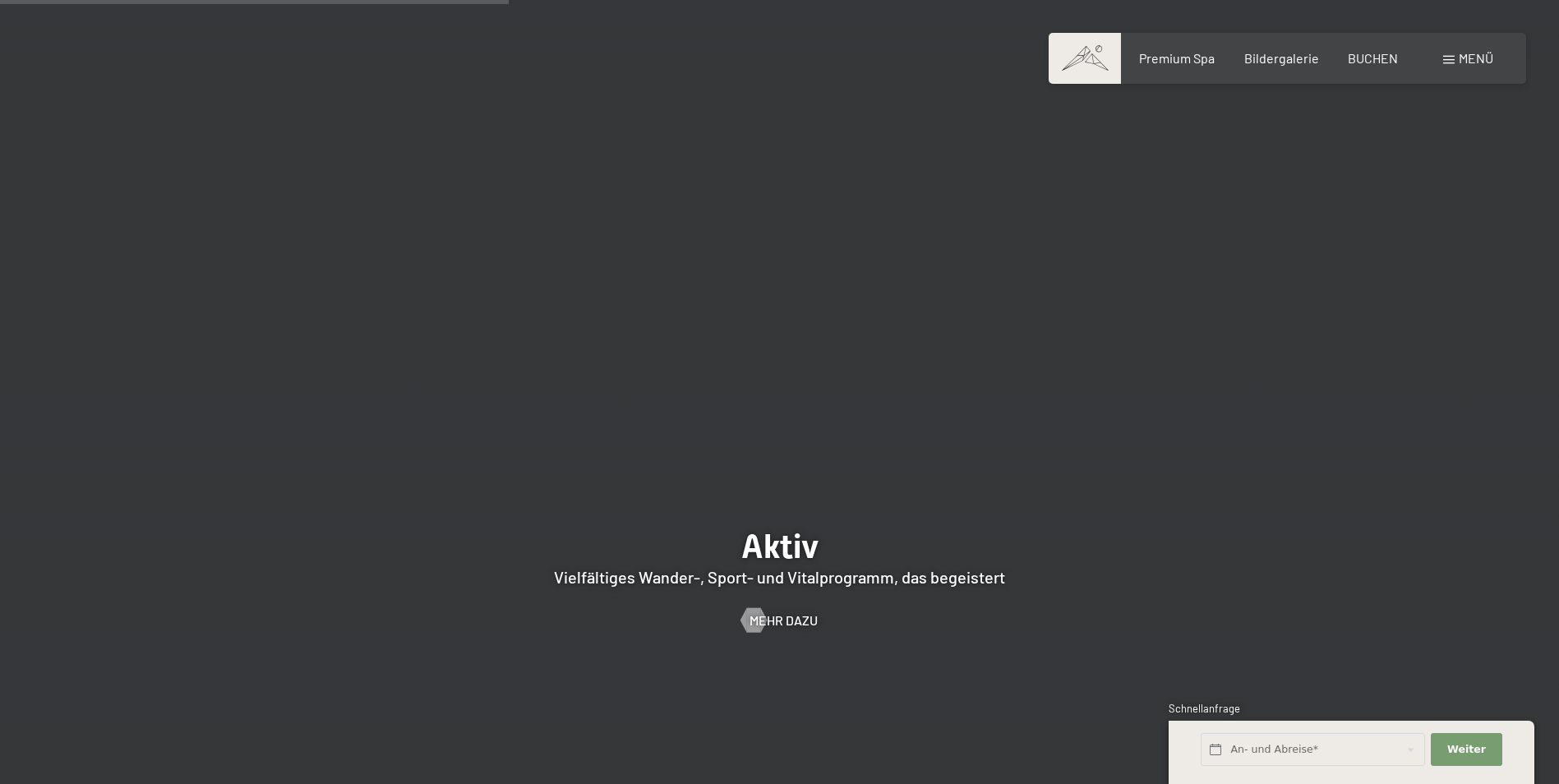
scroll to position [3780, 0]
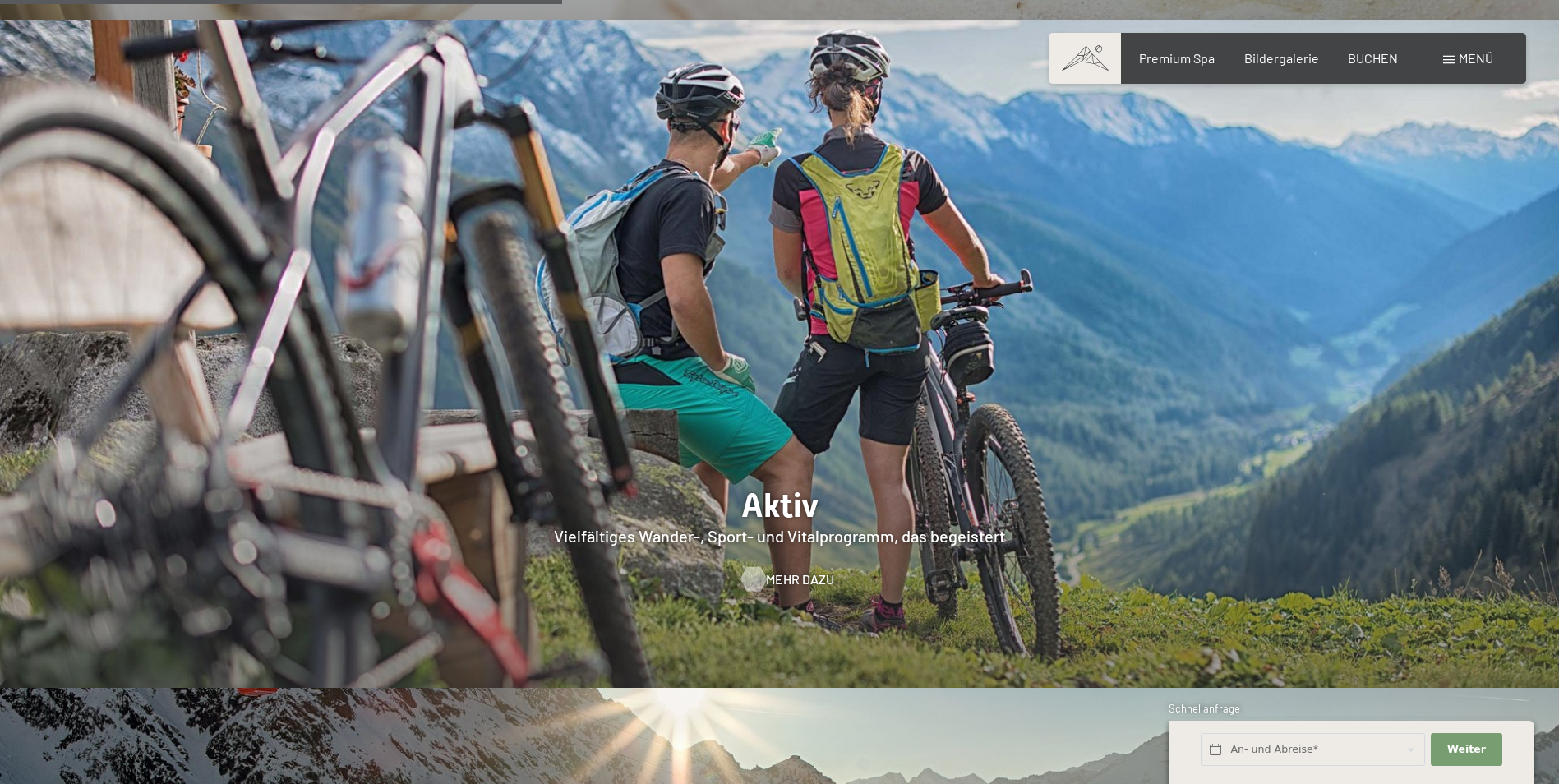
click at [797, 570] on span "Mehr dazu" at bounding box center [800, 579] width 68 height 18
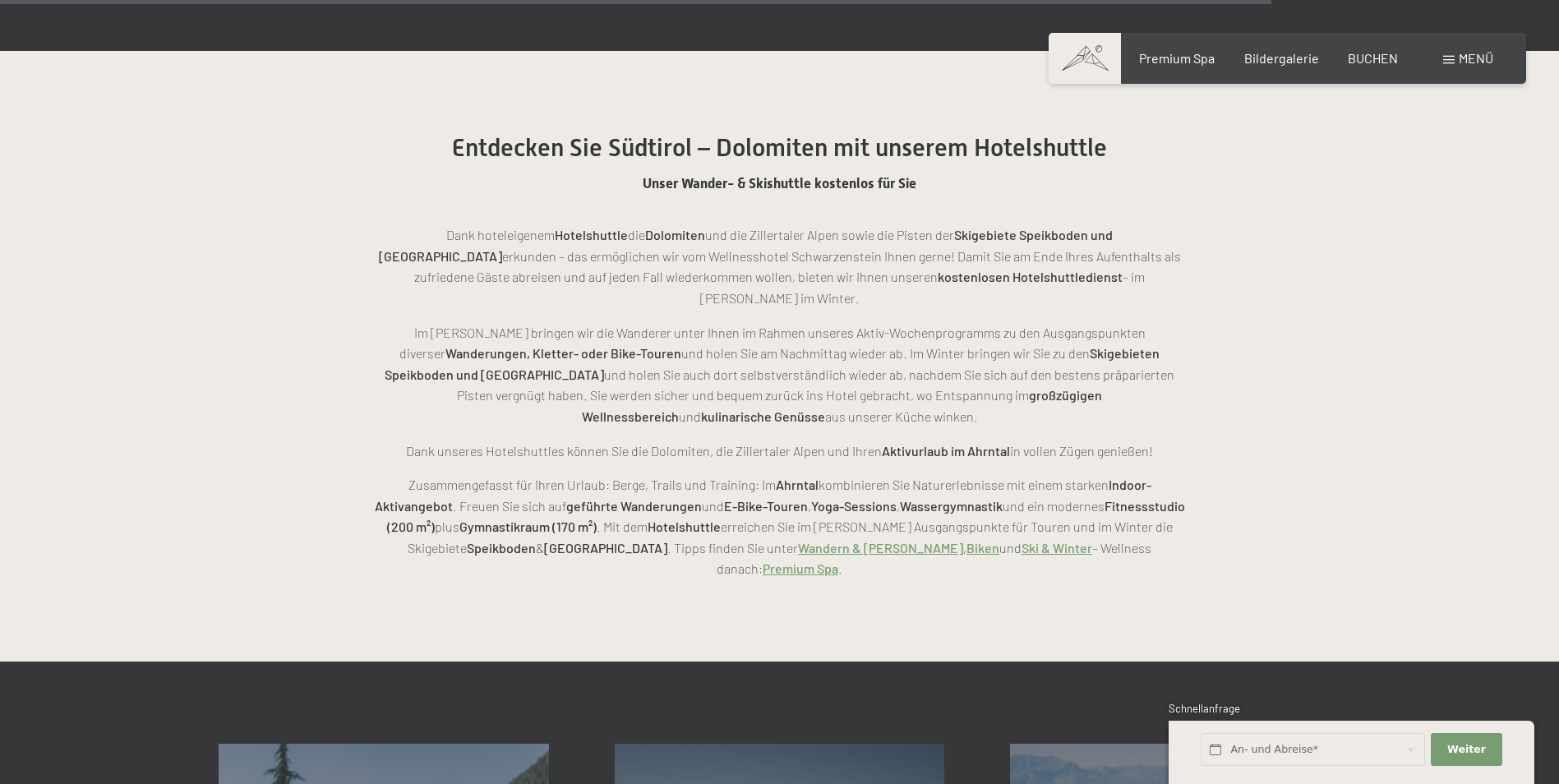
scroll to position [3862, 0]
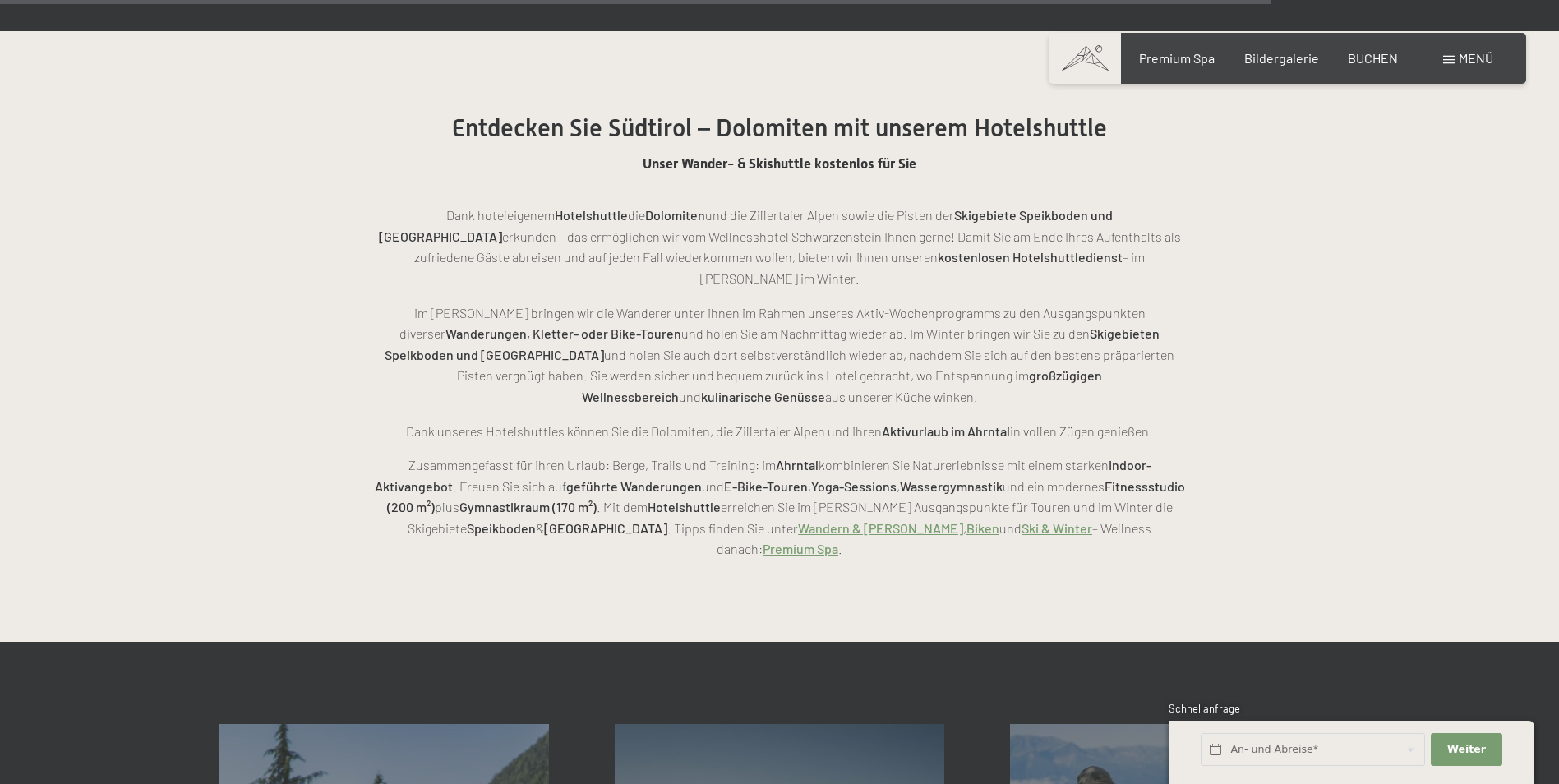
click at [967, 520] on link "Biken" at bounding box center [983, 528] width 33 height 16
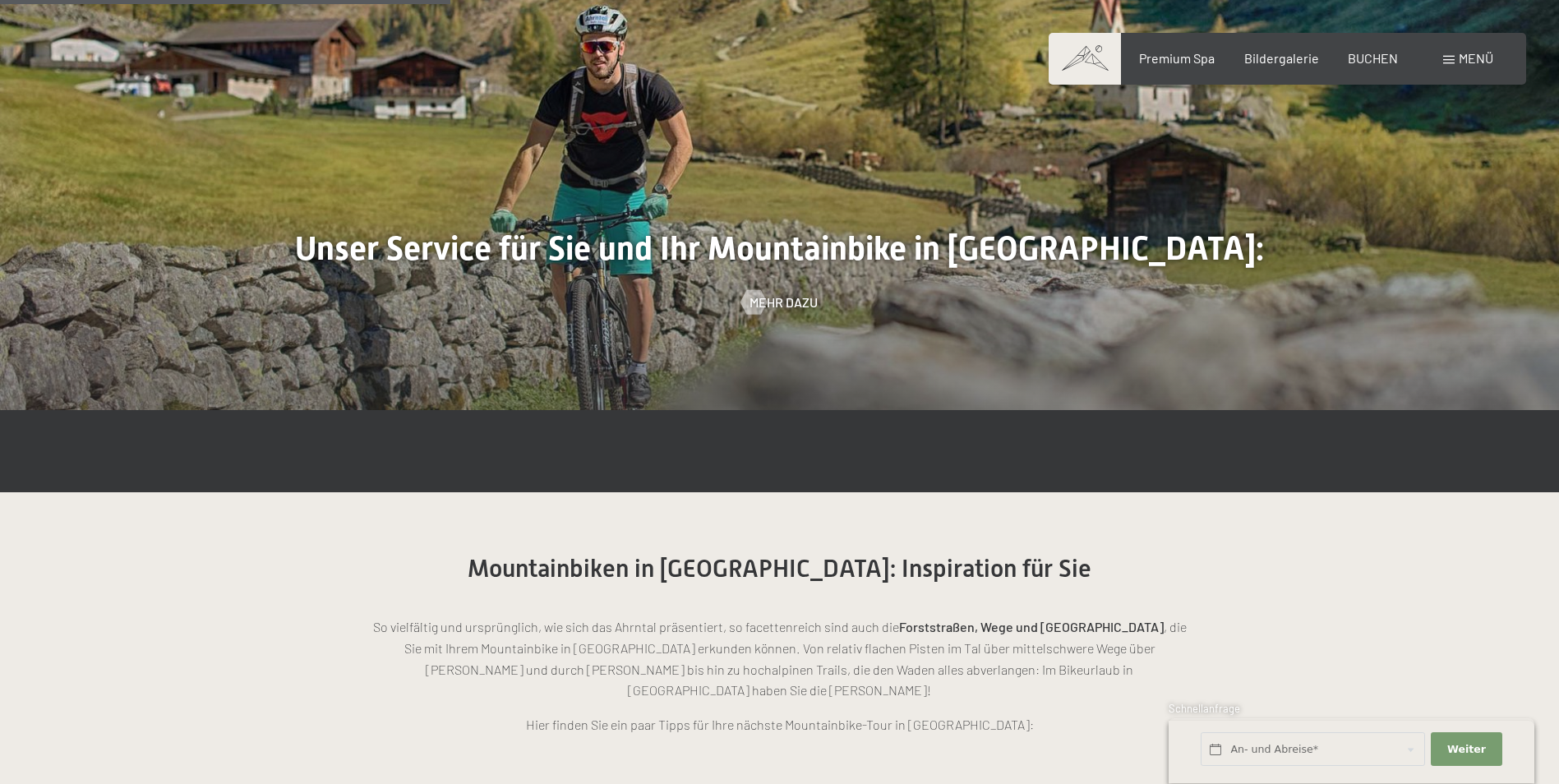
scroll to position [1236, 0]
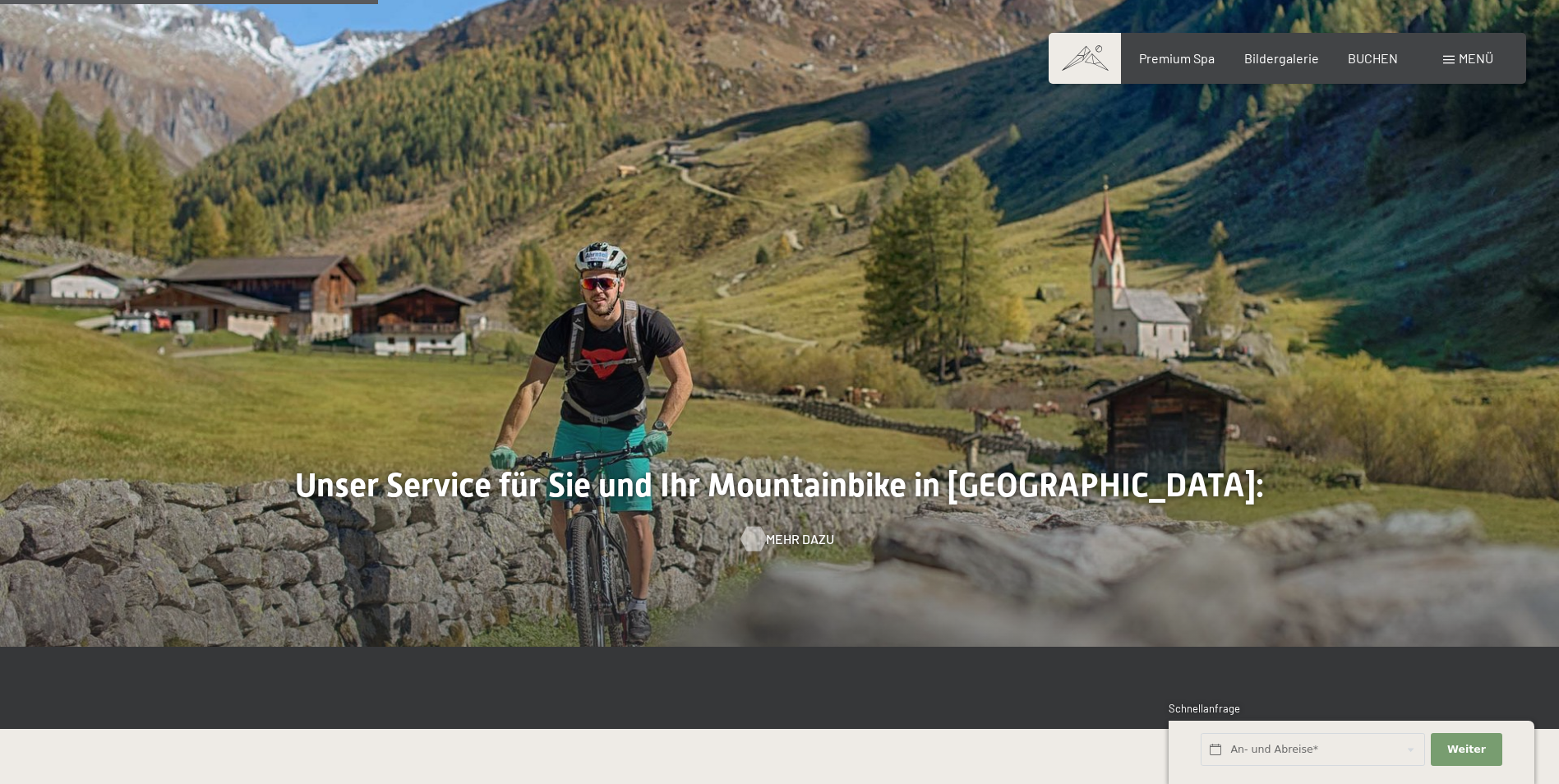
click at [789, 530] on span "Mehr dazu" at bounding box center [800, 538] width 68 height 18
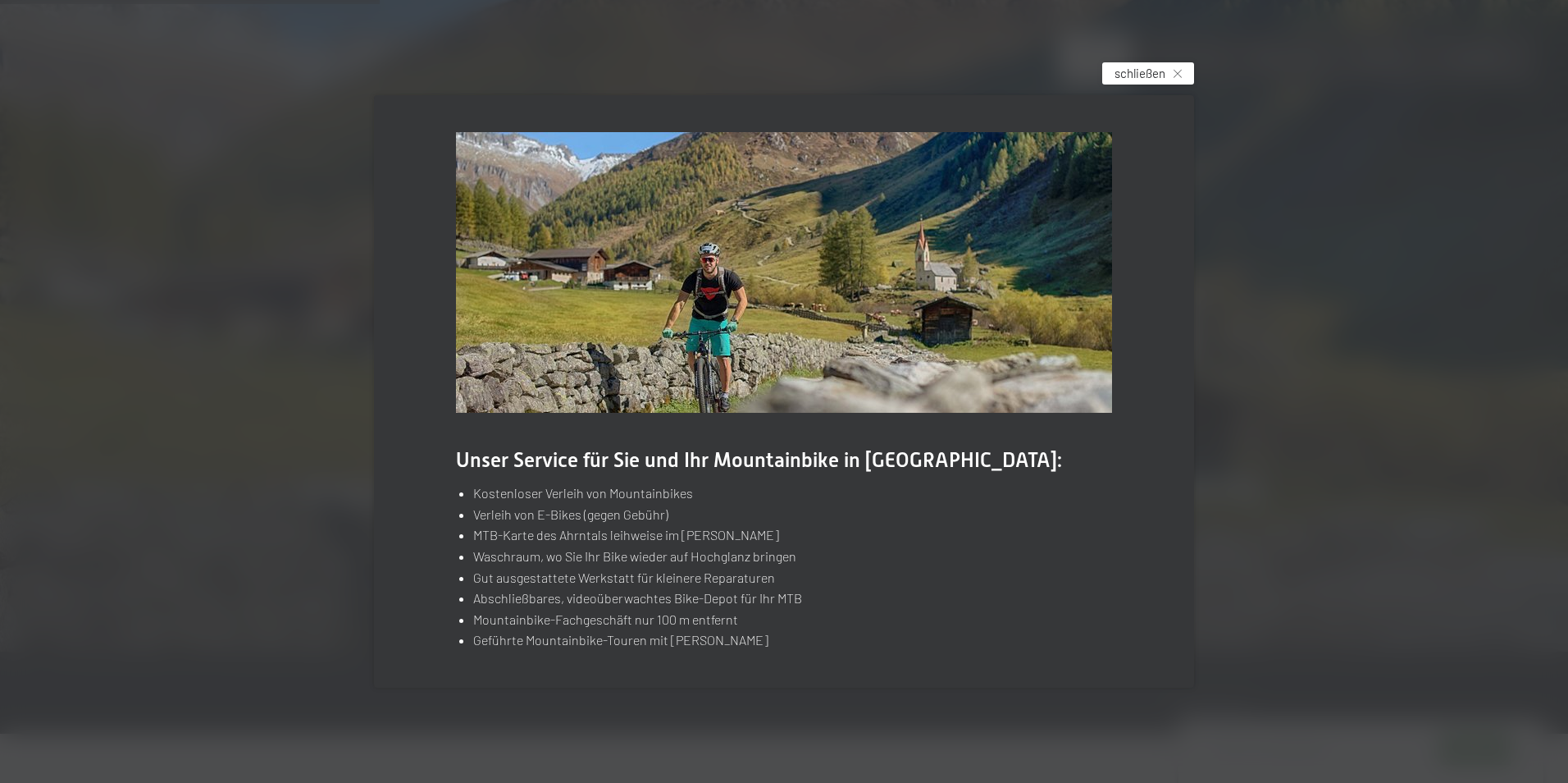
click at [1174, 79] on div "schließen" at bounding box center [1148, 73] width 92 height 22
